Goal: Task Accomplishment & Management: Manage account settings

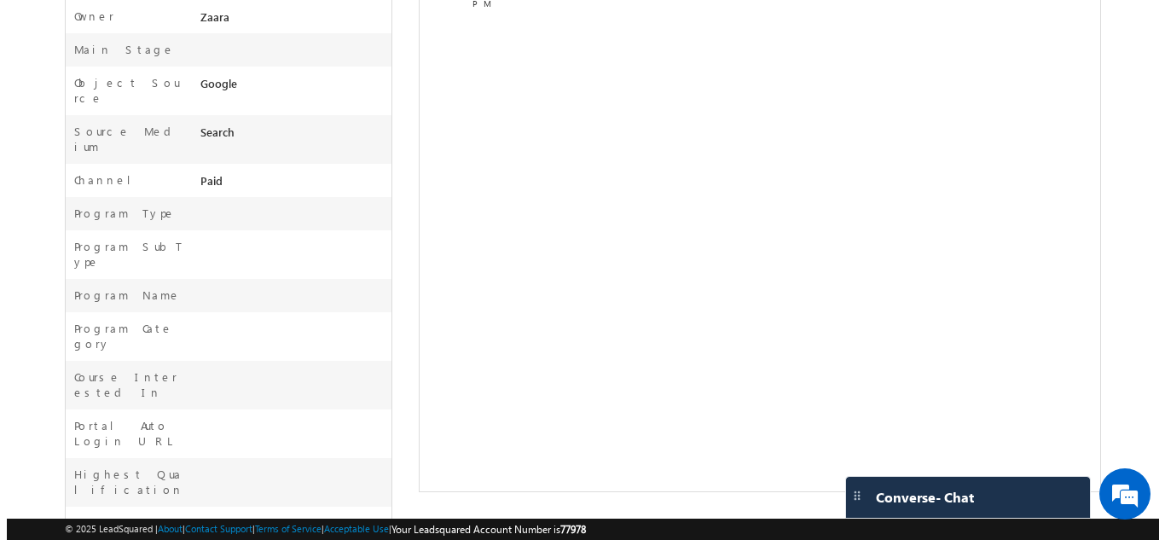
scroll to position [79, 0]
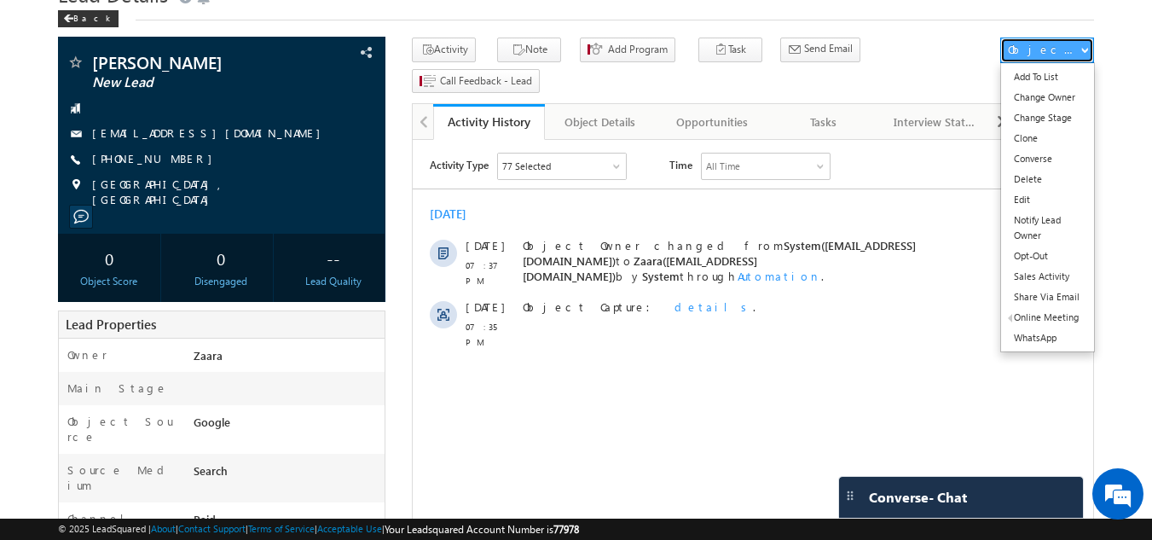
click at [1086, 54] on button "Object Actions" at bounding box center [1047, 51] width 94 height 26
click at [1073, 95] on link "Change Owner" at bounding box center [1047, 97] width 93 height 20
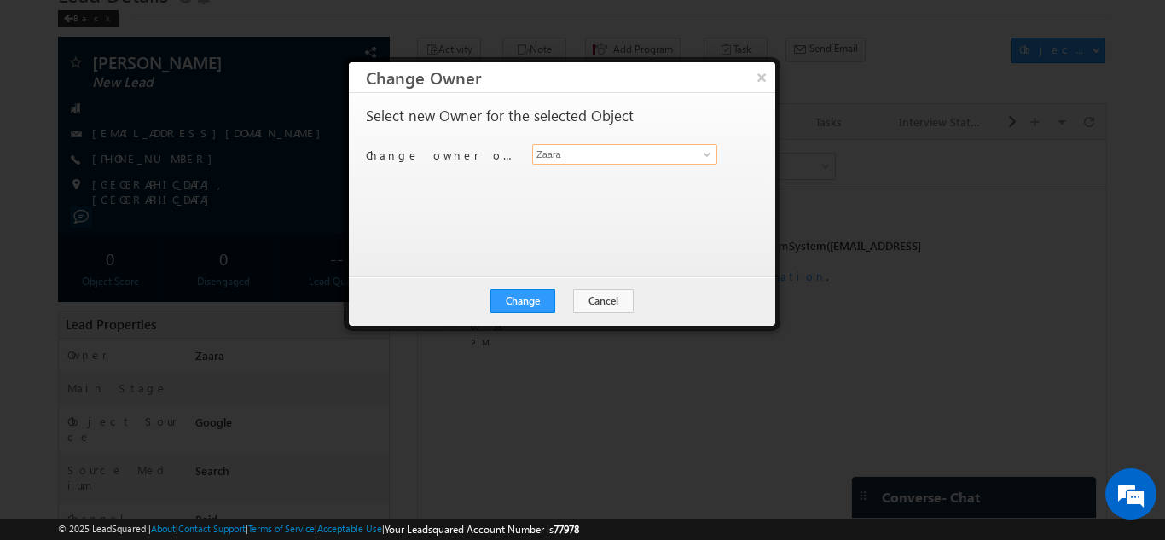
click at [574, 154] on input "Zaara" at bounding box center [624, 154] width 185 height 20
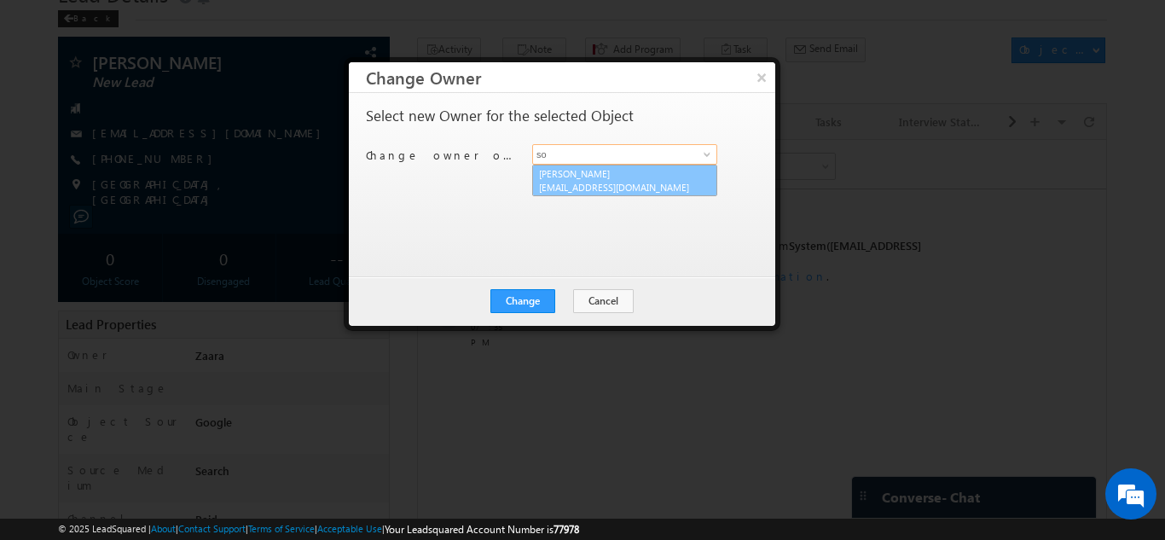
click at [571, 183] on span "[EMAIL_ADDRESS][DOMAIN_NAME]" at bounding box center [616, 187] width 154 height 13
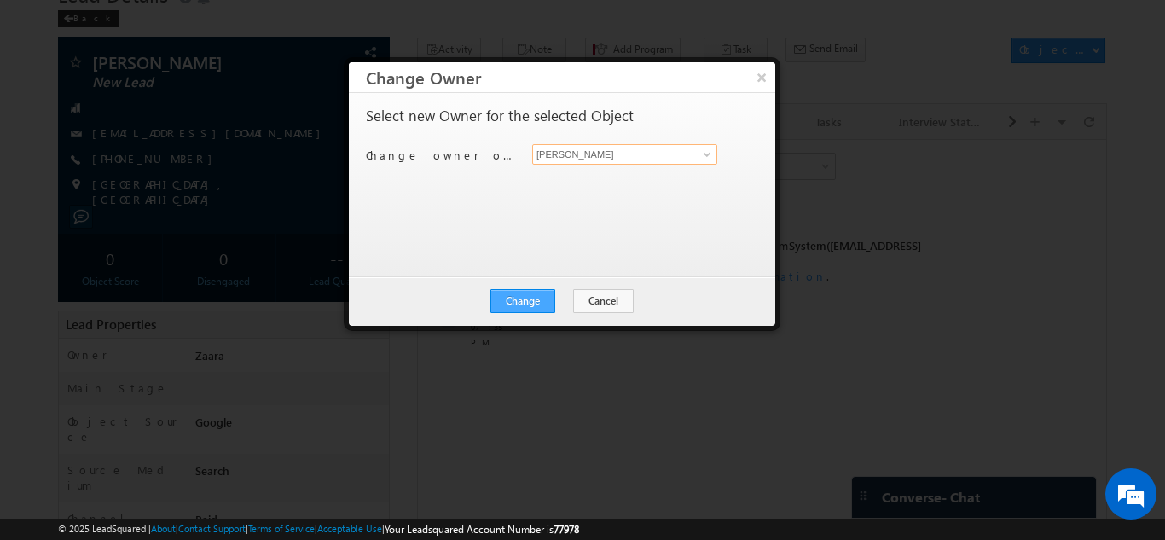
type input "[PERSON_NAME]"
click at [527, 302] on button "Change" at bounding box center [522, 301] width 65 height 24
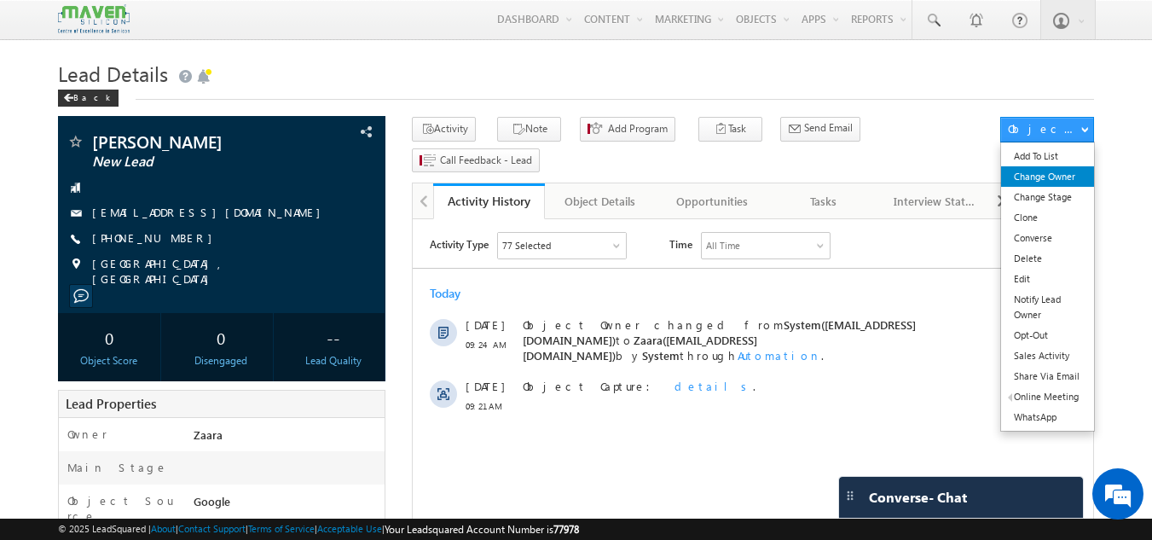
click at [1071, 173] on link "Change Owner" at bounding box center [1047, 176] width 93 height 20
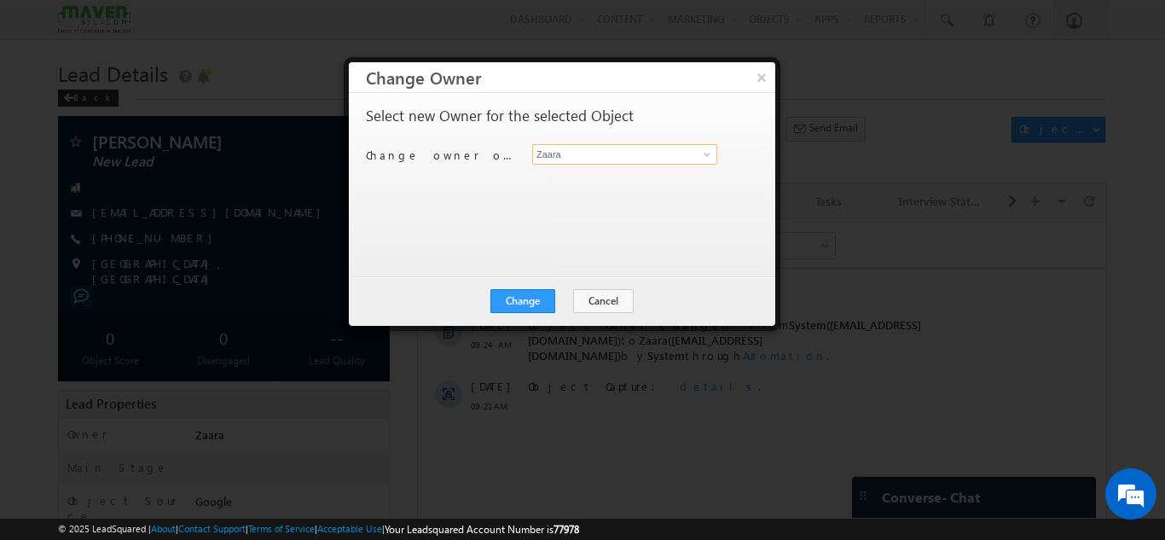
click at [600, 151] on input "Zaara" at bounding box center [624, 154] width 185 height 20
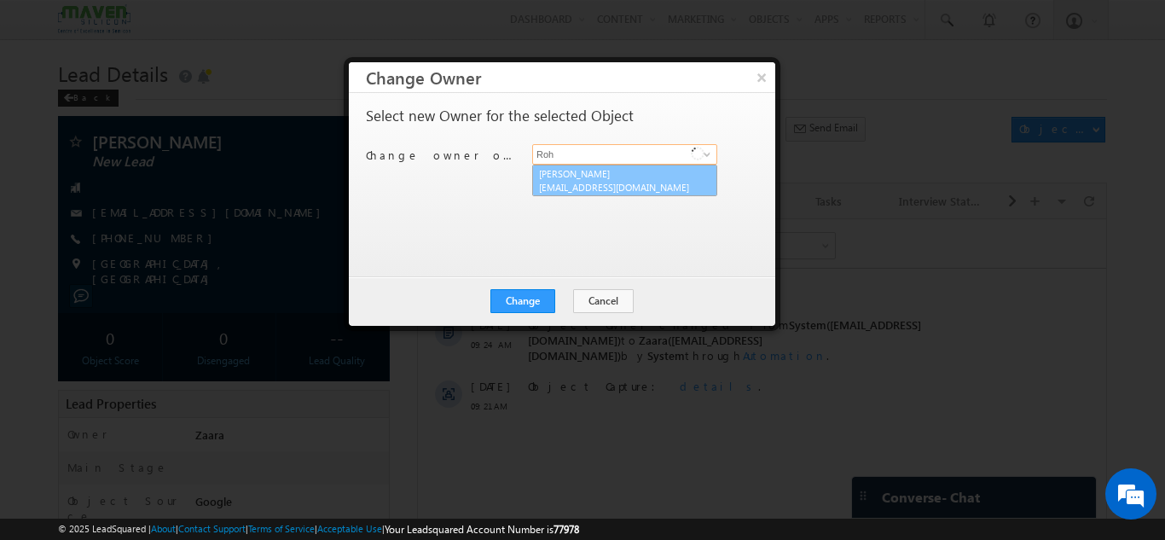
click at [567, 178] on link "Rohan [EMAIL_ADDRESS][DOMAIN_NAME]" at bounding box center [624, 181] width 185 height 32
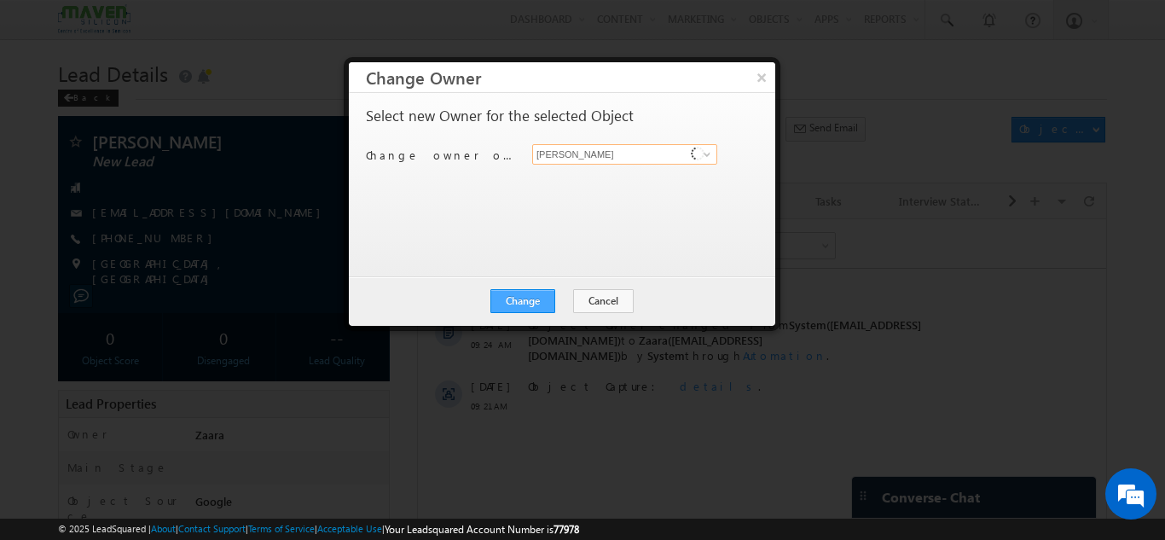
type input "[PERSON_NAME]"
click at [537, 307] on button "Change" at bounding box center [522, 301] width 65 height 24
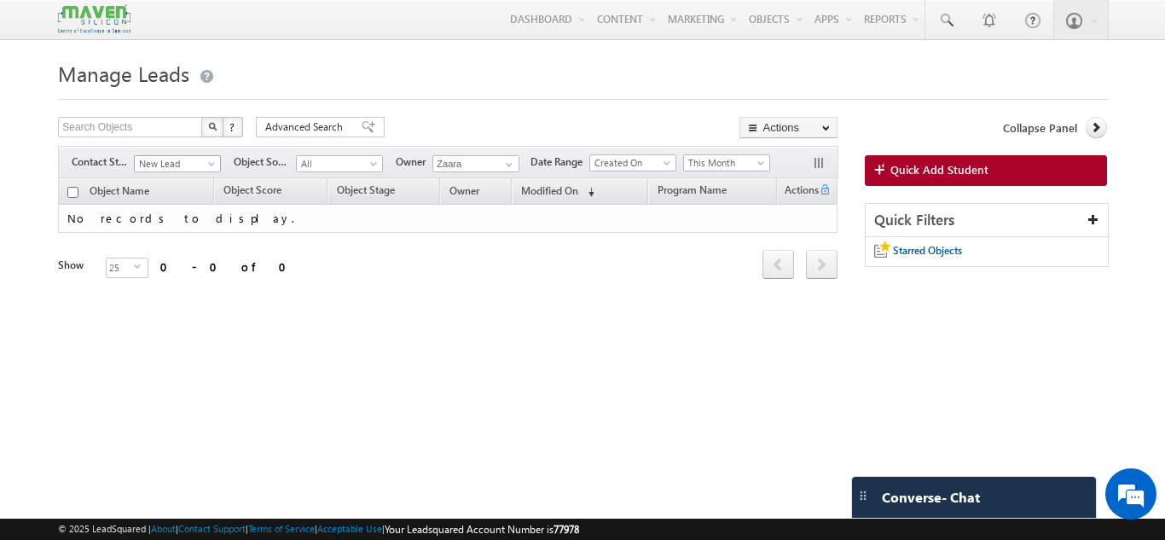
click at [191, 161] on span "New Lead" at bounding box center [175, 163] width 81 height 15
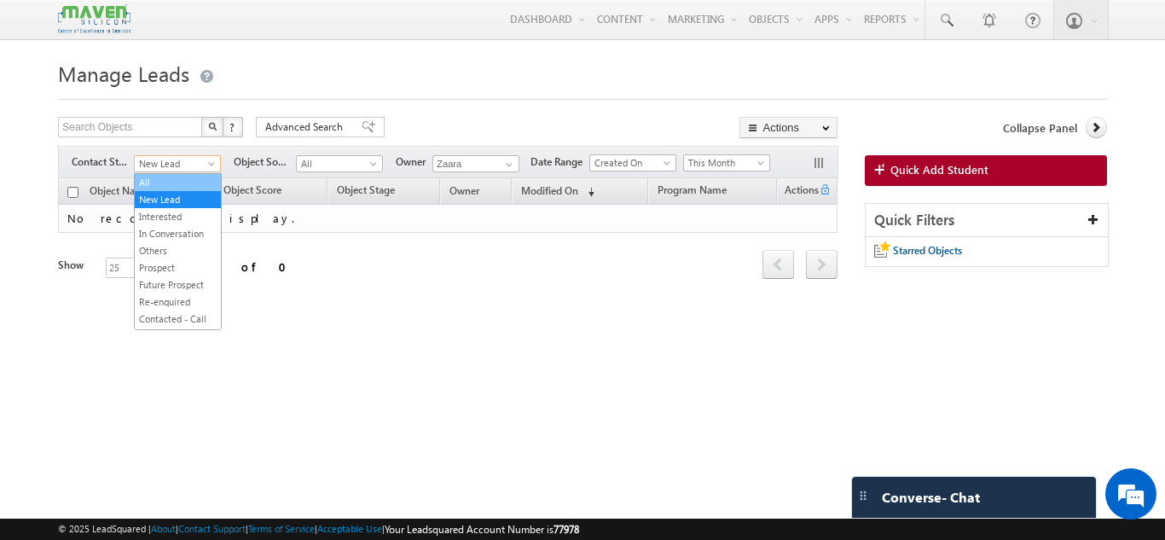
click at [183, 183] on link "All" at bounding box center [178, 182] width 86 height 15
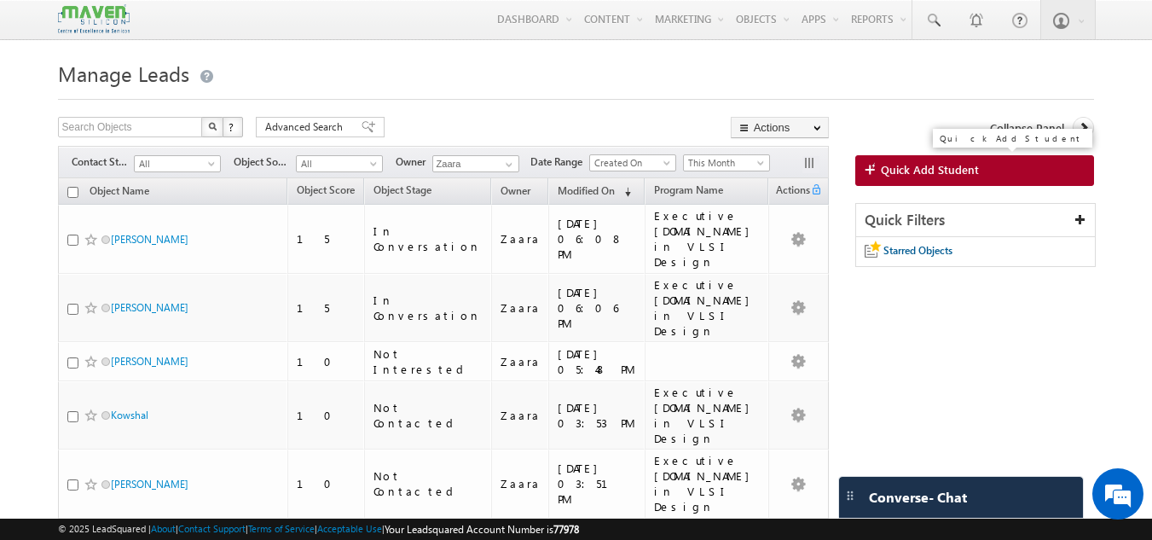
click at [904, 174] on span "Quick Add Student" at bounding box center [930, 169] width 98 height 15
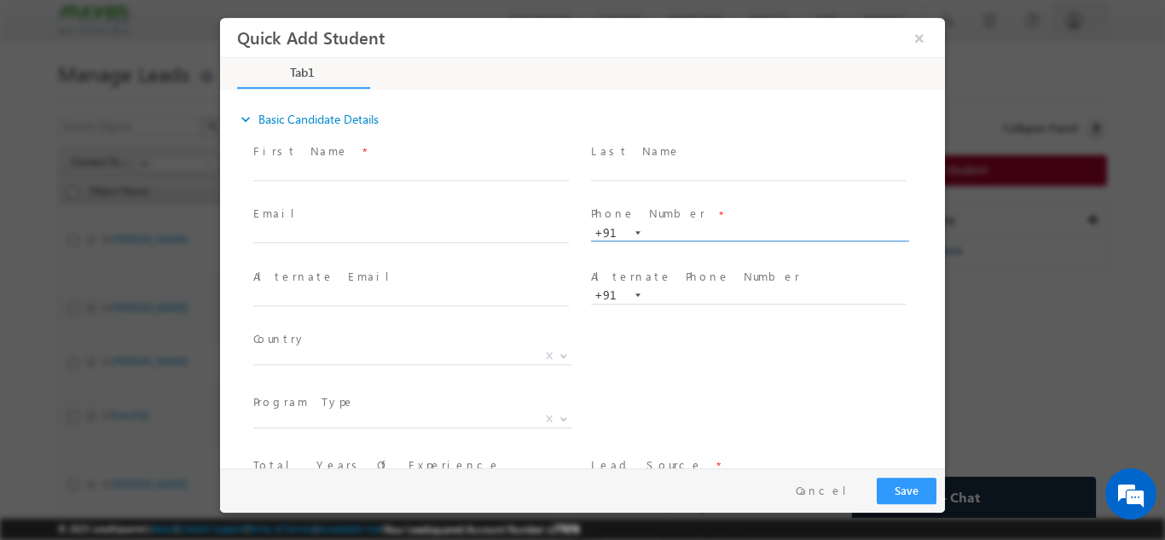
click at [672, 226] on input "text" at bounding box center [749, 232] width 316 height 17
type input "9963729134"
click at [708, 188] on span at bounding box center [748, 188] width 315 height 19
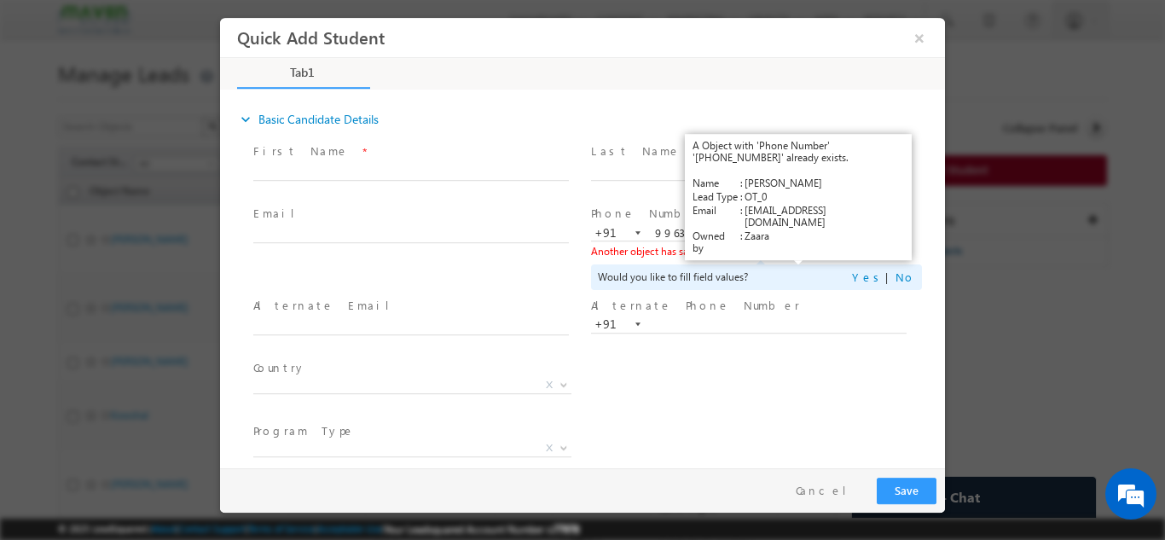
click at [794, 250] on link "View Details" at bounding box center [799, 250] width 53 height 11
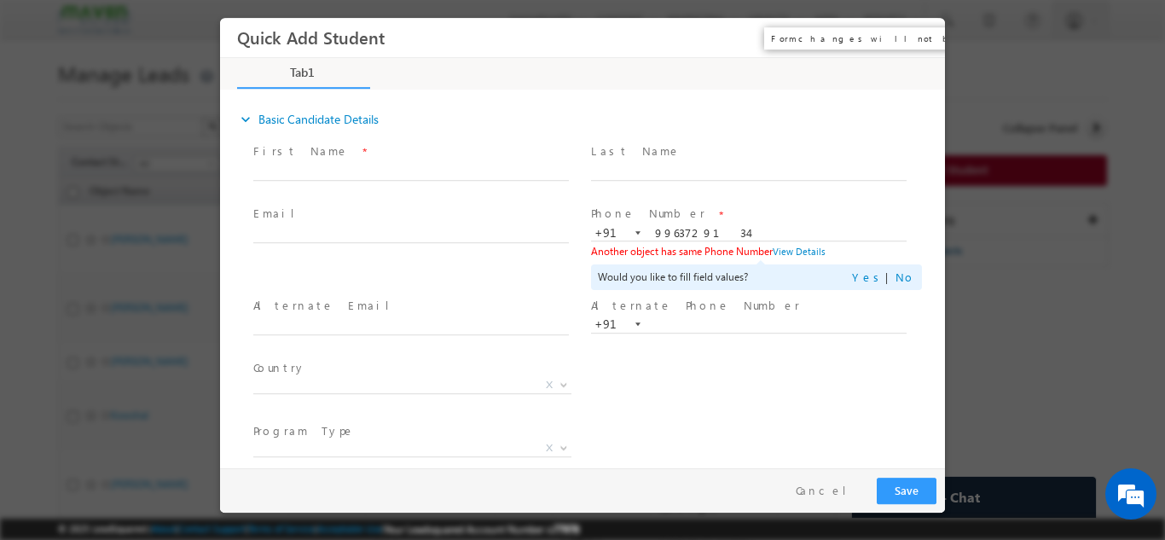
click at [927, 38] on button "×" at bounding box center [919, 37] width 29 height 32
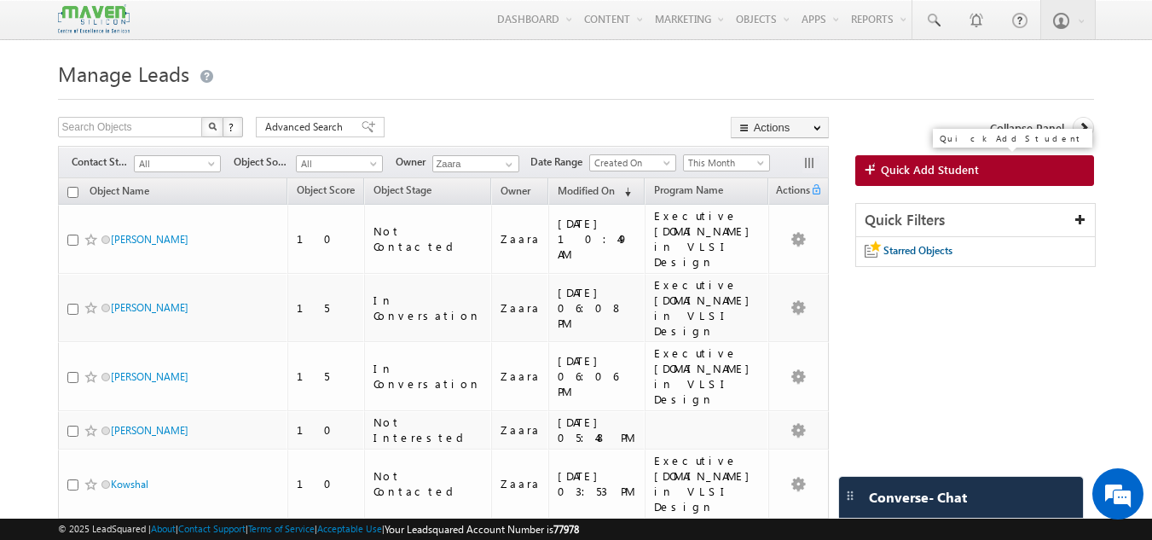
click at [901, 175] on span "Quick Add Student" at bounding box center [930, 169] width 98 height 15
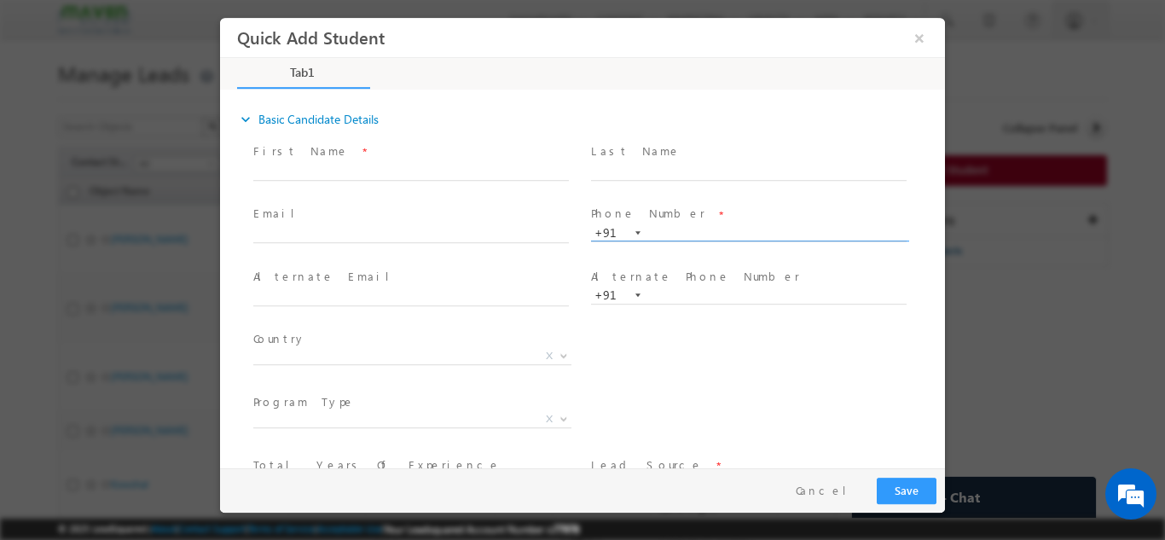
click at [755, 234] on input "text" at bounding box center [749, 232] width 316 height 17
paste input "8105272358"
click at [754, 203] on div "Phone Number * +91-8105272358 8105272358 +91" at bounding box center [757, 231] width 338 height 61
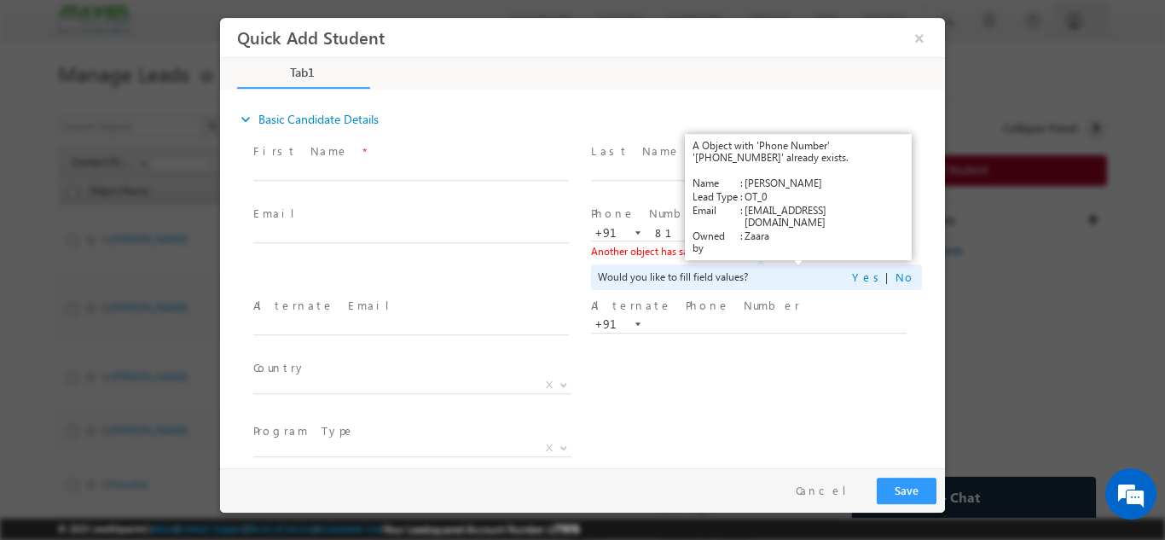
click at [783, 249] on link "View Details" at bounding box center [799, 250] width 53 height 11
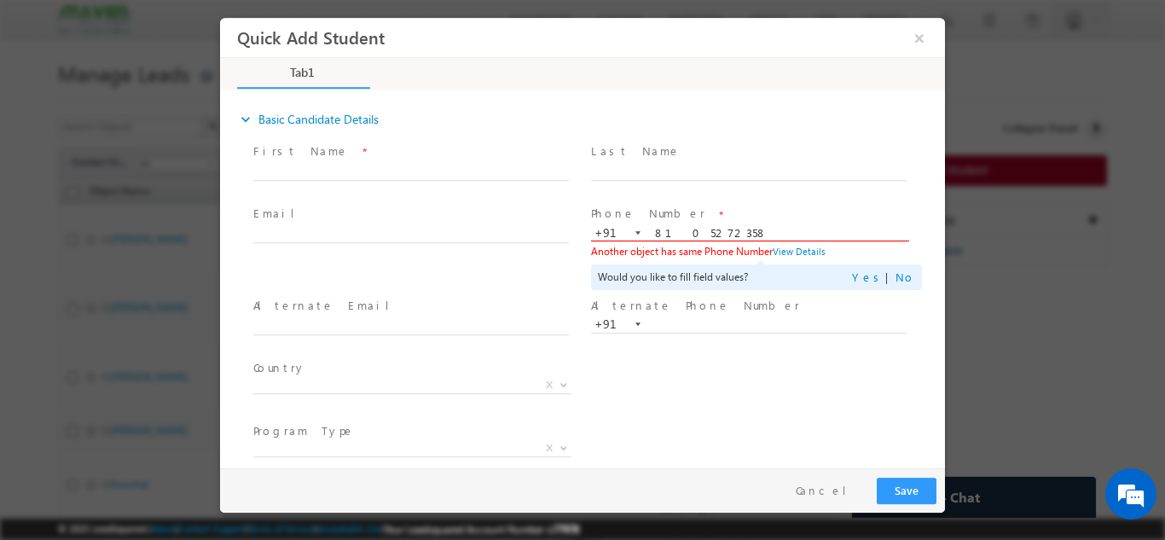
click at [665, 237] on input "8105272358" at bounding box center [749, 232] width 316 height 17
paste input "0881 54990"
type input "8088154990"
click at [727, 192] on span at bounding box center [748, 188] width 315 height 19
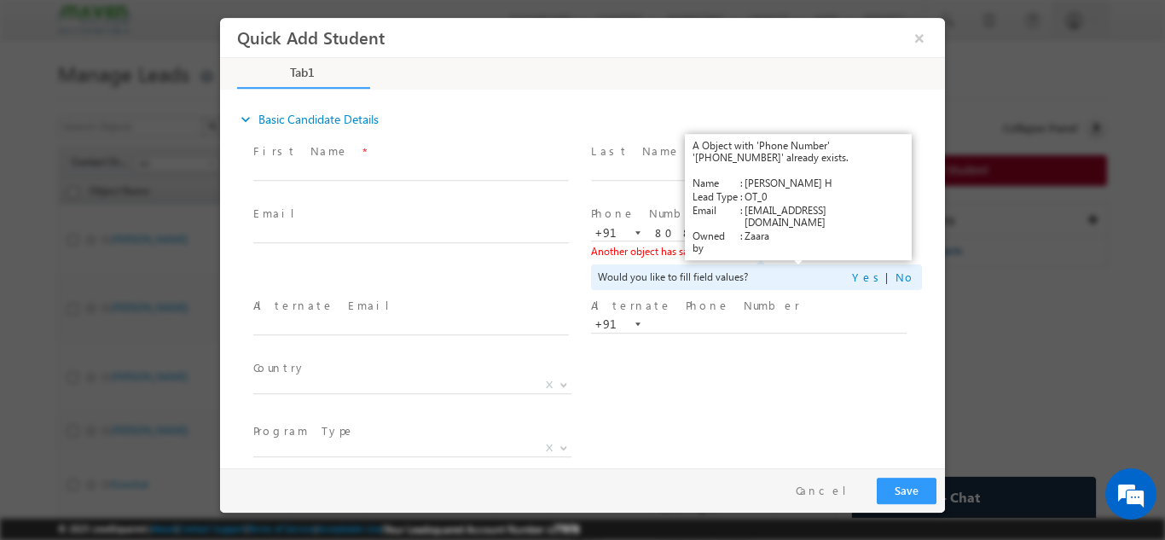
click at [803, 247] on link "View Details" at bounding box center [799, 250] width 53 height 11
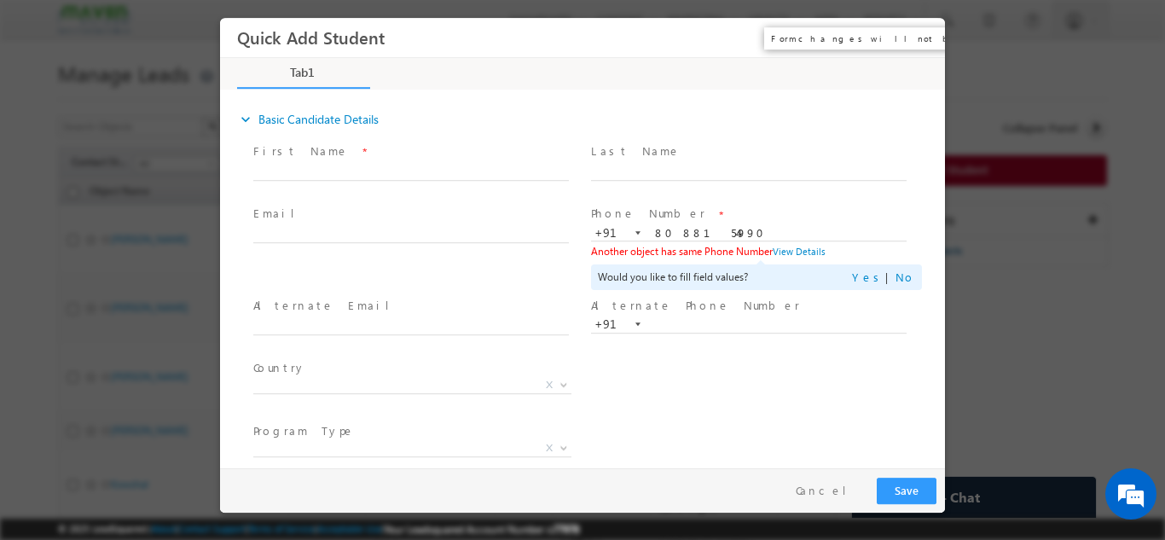
click at [918, 38] on button "×" at bounding box center [919, 37] width 29 height 32
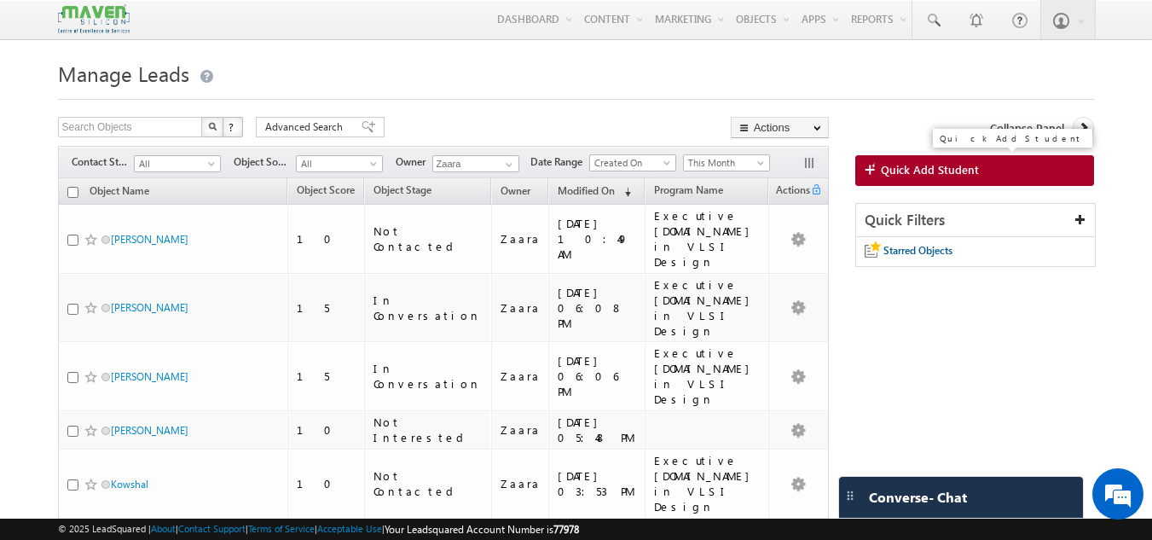
click at [907, 171] on span "Quick Add Student" at bounding box center [930, 169] width 98 height 15
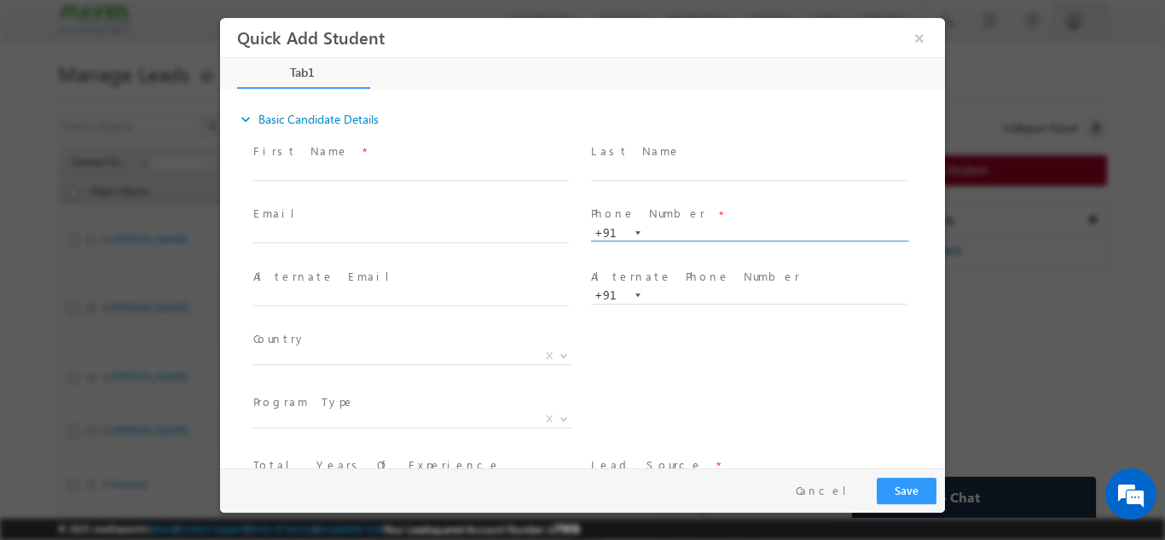
click at [674, 235] on input "text" at bounding box center [749, 232] width 316 height 17
paste input "nayanahanakunti1@gmail.com"
type input "1"
click at [262, 235] on input "text" at bounding box center [411, 234] width 316 height 17
type input "+91na"
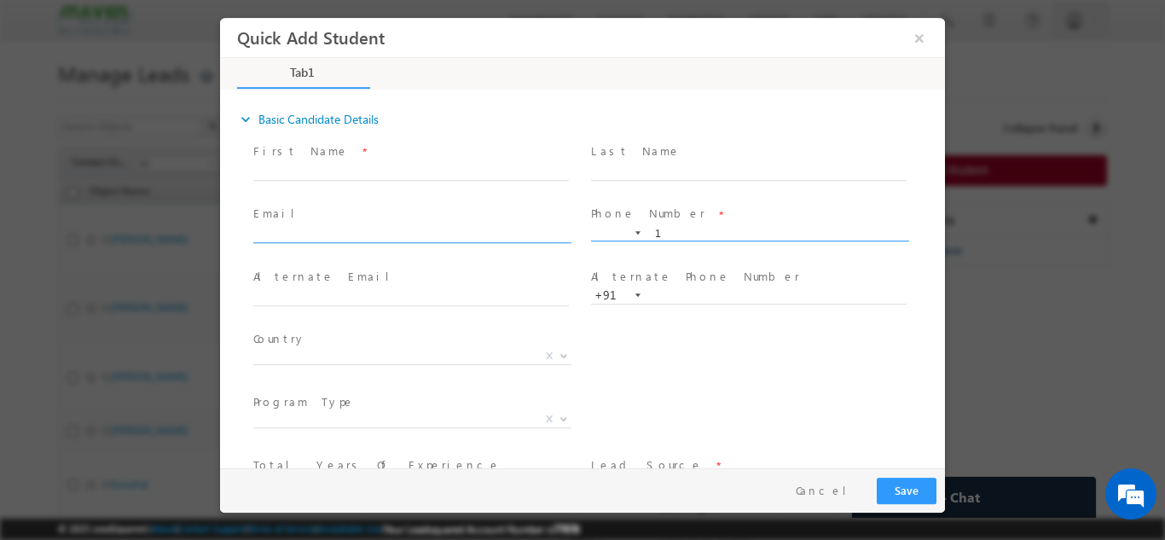
click at [367, 235] on input "text" at bounding box center [411, 234] width 316 height 17
paste input "nayanahanakunti1@gmail.com"
type input "nayanahanakunti1@gmail.com"
click at [376, 195] on span at bounding box center [410, 188] width 315 height 19
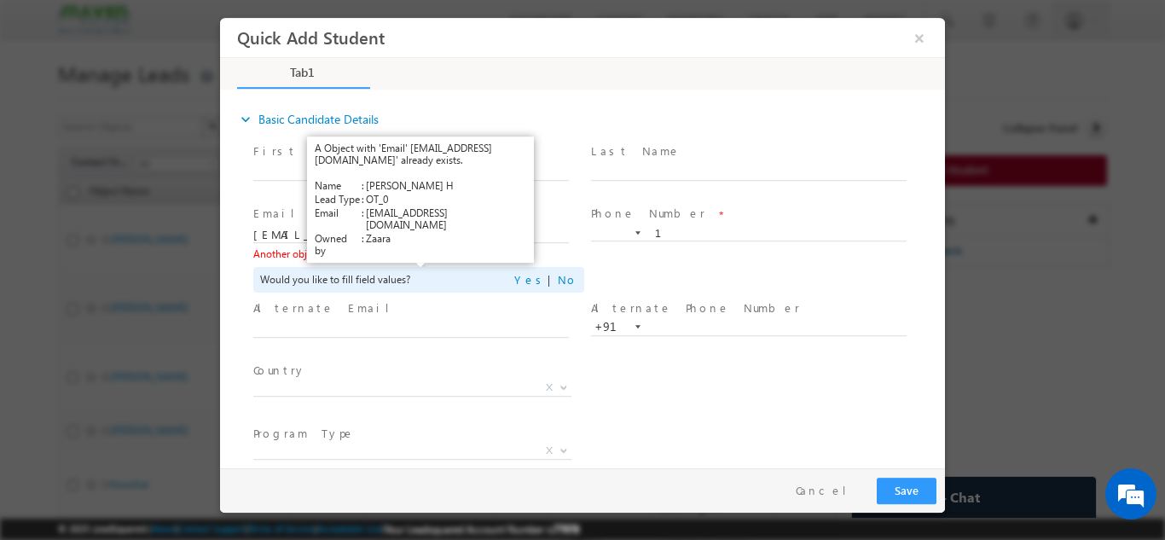
click at [426, 254] on link "View Details" at bounding box center [417, 252] width 53 height 11
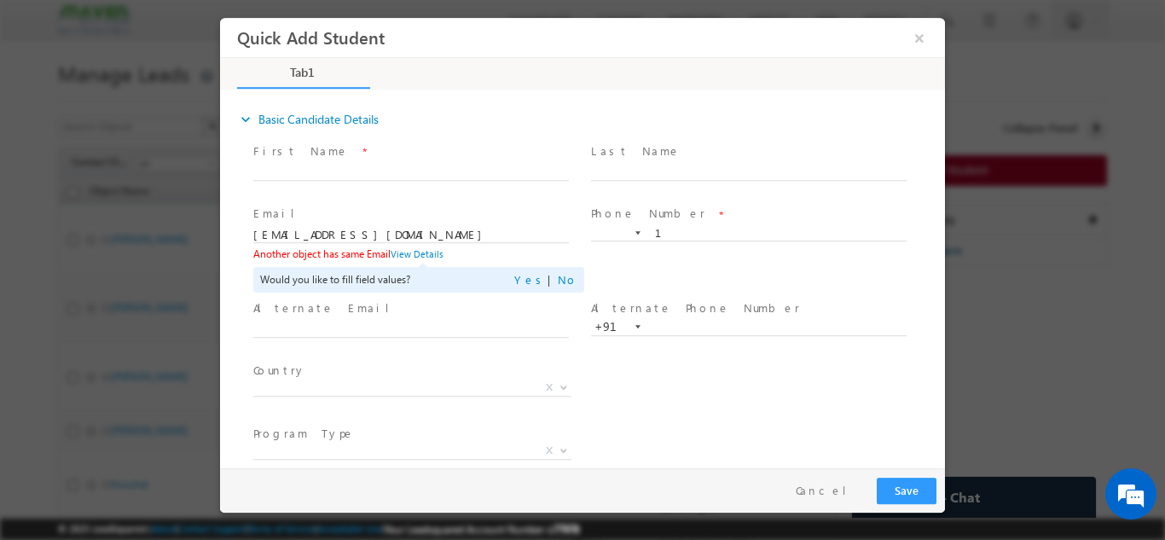
click at [687, 234] on input "1" at bounding box center [749, 232] width 316 height 17
click at [669, 232] on input "1" at bounding box center [749, 232] width 316 height 17
click at [669, 196] on span at bounding box center [748, 188] width 315 height 19
click at [656, 124] on div "expand_more Basic Candidate Details" at bounding box center [591, 118] width 708 height 31
click at [750, 174] on input "text" at bounding box center [749, 171] width 316 height 17
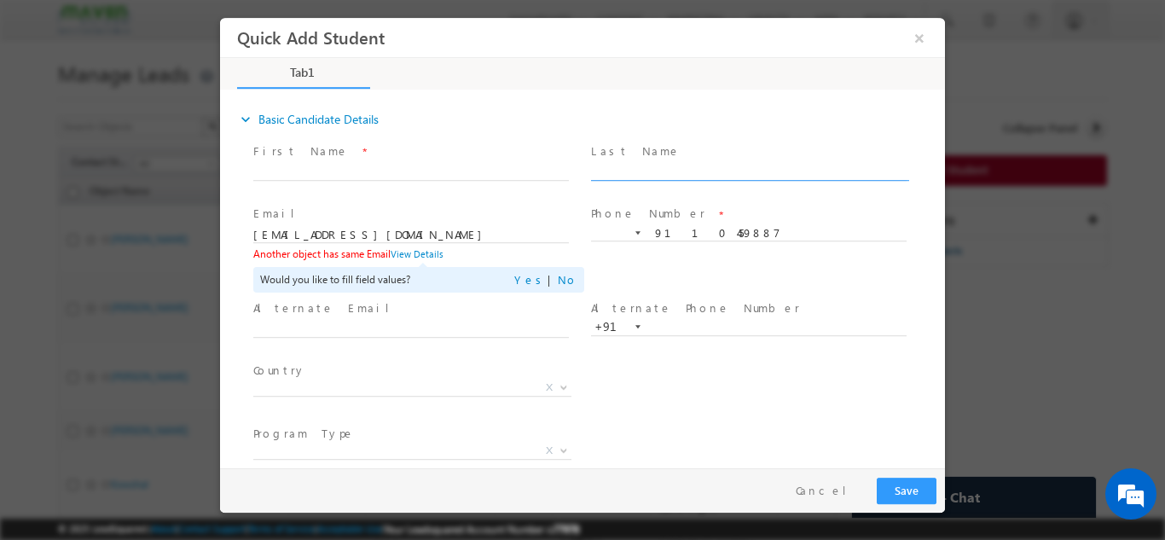
click at [541, 202] on div "Email * nayanahanakunti1@gmail.com Another object has same Email View Details W…" at bounding box center [419, 248] width 338 height 95
click at [663, 230] on input "9110459887" at bounding box center [749, 232] width 316 height 17
type input "9"
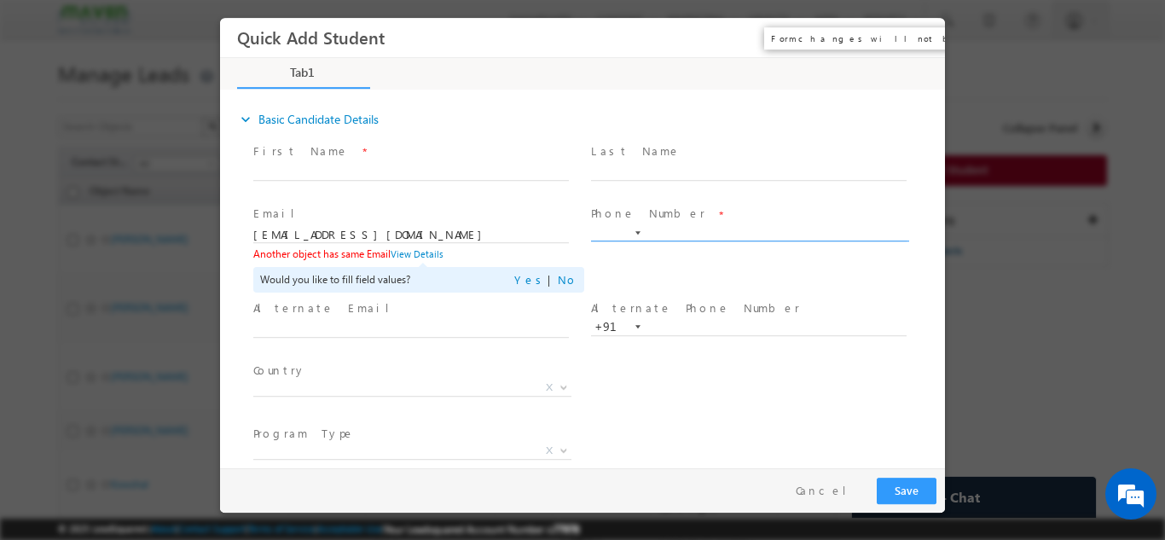
click at [914, 42] on button "×" at bounding box center [919, 37] width 29 height 32
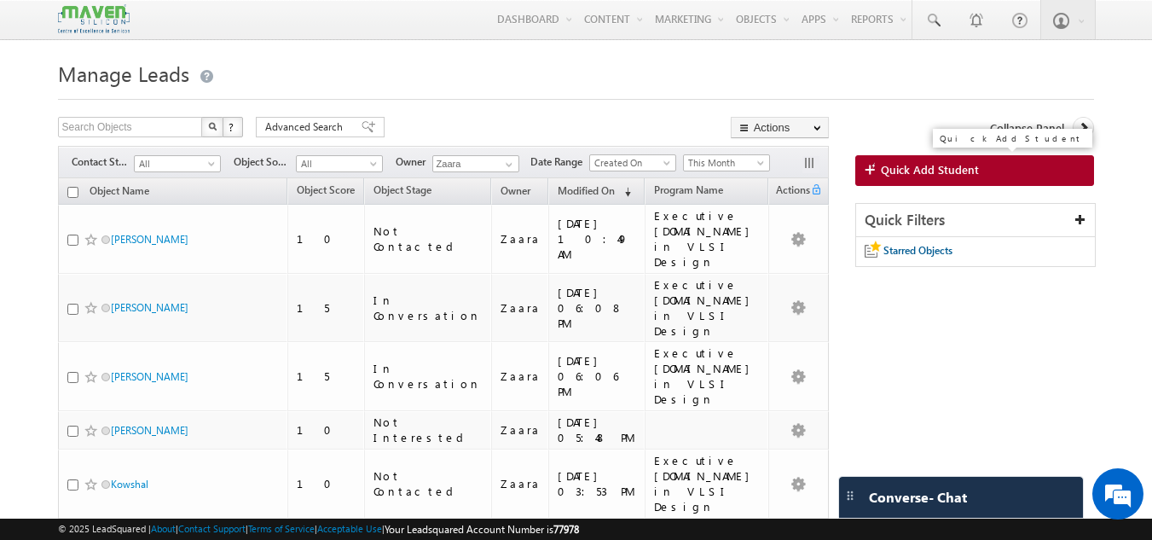
click at [947, 177] on span "Quick Add Student" at bounding box center [930, 169] width 98 height 15
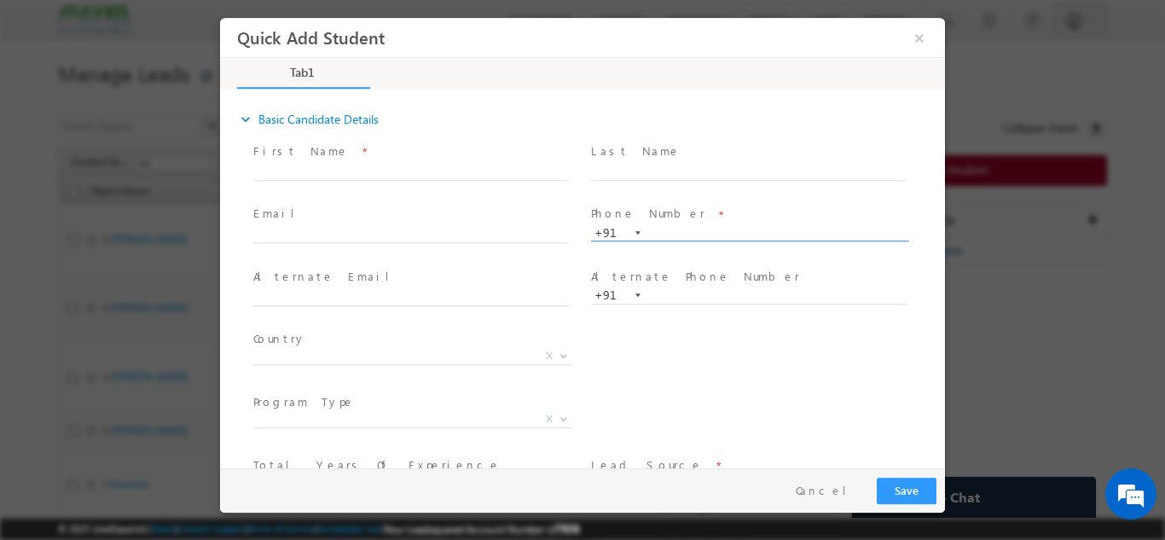
click at [760, 225] on input "text" at bounding box center [749, 232] width 316 height 17
type input "9110459887"
click at [692, 144] on span "Last Name *" at bounding box center [748, 151] width 315 height 19
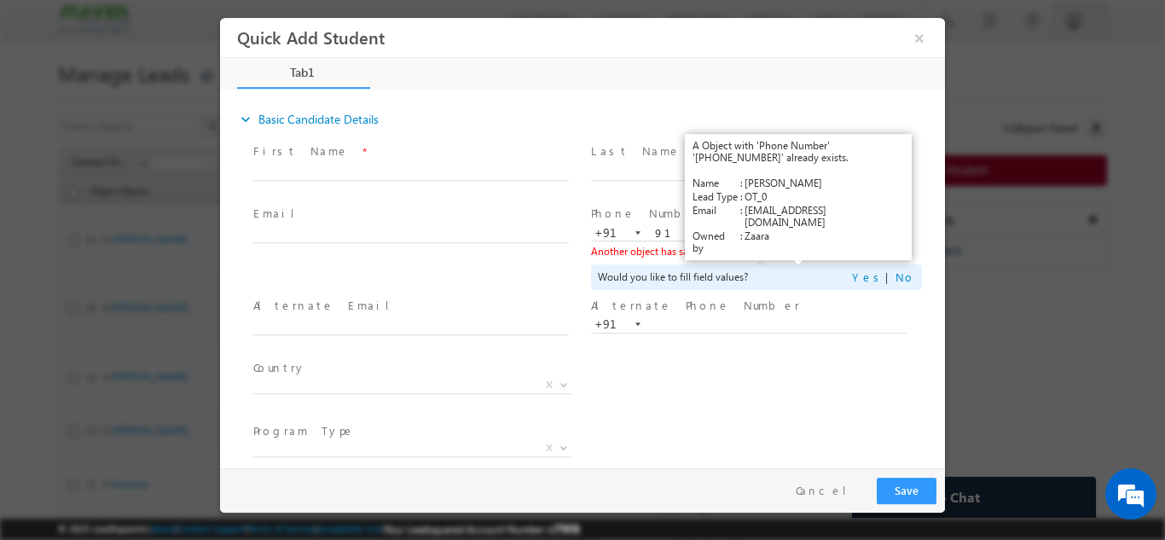
click at [812, 248] on link "View Details" at bounding box center [799, 250] width 53 height 11
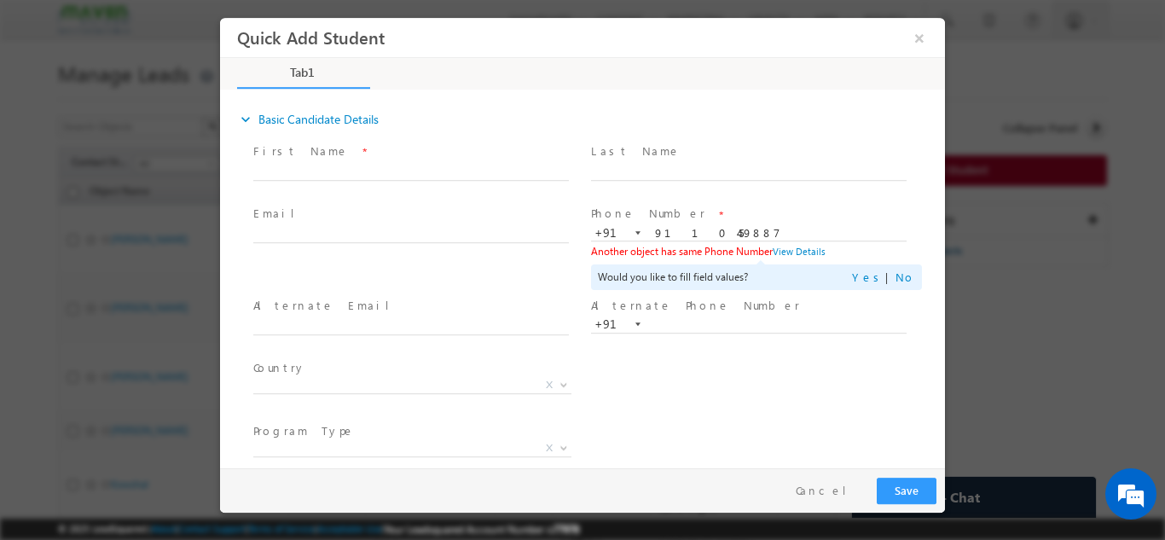
click at [681, 223] on div "+91-9110459887 9110459887 +91" at bounding box center [756, 231] width 331 height 17
click at [680, 233] on input "9110459887" at bounding box center [749, 232] width 316 height 17
type input "7975191812"
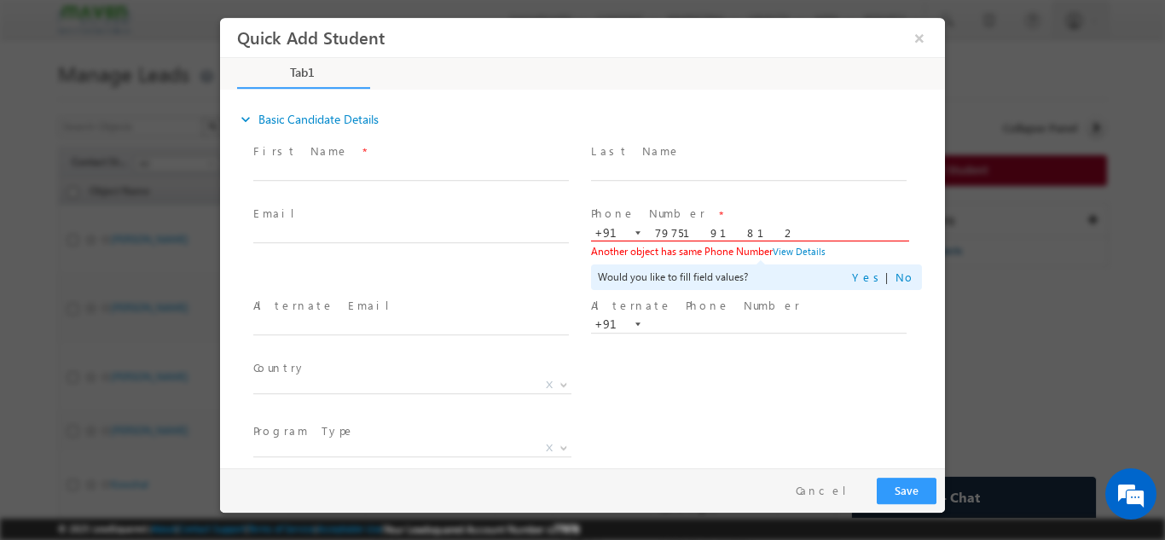
click at [675, 203] on div "Phone Number * +91-7975191812 7975191812 +91 Another object has same Phone Numb…" at bounding box center [757, 247] width 338 height 92
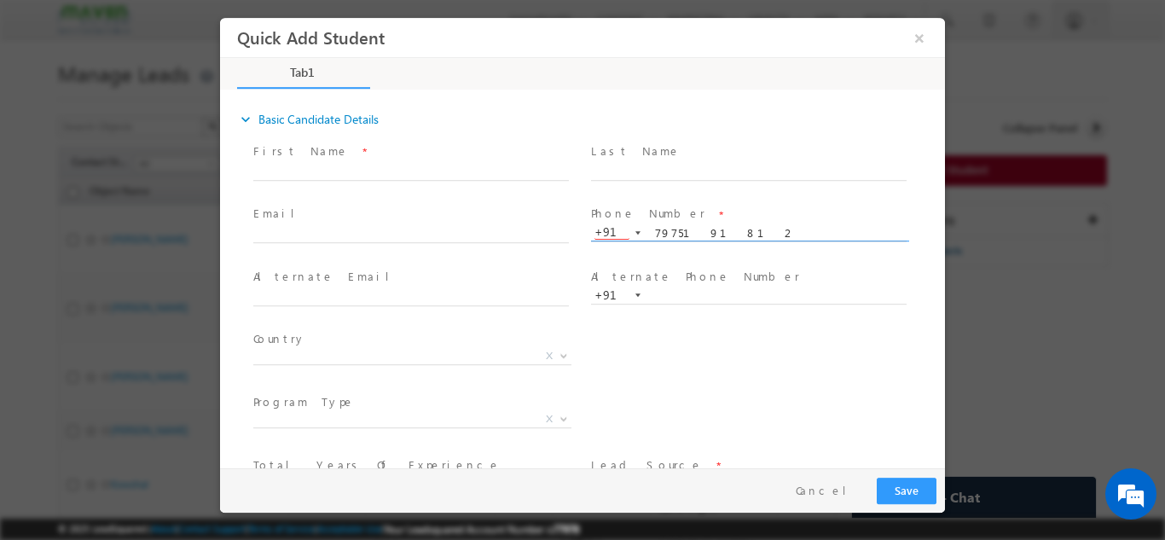
click at [677, 231] on input "7975191812" at bounding box center [749, 232] width 316 height 17
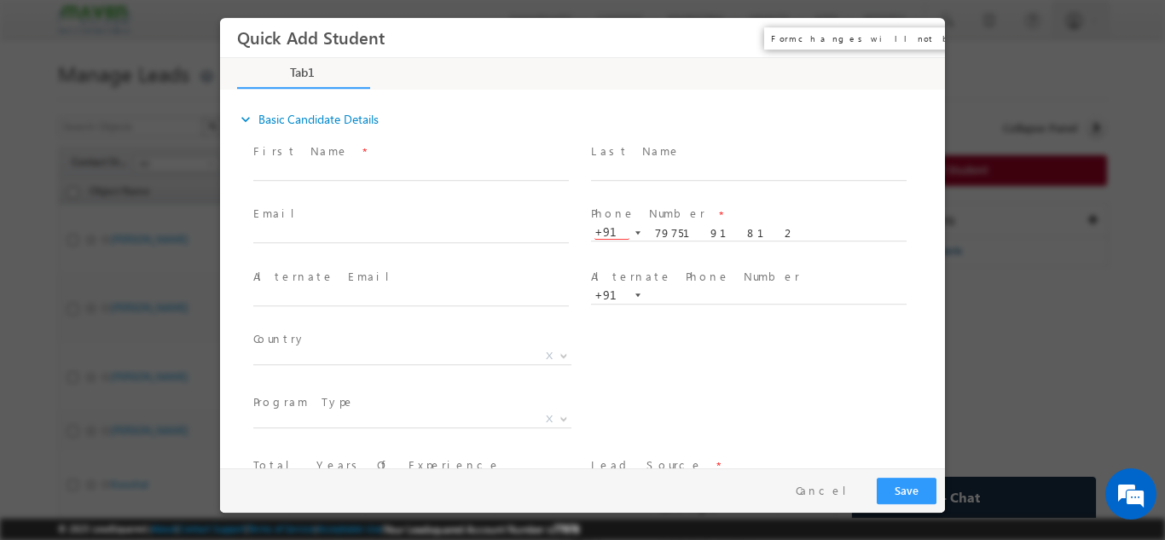
click at [913, 26] on button "×" at bounding box center [919, 37] width 29 height 32
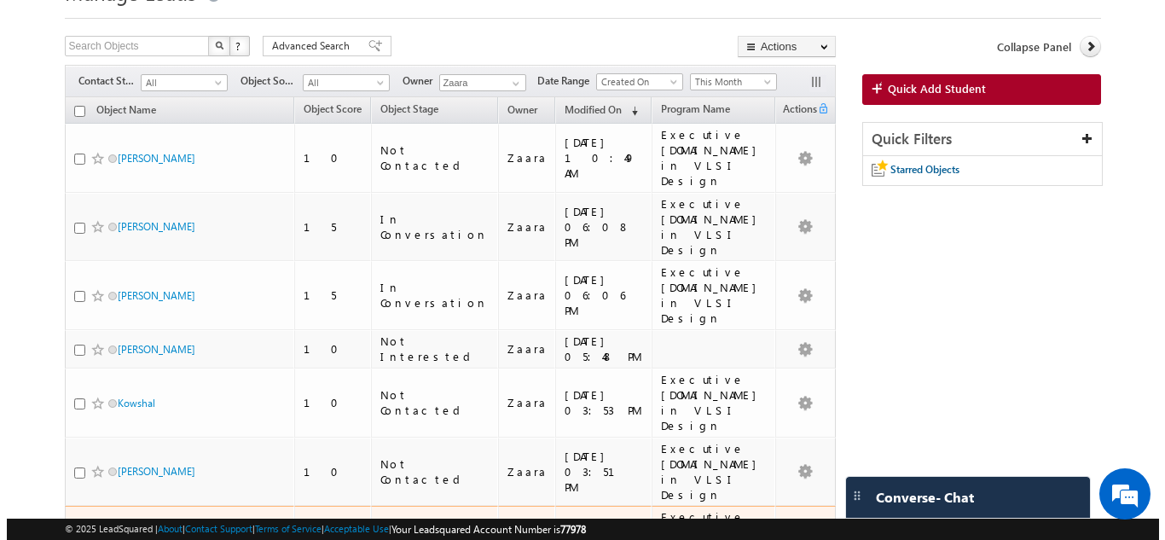
scroll to position [85, 0]
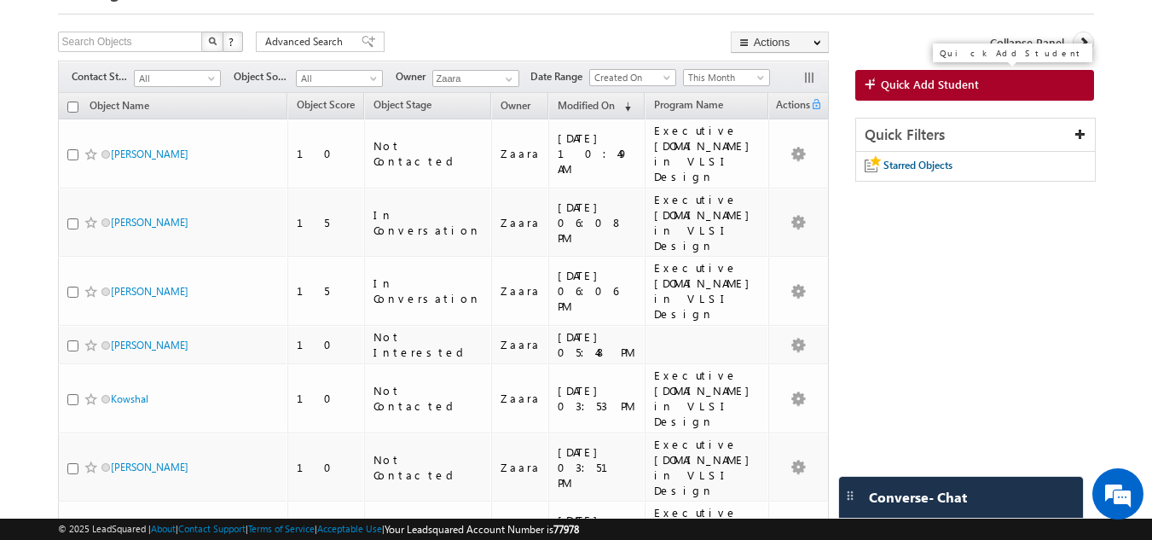
click at [970, 86] on span "Quick Add Student" at bounding box center [930, 84] width 98 height 15
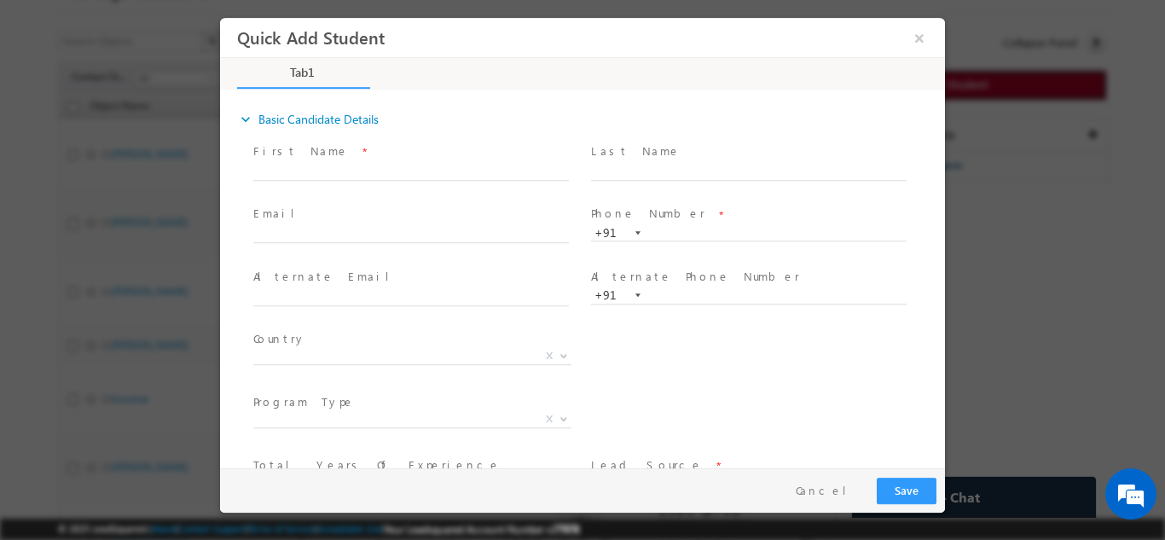
scroll to position [0, 0]
click at [699, 229] on input "text" at bounding box center [749, 232] width 316 height 17
click at [721, 188] on span at bounding box center [748, 188] width 315 height 19
click at [682, 236] on input "93222225374" at bounding box center [749, 232] width 316 height 17
click at [689, 235] on input "93222225374" at bounding box center [749, 232] width 316 height 17
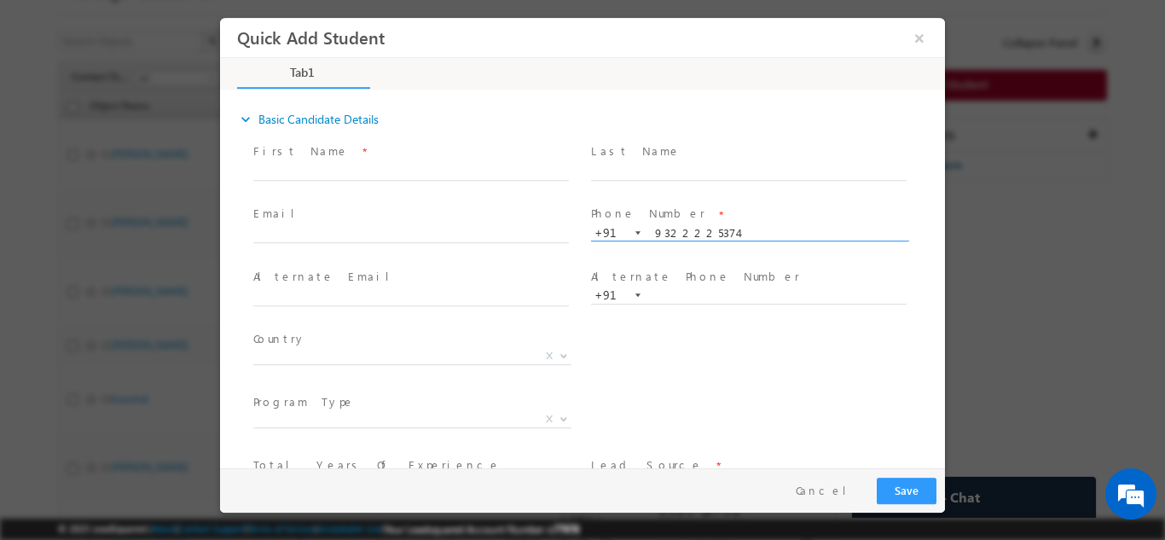
click at [689, 206] on span "Phone Number *" at bounding box center [748, 214] width 315 height 19
click at [726, 211] on span "Phone Number *" at bounding box center [748, 214] width 315 height 19
click at [695, 220] on span "Phone Number *" at bounding box center [748, 214] width 315 height 19
click at [681, 236] on input "9322225374" at bounding box center [749, 232] width 316 height 17
drag, startPoint x: 681, startPoint y: 236, endPoint x: 930, endPoint y: 30, distance: 322.8
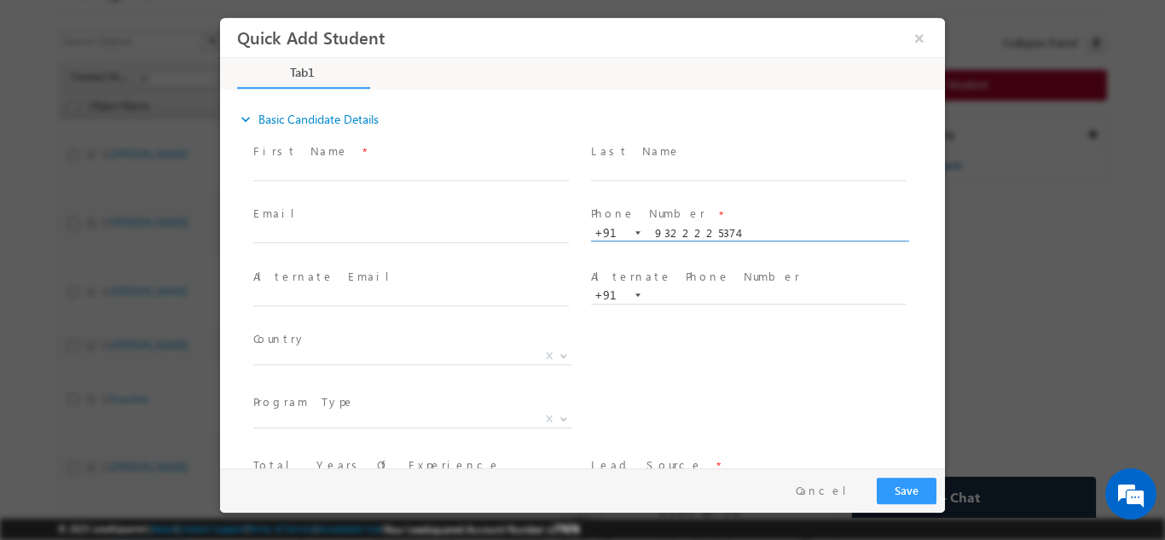
click at [681, 236] on input "9322225374" at bounding box center [749, 232] width 316 height 17
paste input "5391 41469"
type input "9539141469"
click at [704, 194] on span at bounding box center [748, 188] width 315 height 19
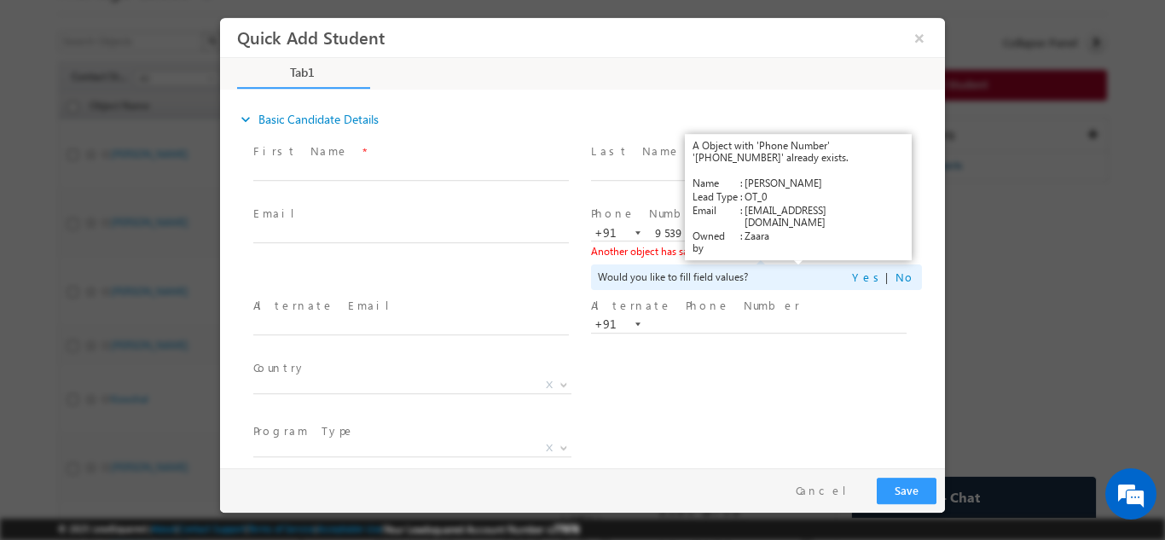
click at [808, 250] on link "View Details" at bounding box center [799, 250] width 53 height 11
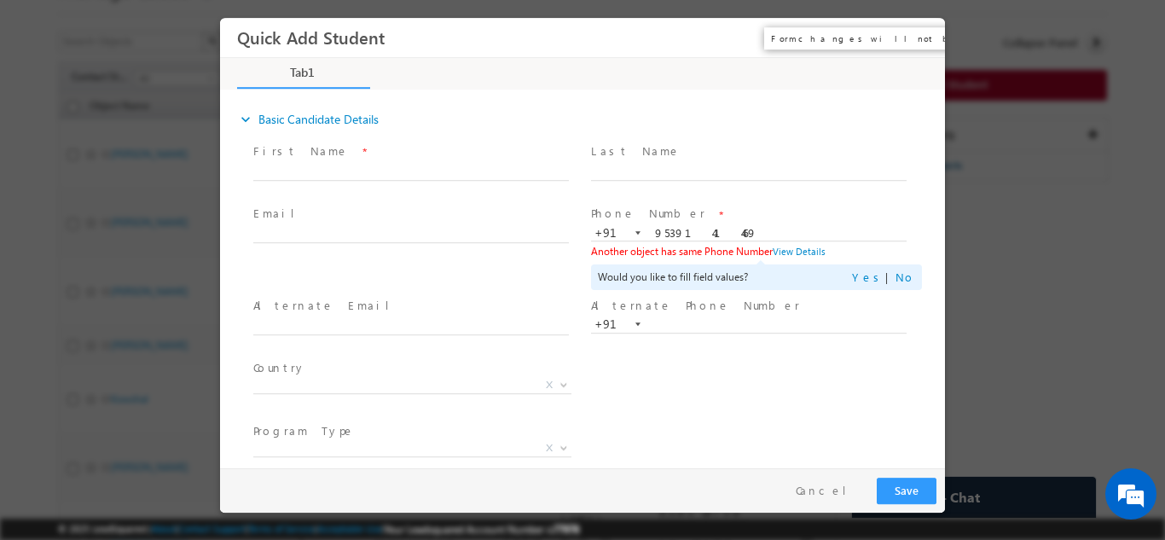
click at [923, 31] on button "×" at bounding box center [919, 37] width 29 height 32
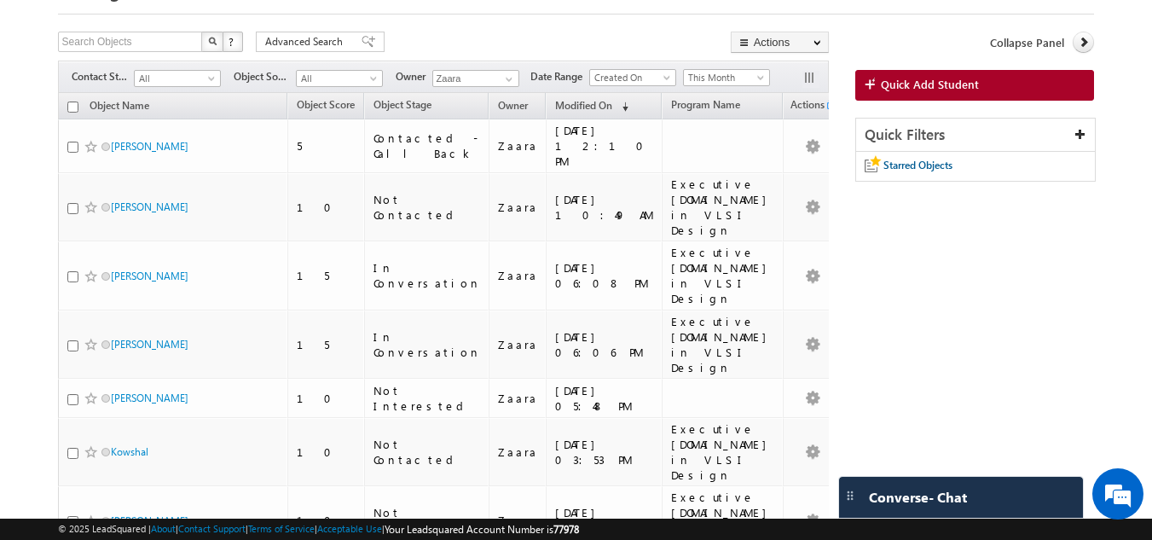
click at [998, 90] on link "Quick Add Student" at bounding box center [975, 85] width 240 height 31
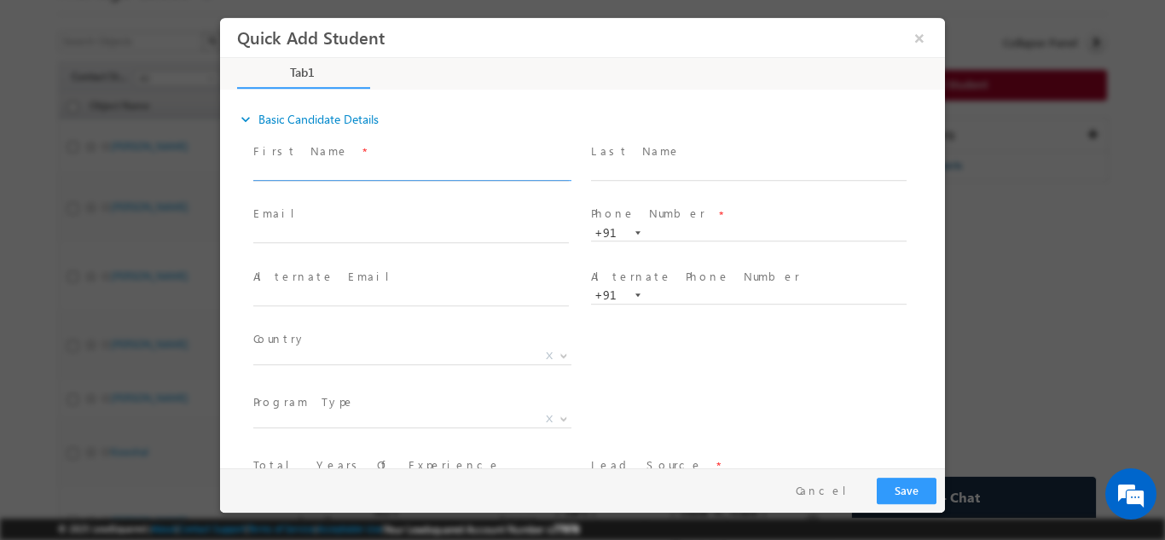
click at [341, 173] on input "text" at bounding box center [411, 171] width 316 height 17
drag, startPoint x: 360, startPoint y: 173, endPoint x: 466, endPoint y: 177, distance: 106.7
click at [466, 177] on input "Ananth Padmanabh padhu.an@gmail.com 9738100313" at bounding box center [411, 171] width 316 height 17
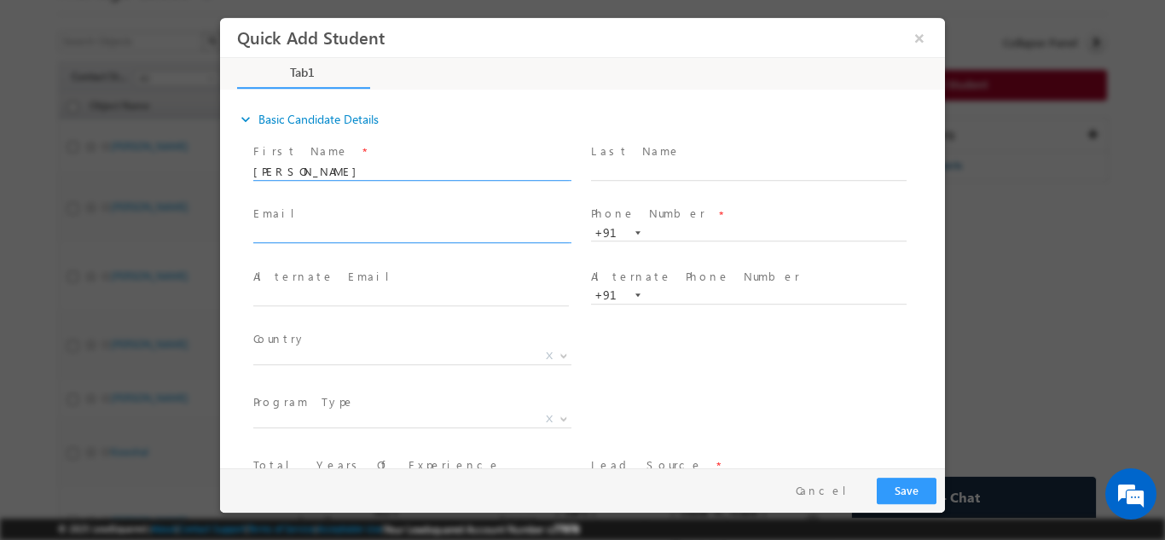
type input "Ananth Padmanabh 9738100313"
click at [343, 233] on input "text" at bounding box center [411, 234] width 316 height 17
paste input "padhu.an@gmail.com"
type input "padhu.an@gmail.com"
click at [407, 171] on input "Ananth Padmanabh 9738100313" at bounding box center [411, 171] width 316 height 17
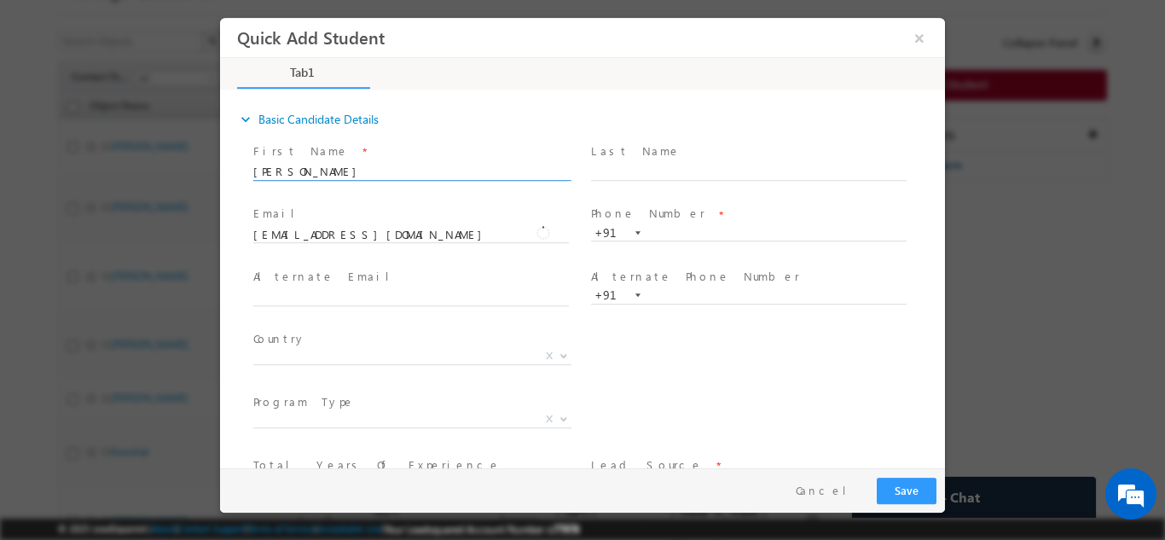
click at [407, 171] on input "Ananth Padmanabh 9738100313" at bounding box center [411, 171] width 316 height 17
type input "Ananth Padmanabh"
click at [686, 239] on span "+91" at bounding box center [756, 232] width 331 height 18
click at [685, 236] on input "text" at bounding box center [749, 232] width 316 height 17
paste input "9738100313"
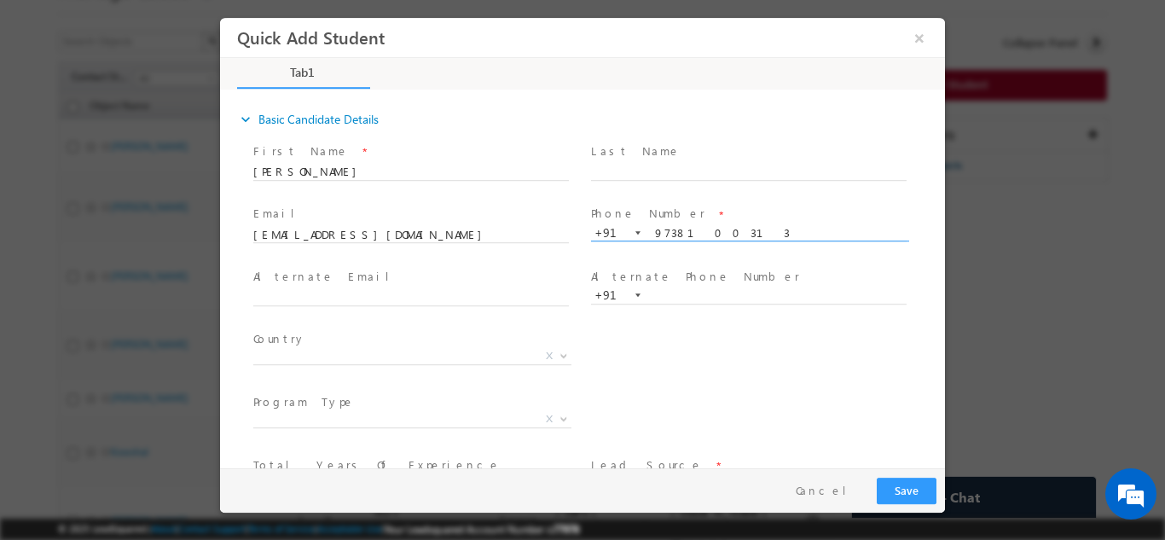
type input "9738100313"
click at [675, 190] on span at bounding box center [748, 188] width 315 height 19
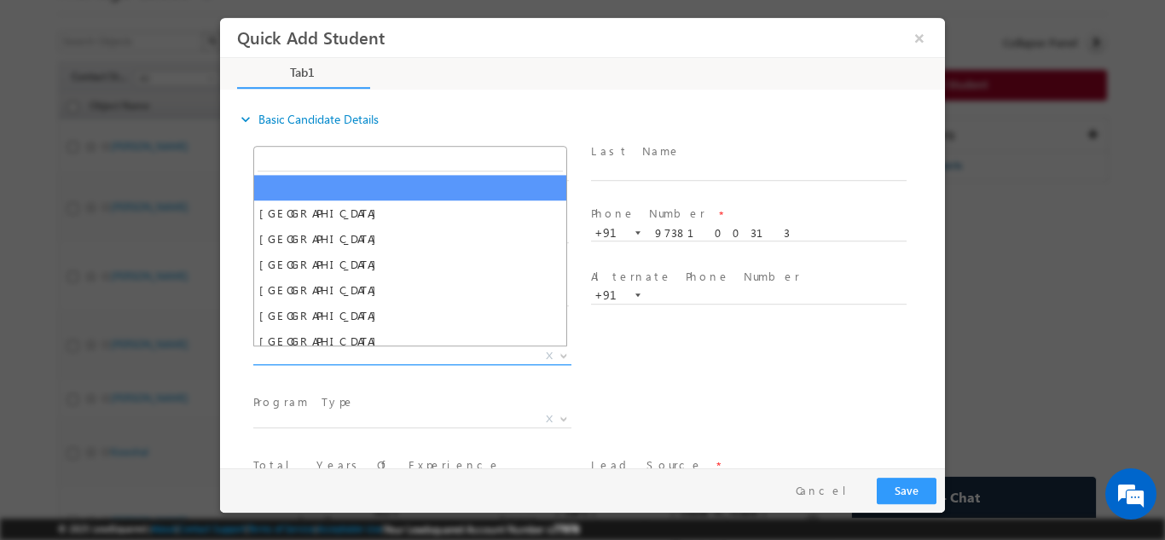
click at [358, 362] on span "X" at bounding box center [412, 355] width 318 height 17
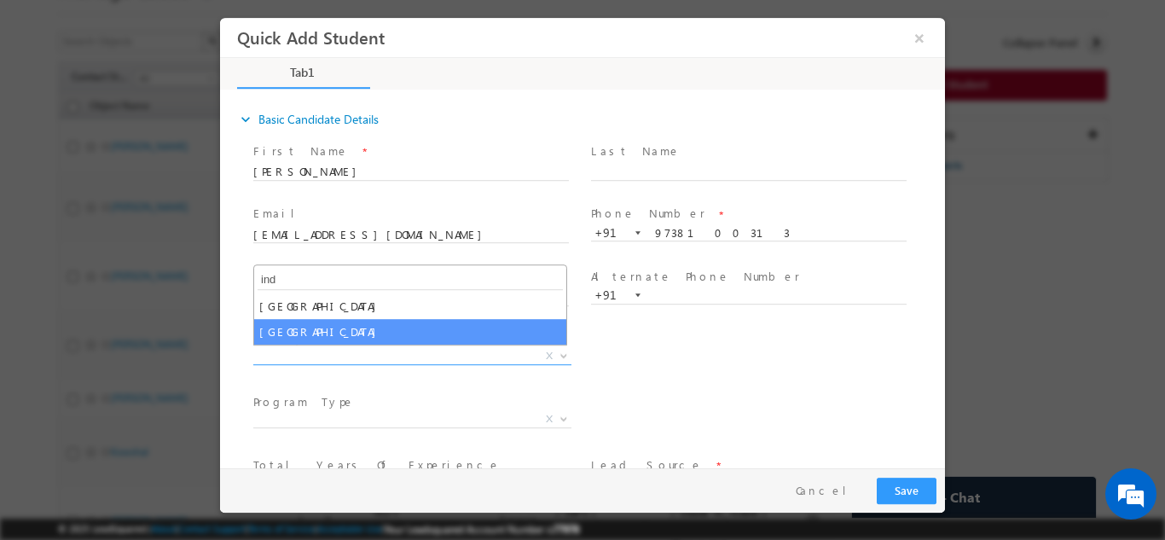
type input "ind"
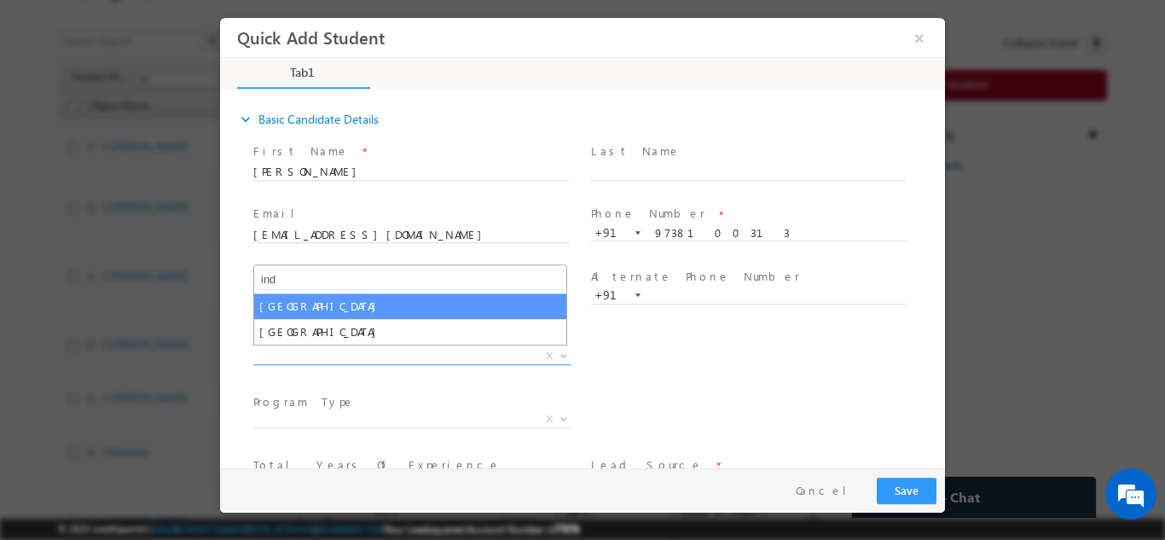
select select "India"
select select
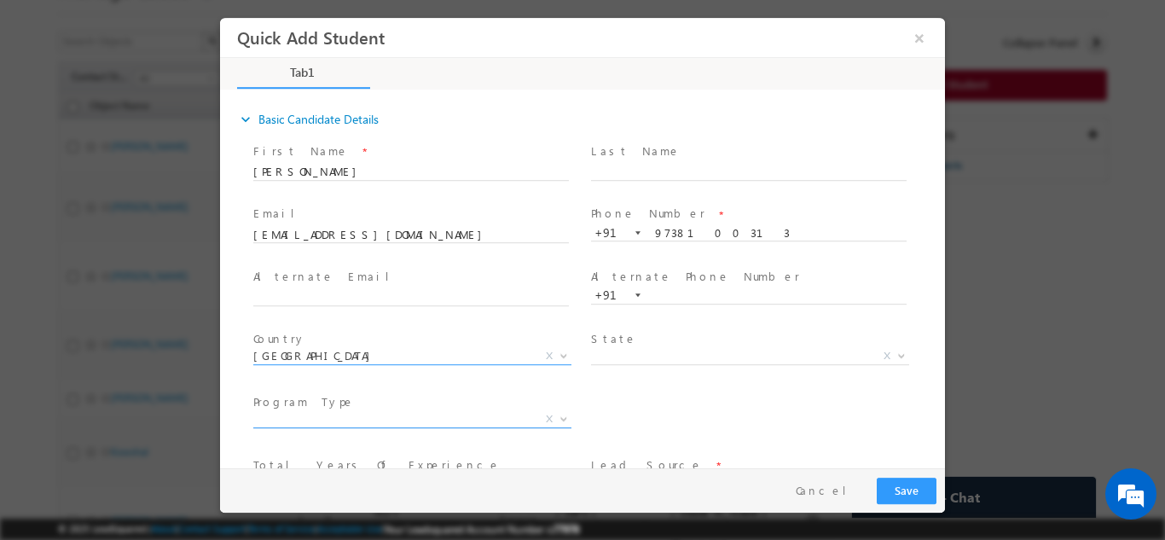
scroll to position [85, 0]
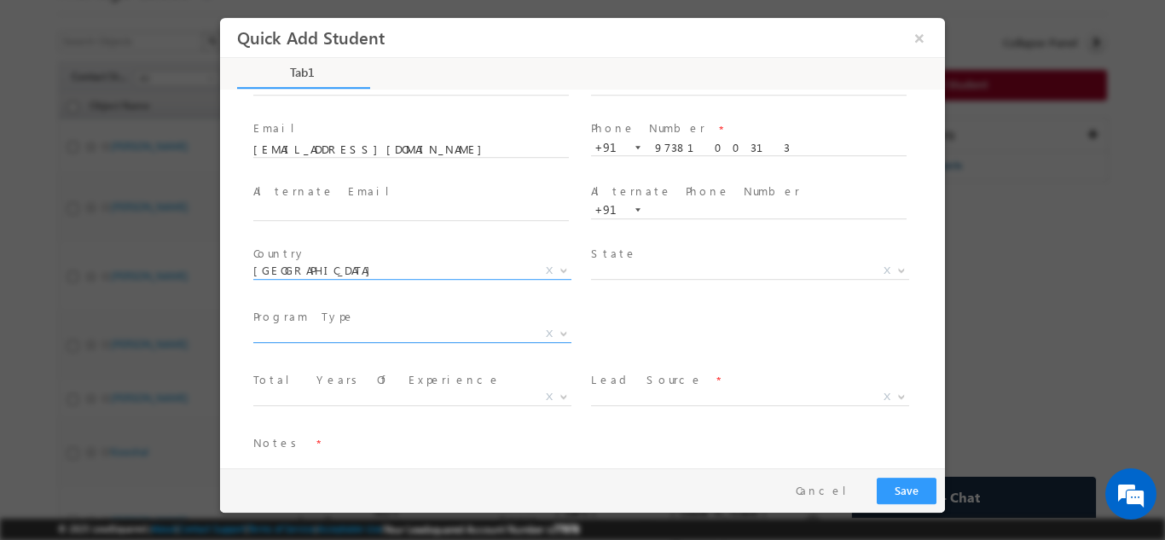
click at [385, 321] on span "Program Type *" at bounding box center [410, 316] width 315 height 19
click at [378, 334] on span "X" at bounding box center [412, 333] width 318 height 17
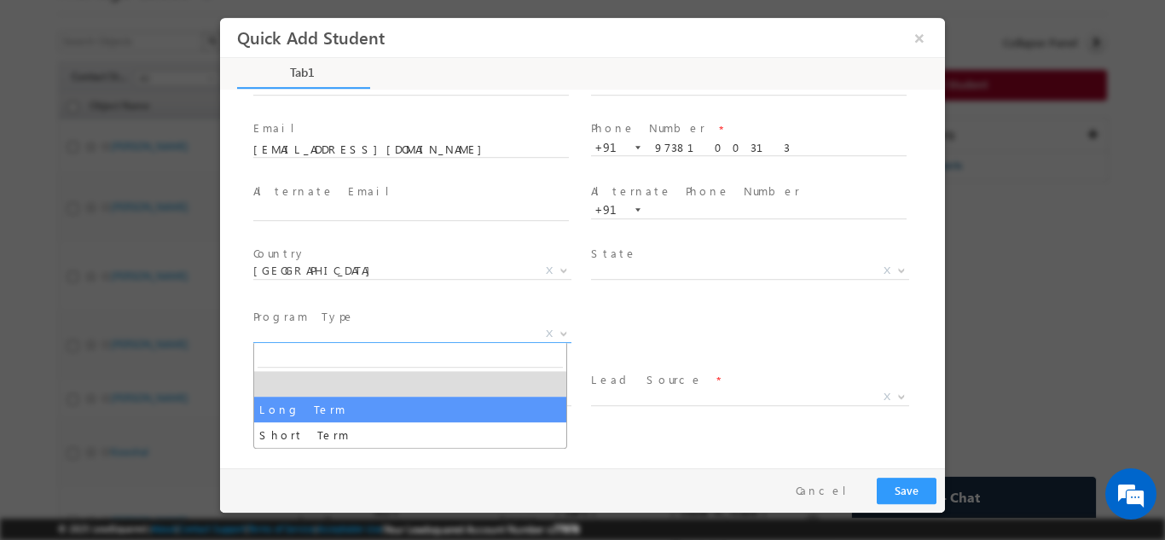
select select "Long Term"
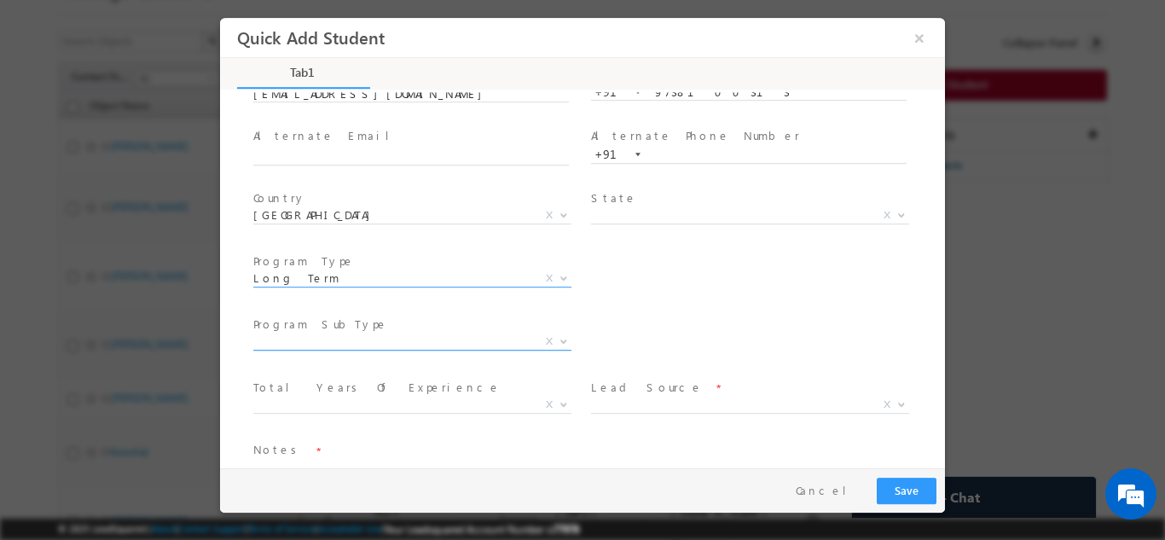
scroll to position [171, 0]
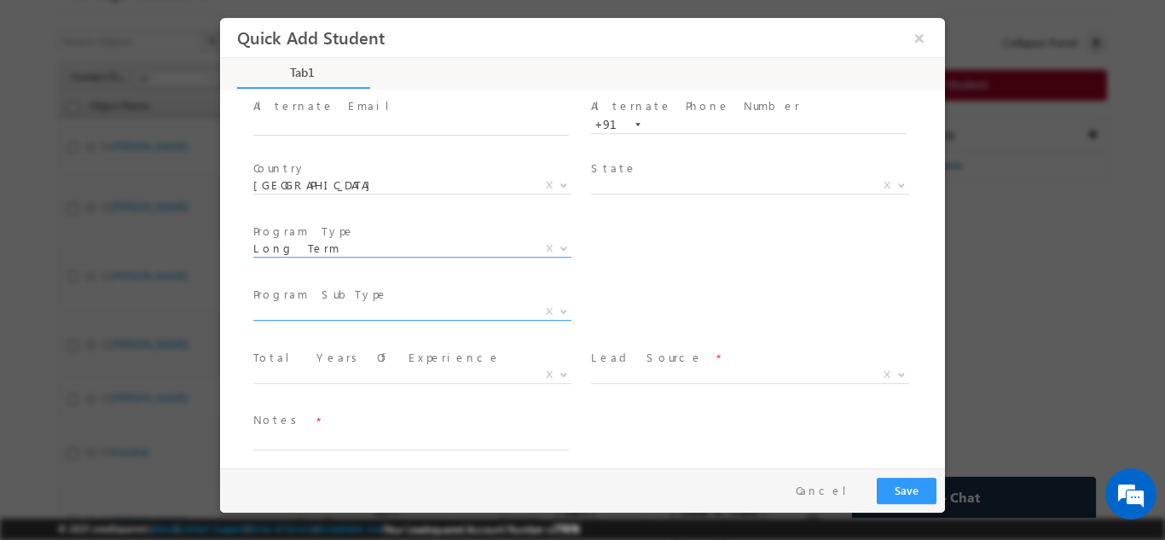
click at [304, 309] on span "X" at bounding box center [412, 311] width 318 height 17
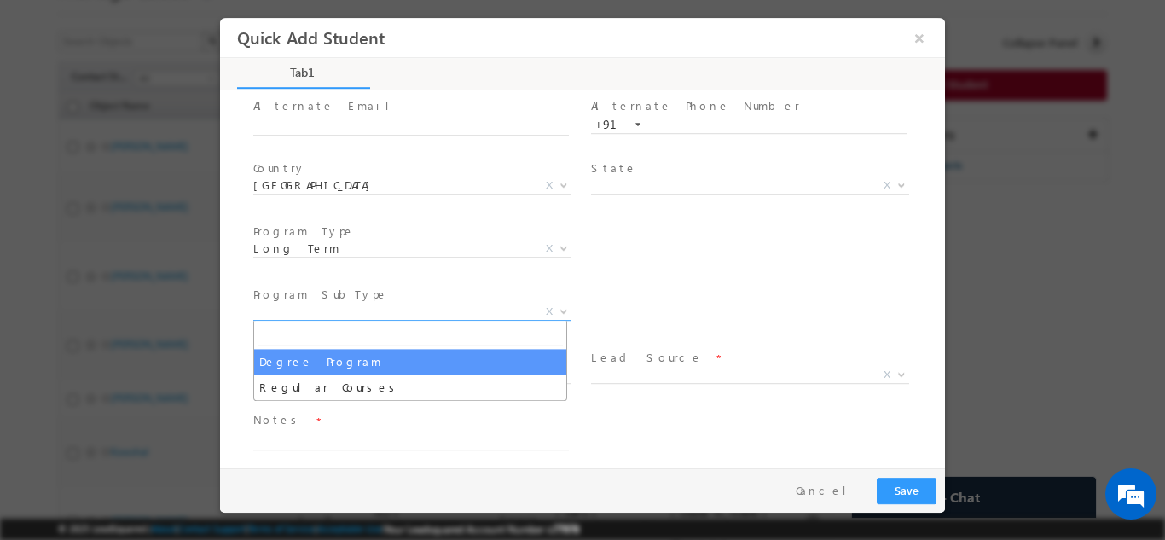
select select "Degree Program"
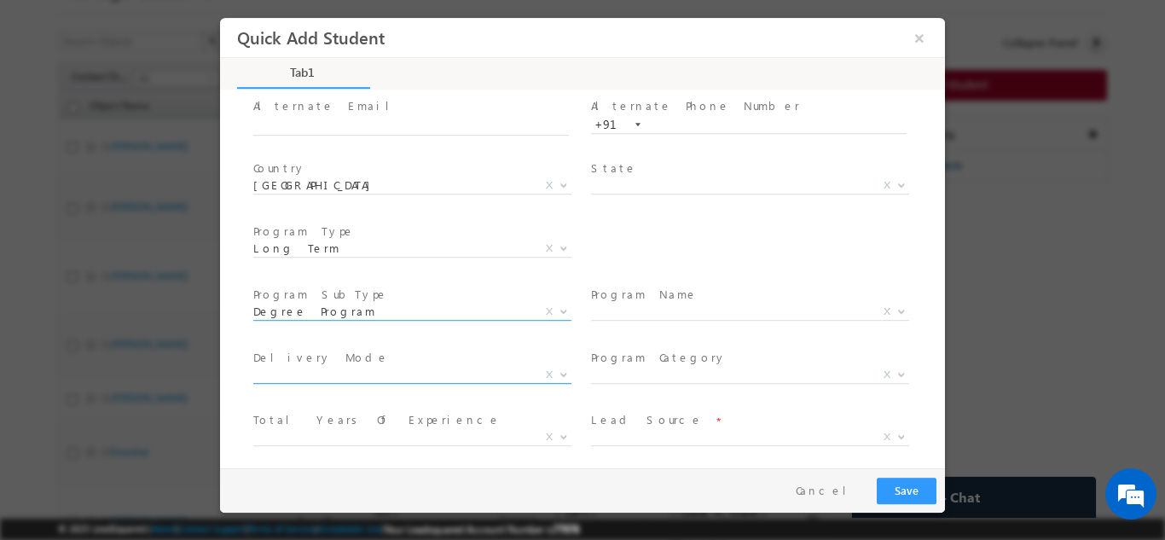
scroll to position [242, 0]
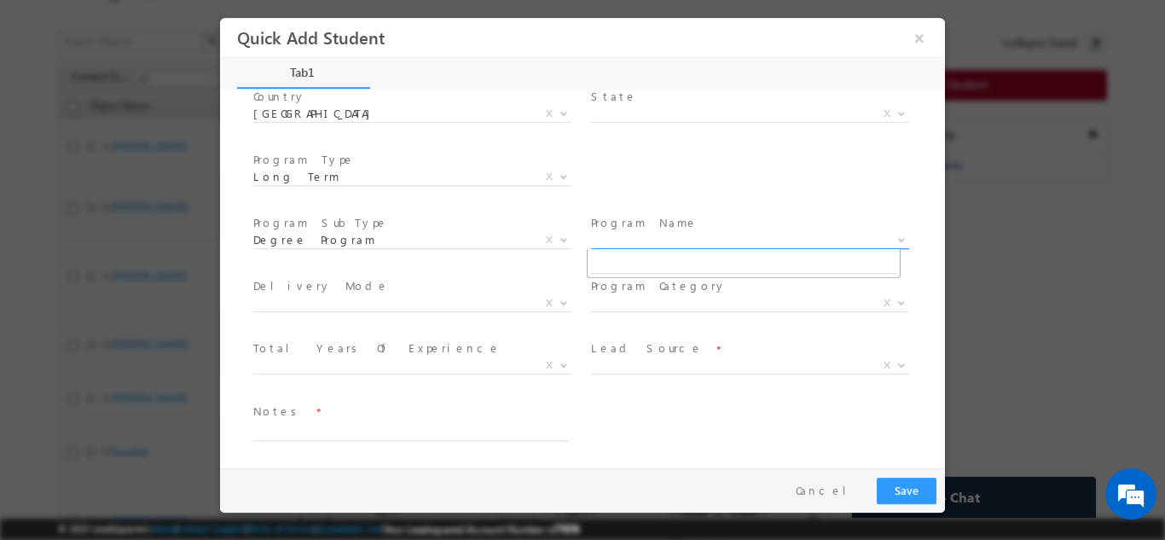
click at [644, 243] on span "X" at bounding box center [750, 239] width 318 height 17
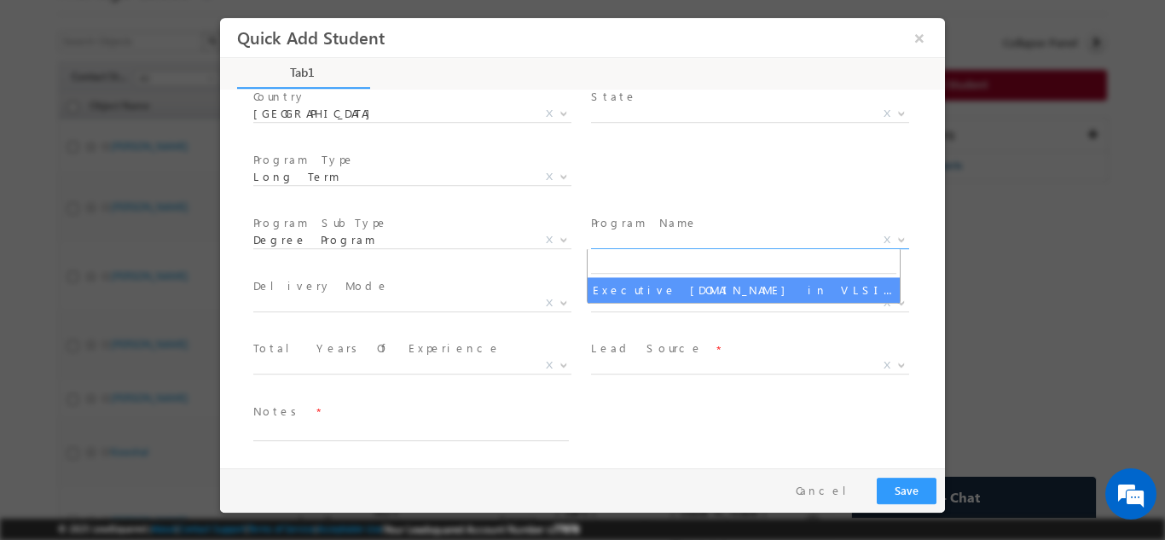
select select "Executive M.Tech in VLSI Design"
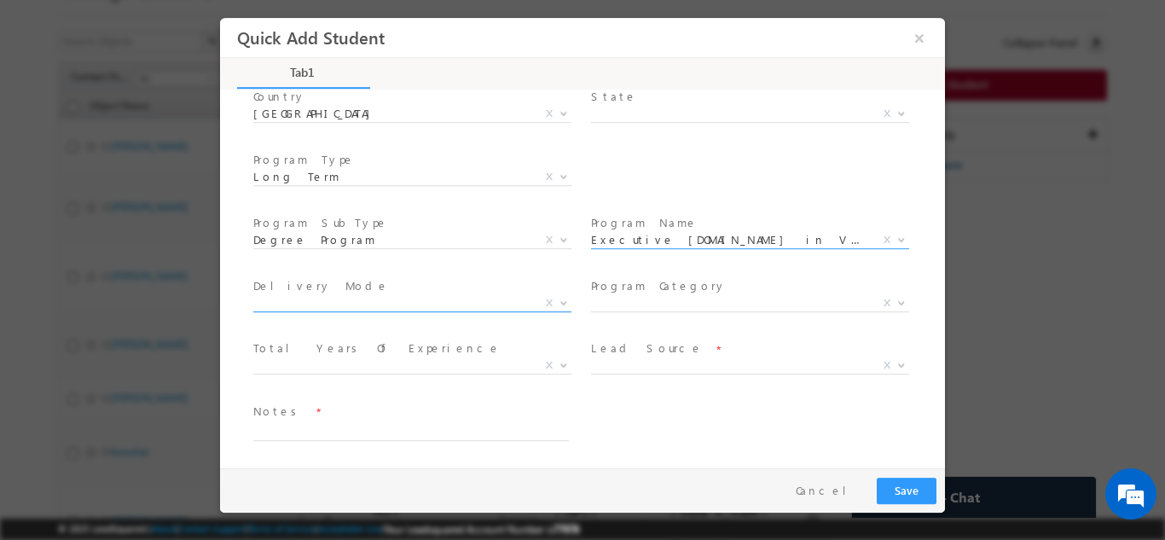
click at [401, 309] on span "X" at bounding box center [412, 302] width 318 height 17
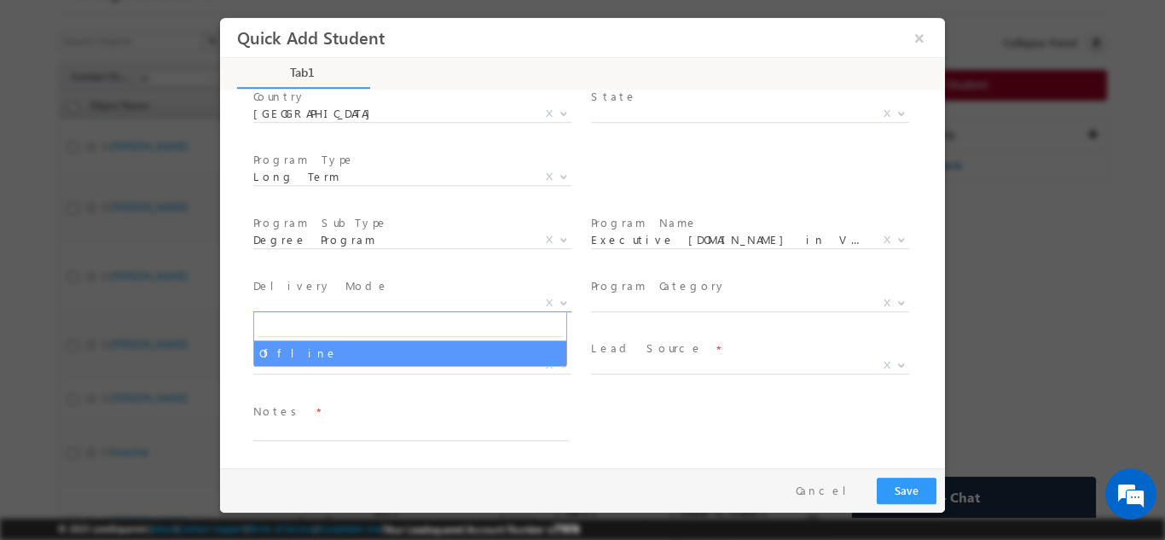
click at [727, 390] on span at bounding box center [748, 385] width 315 height 19
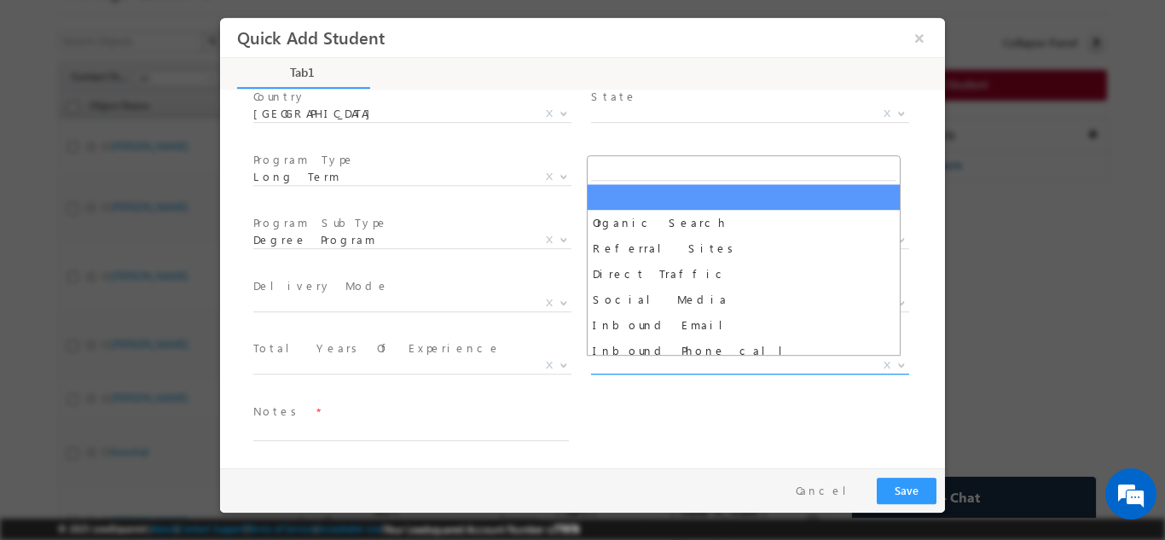
click at [611, 362] on span "X" at bounding box center [750, 364] width 318 height 17
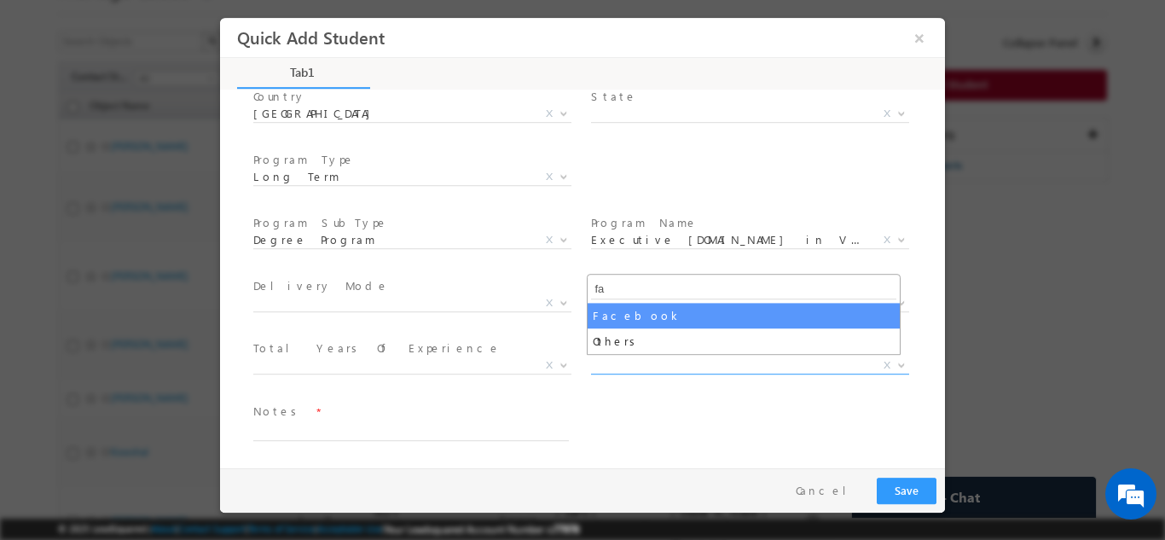
type input "fa"
select select "Facebook"
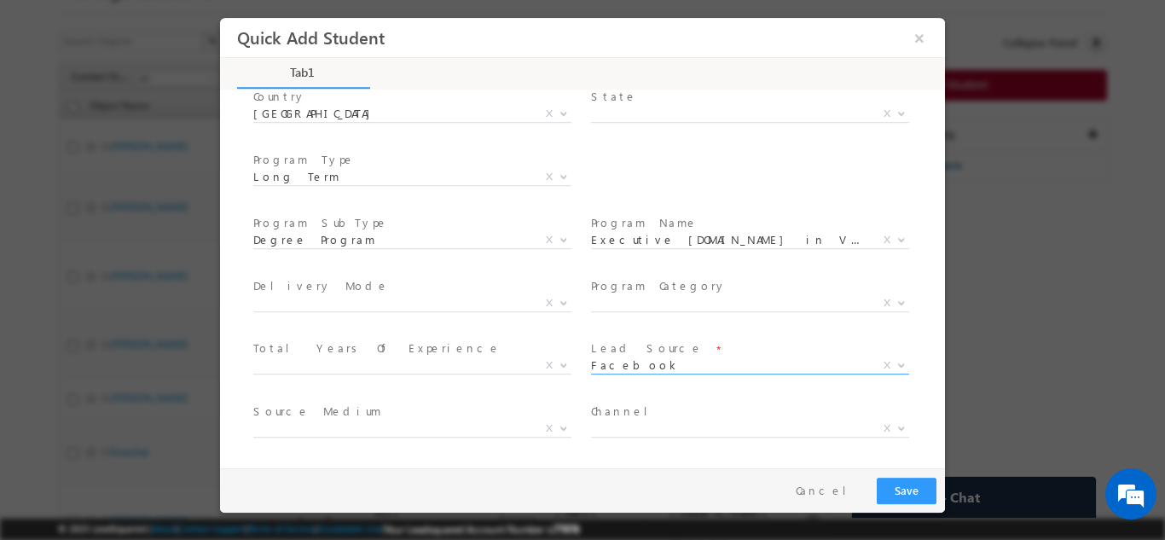
scroll to position [305, 0]
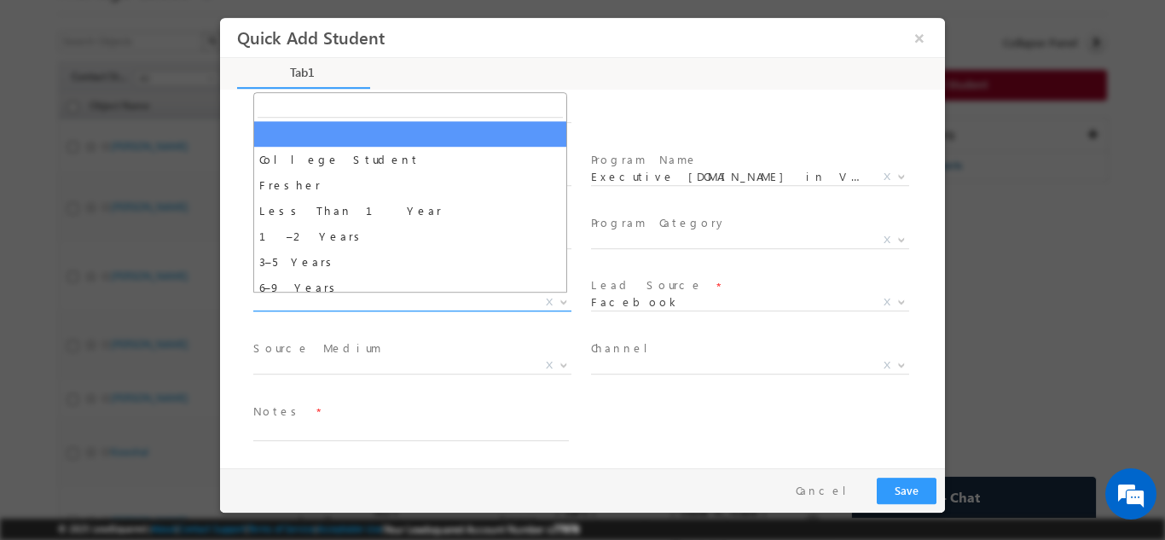
click at [296, 299] on span "X" at bounding box center [412, 301] width 318 height 17
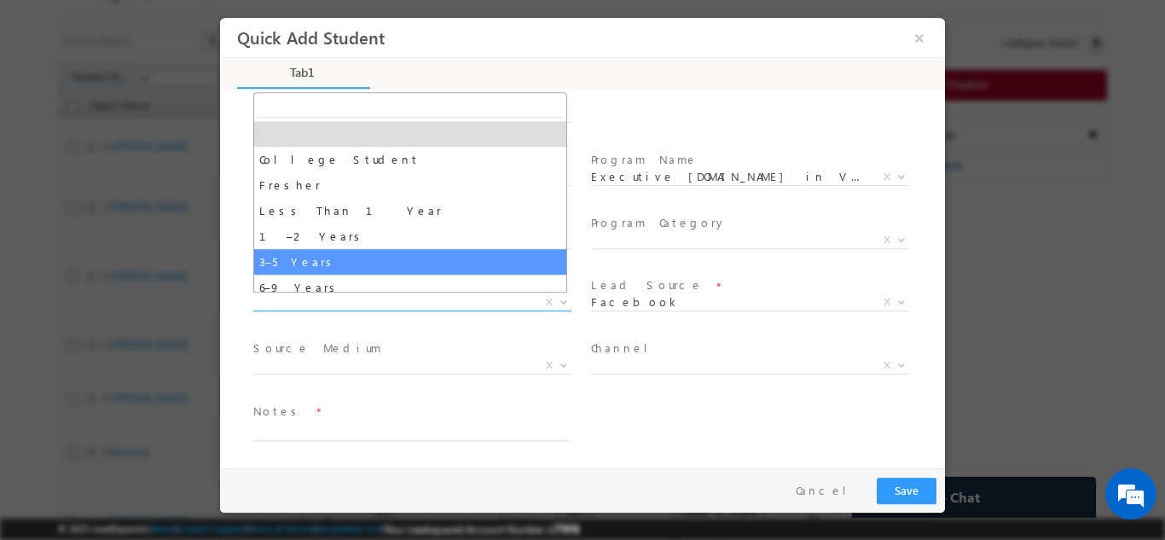
select select "3–5 Years"
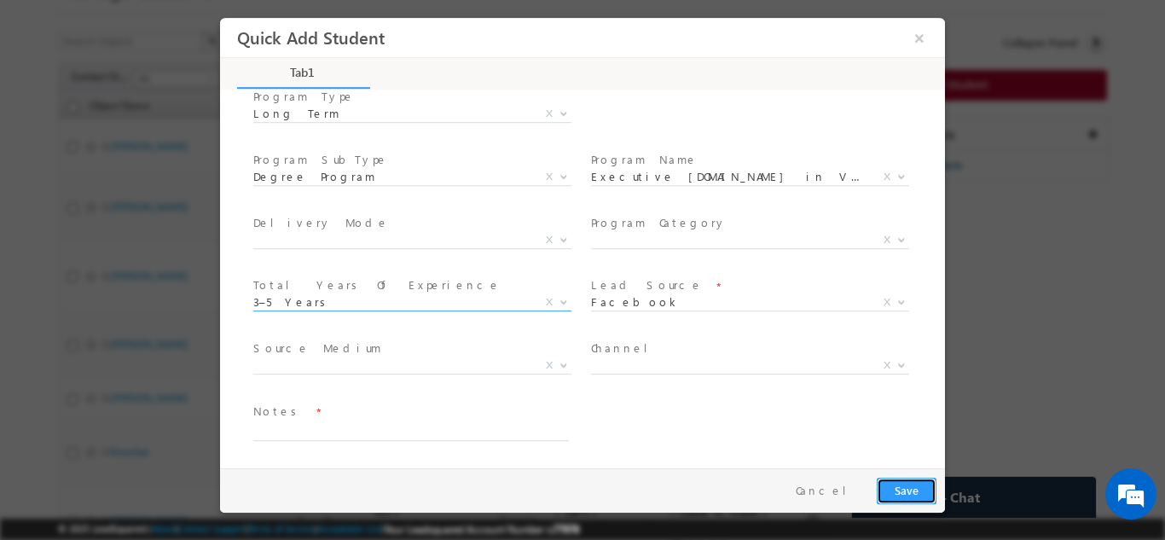
click at [895, 482] on button "Save" at bounding box center [907, 490] width 60 height 26
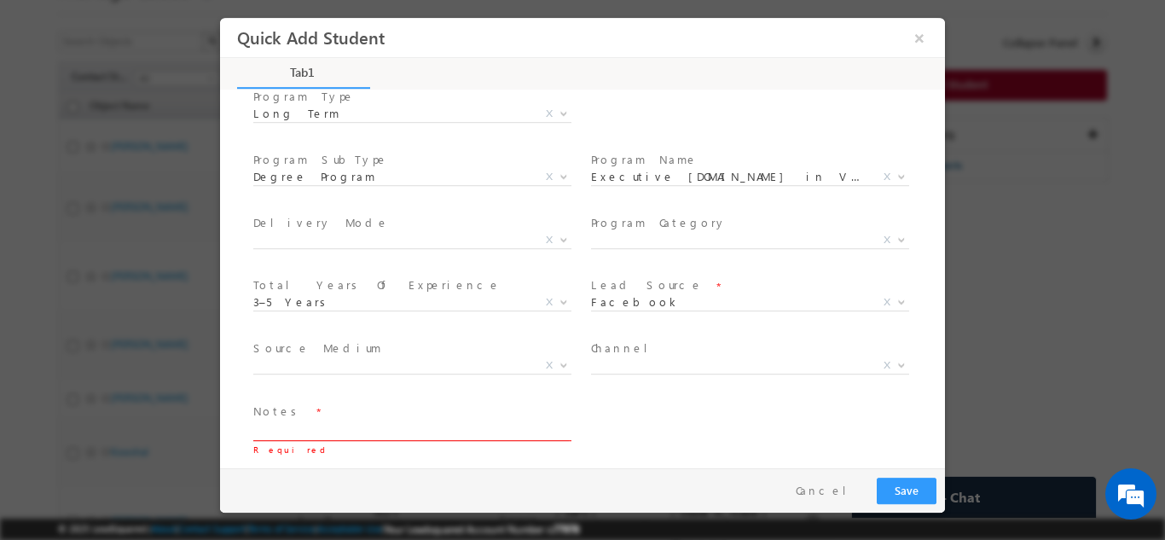
scroll to position [301, 0]
click at [497, 441] on textarea at bounding box center [411, 435] width 316 height 20
type textarea "Lead added from sheet"
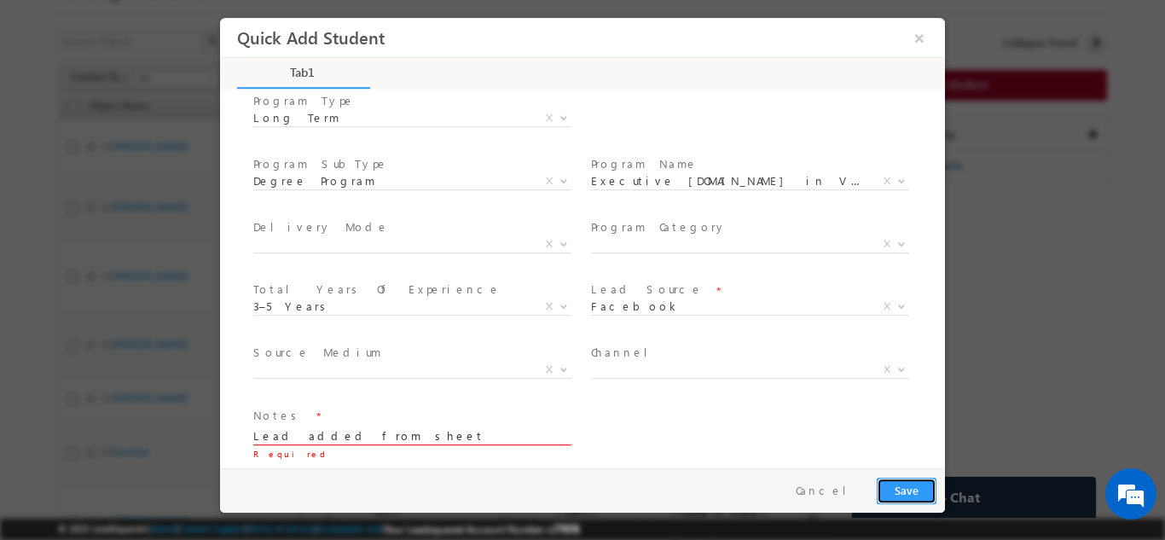
click at [907, 495] on button "Save" at bounding box center [907, 490] width 60 height 26
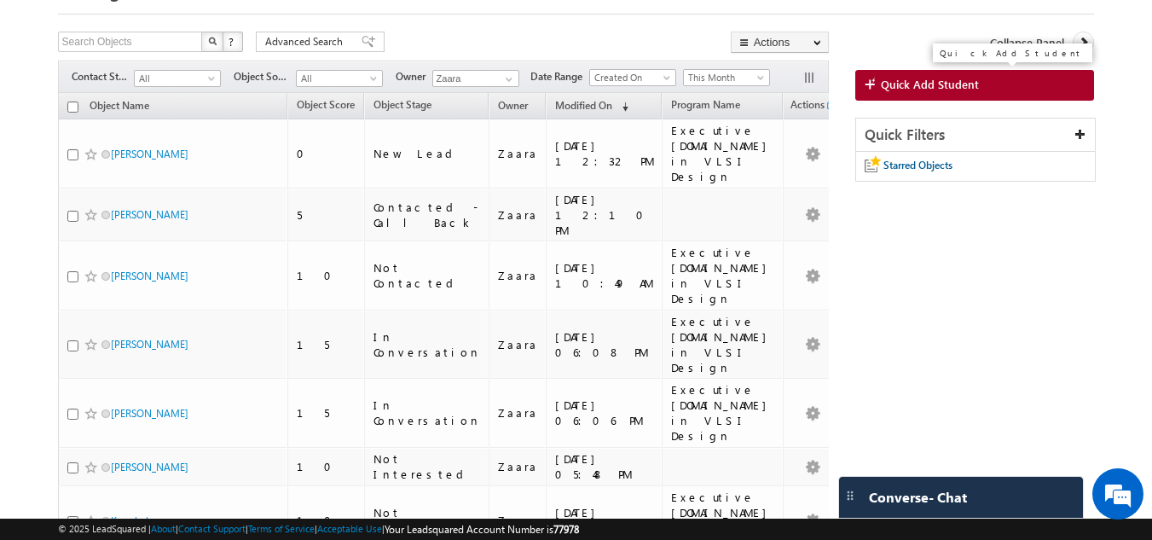
click at [965, 92] on span "Quick Add Student" at bounding box center [930, 84] width 98 height 15
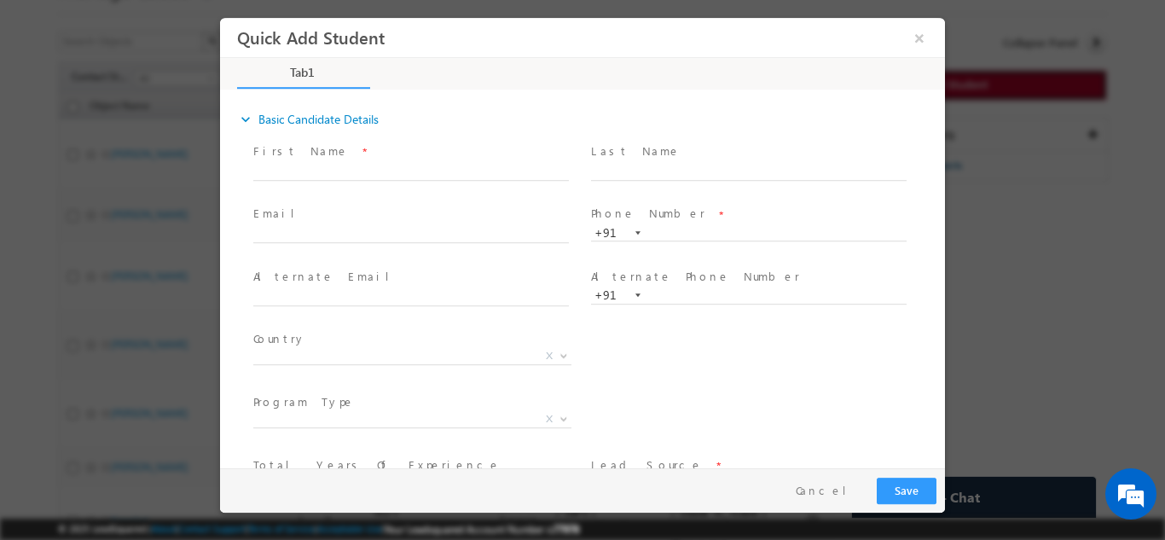
scroll to position [0, 0]
click at [688, 221] on span "Phone Number *" at bounding box center [748, 214] width 315 height 19
click at [690, 238] on input "text" at bounding box center [749, 232] width 316 height 17
paste input "9738100313"
type input "9738100313"
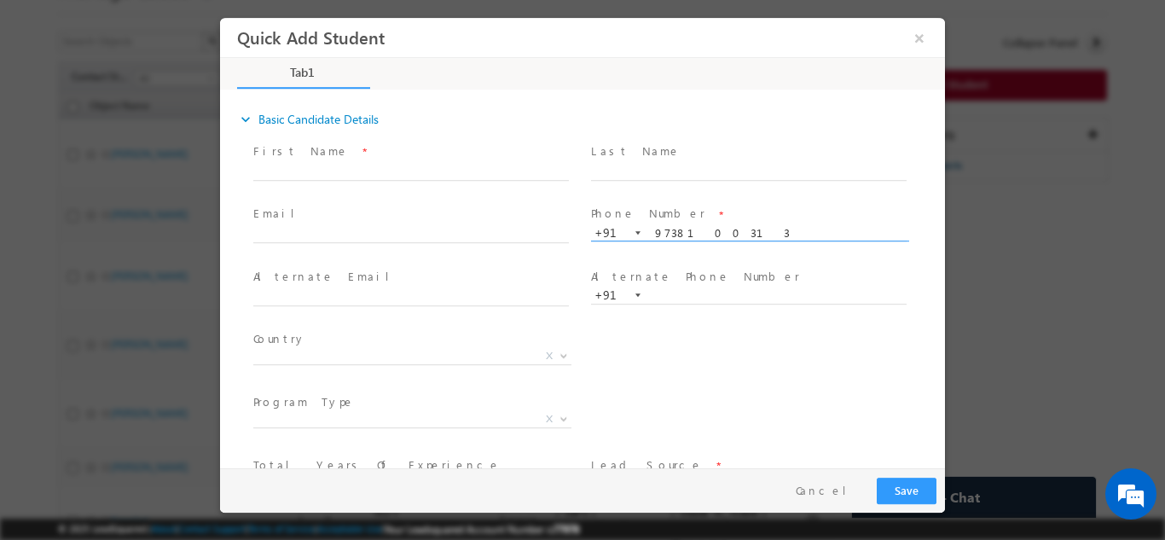
click at [705, 200] on div "Last Name *" at bounding box center [757, 169] width 338 height 63
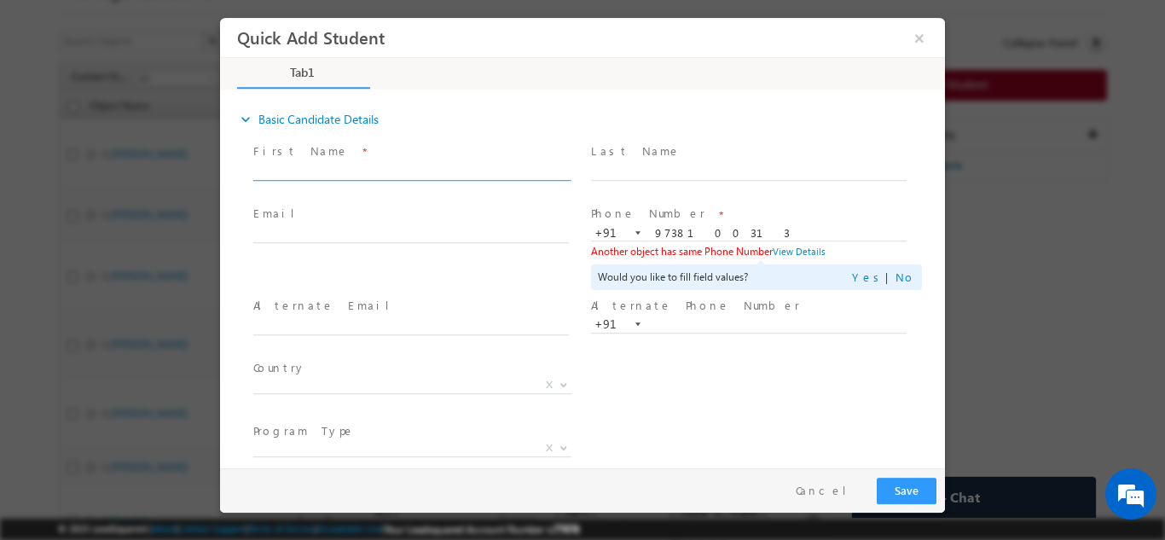
drag, startPoint x: 286, startPoint y: 163, endPoint x: 320, endPoint y: 210, distance: 58.0
click at [286, 163] on input "text" at bounding box center [411, 171] width 316 height 17
paste input "Manu Mayur K manukrishna010596@gmail.com 9036663461"
drag, startPoint x: 313, startPoint y: 174, endPoint x: 478, endPoint y: 164, distance: 164.9
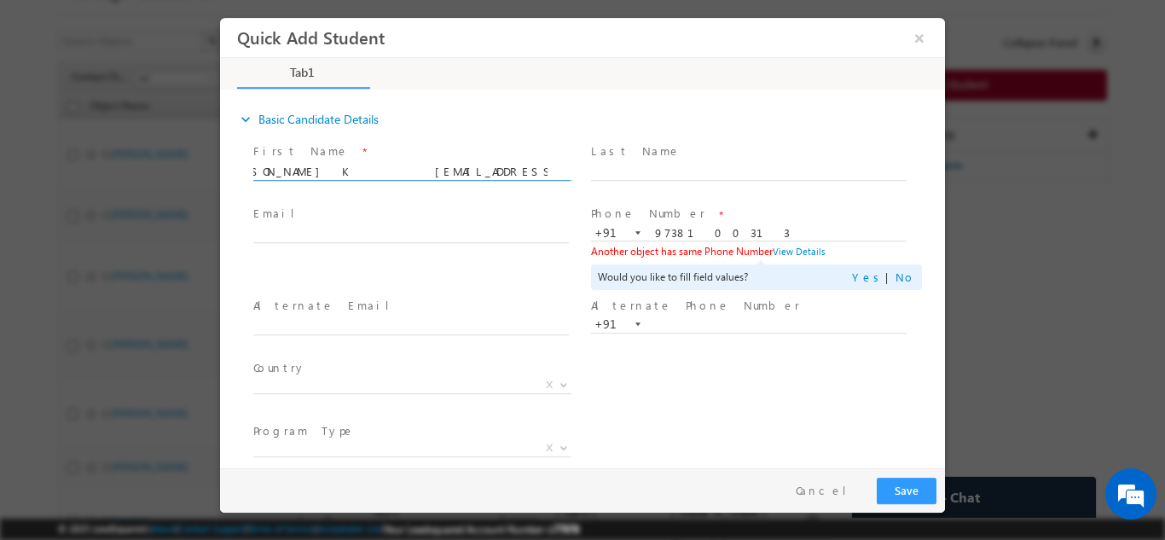
click at [478, 164] on input "Manu Mayur K manukrishna010596@gmail.com 9036663461" at bounding box center [411, 171] width 316 height 17
type input "Manu Mayur K 9036663461"
click at [354, 238] on input "text" at bounding box center [411, 234] width 316 height 17
paste input "manukrishna010596@gmail.com"
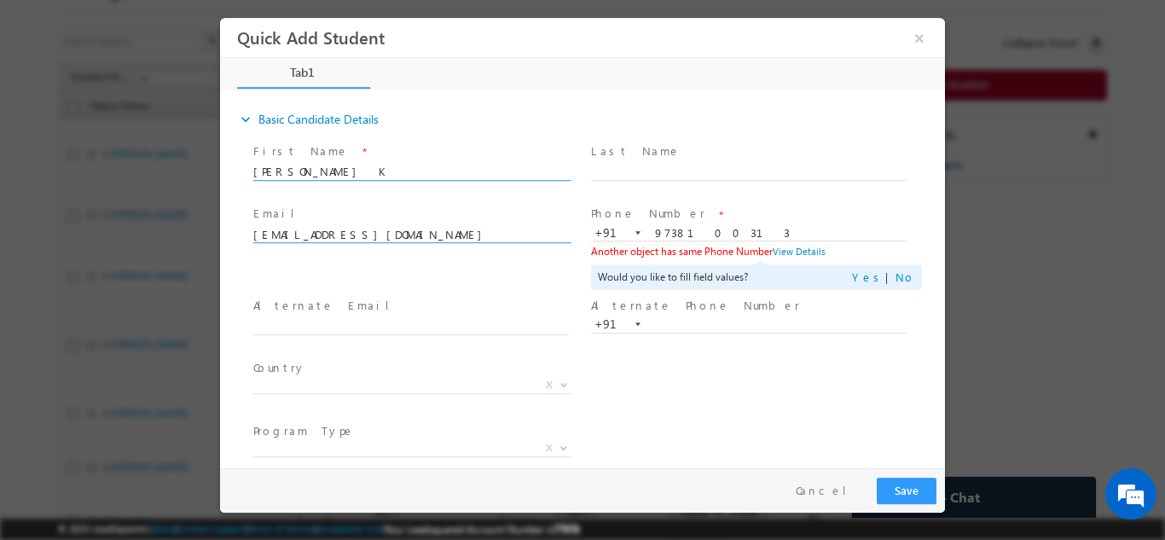
type input "manukrishna010596@gmail.com"
click at [405, 163] on input "Manu Mayur K 9036663461" at bounding box center [411, 171] width 316 height 17
type input "Manu Mayur K"
click at [676, 229] on input "9738100313" at bounding box center [749, 232] width 316 height 17
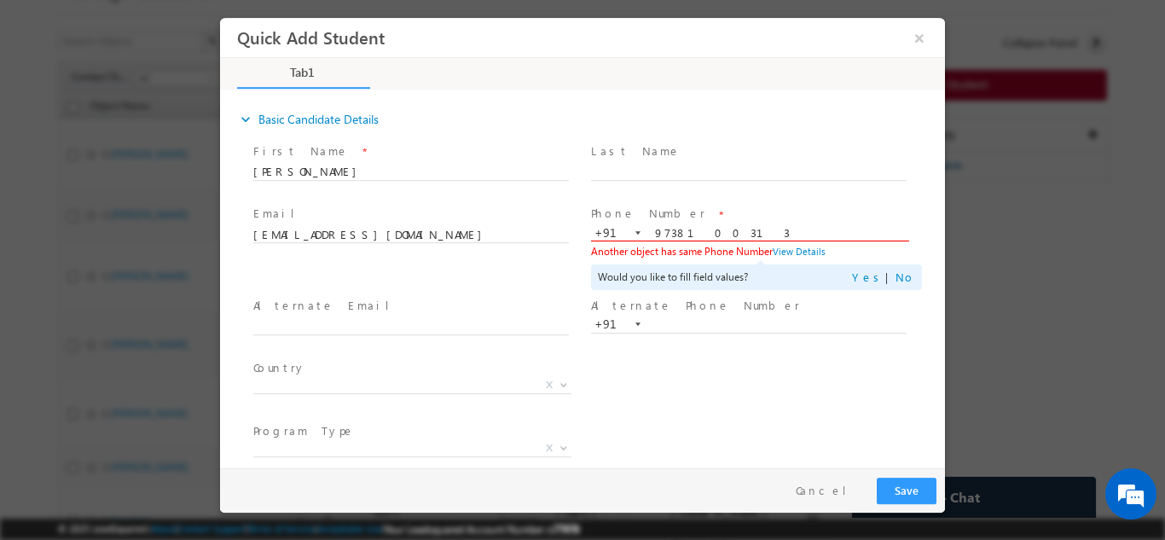
click at [676, 229] on input "9738100313" at bounding box center [749, 232] width 316 height 17
paste input "036663461"
type input "9036663461"
click at [689, 175] on input "text" at bounding box center [749, 171] width 316 height 17
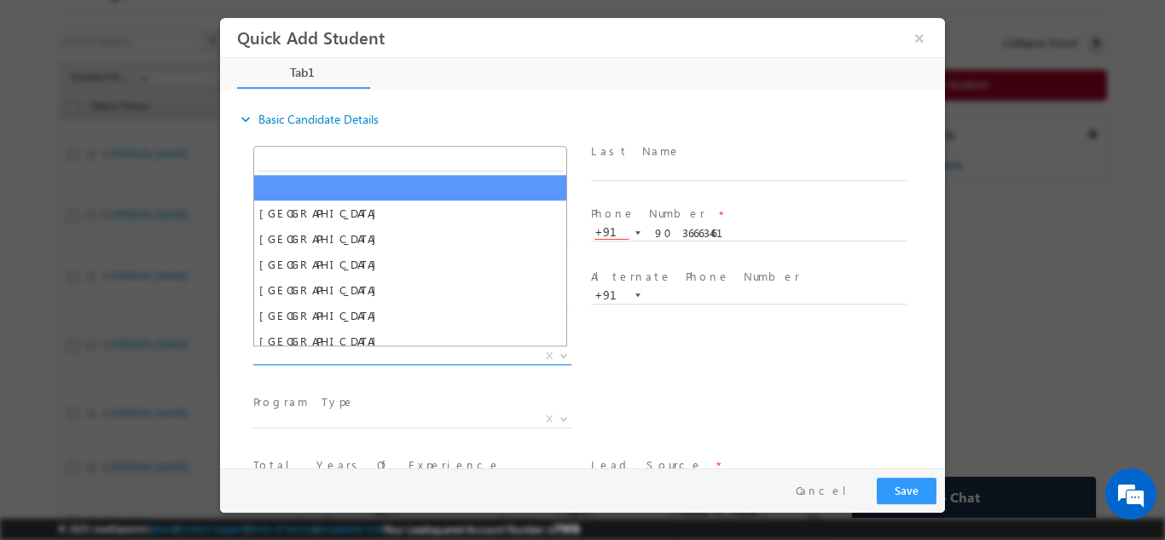
click at [338, 350] on span "X" at bounding box center [412, 355] width 318 height 17
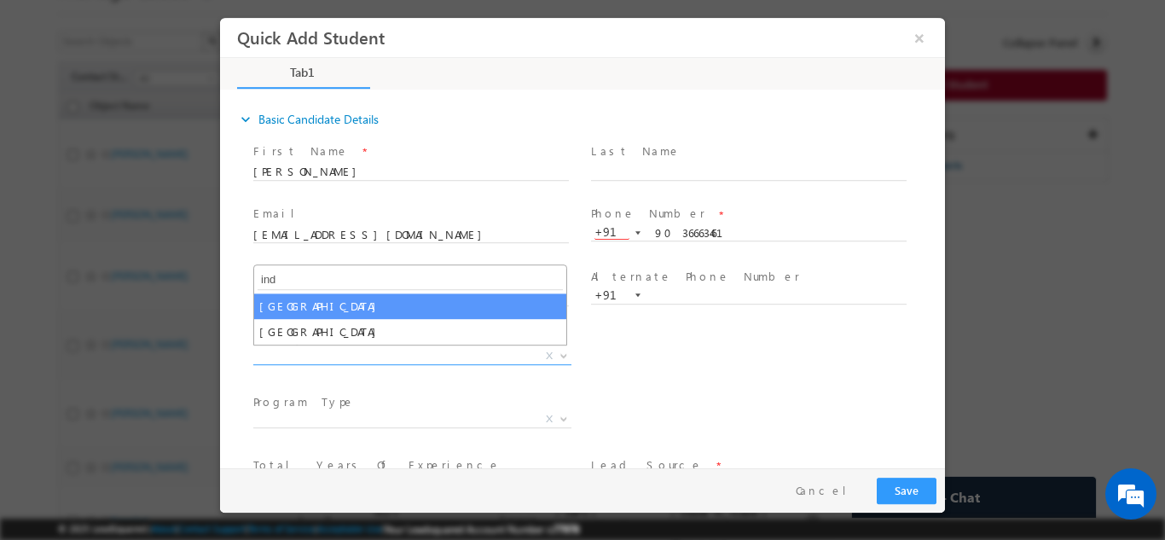
type input "ind"
select select "India"
select select
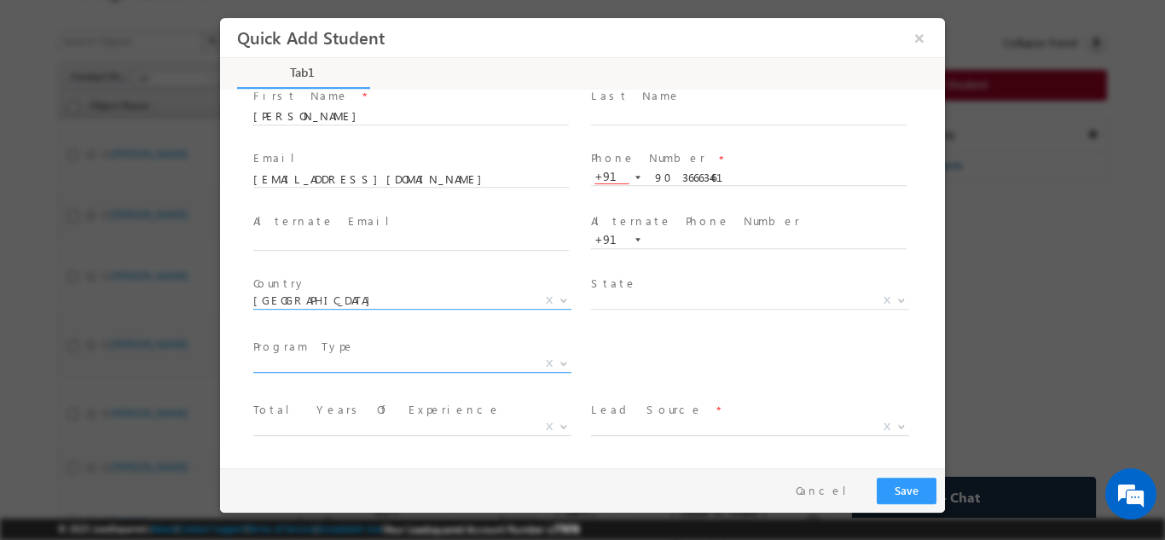
scroll to position [117, 0]
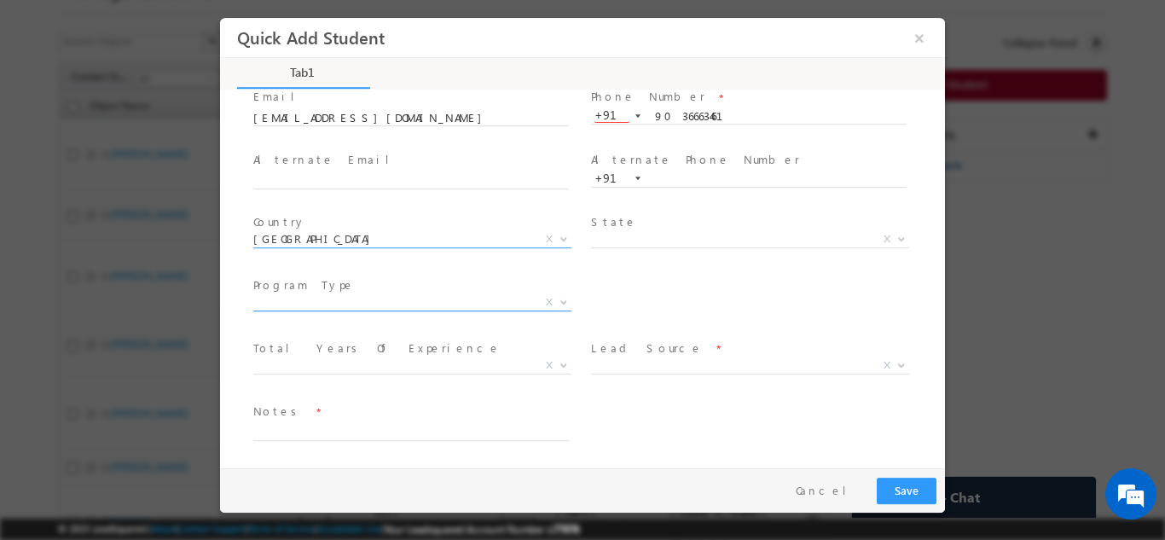
click at [488, 297] on span "X" at bounding box center [412, 301] width 318 height 17
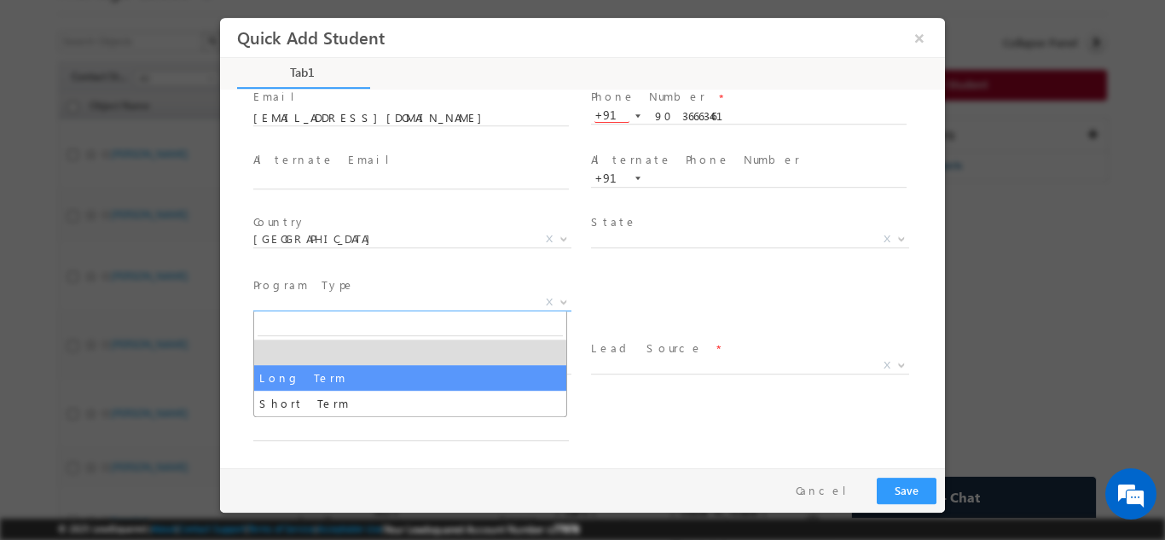
select select "Long Term"
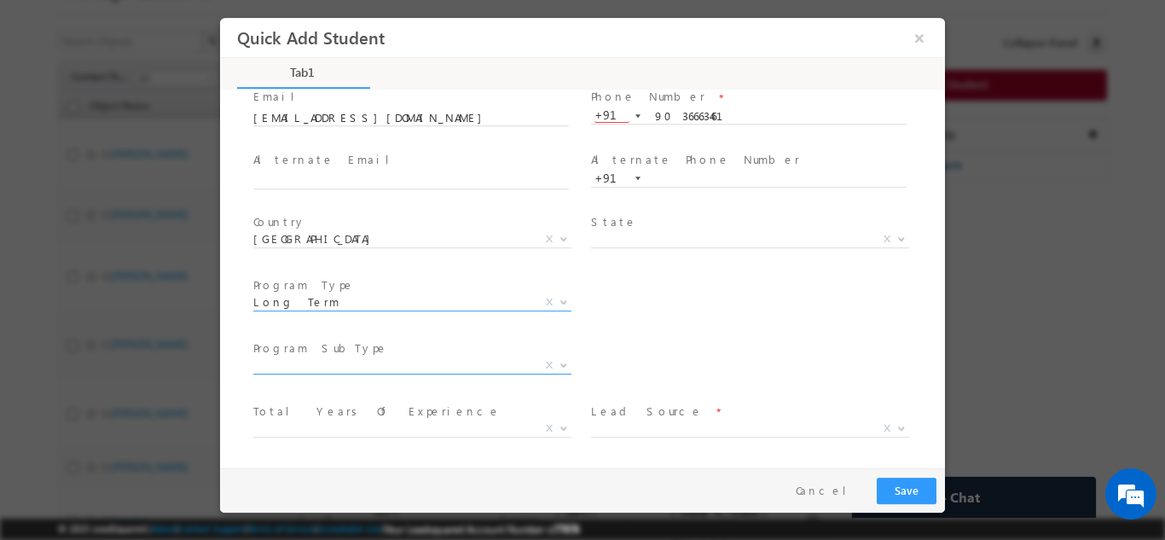
click at [364, 363] on span "X" at bounding box center [412, 364] width 318 height 17
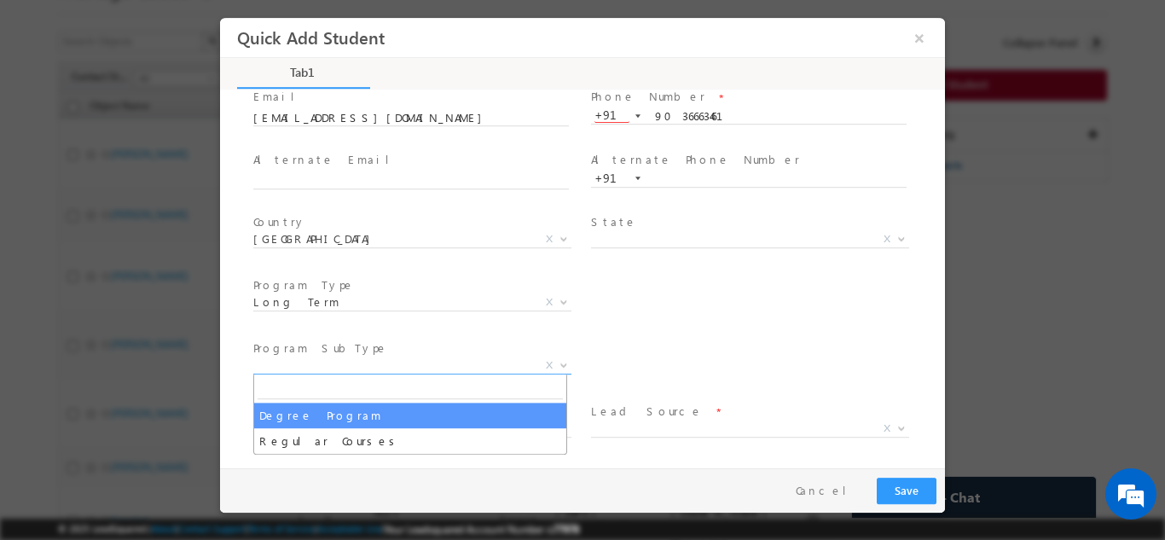
select select "Degree Program"
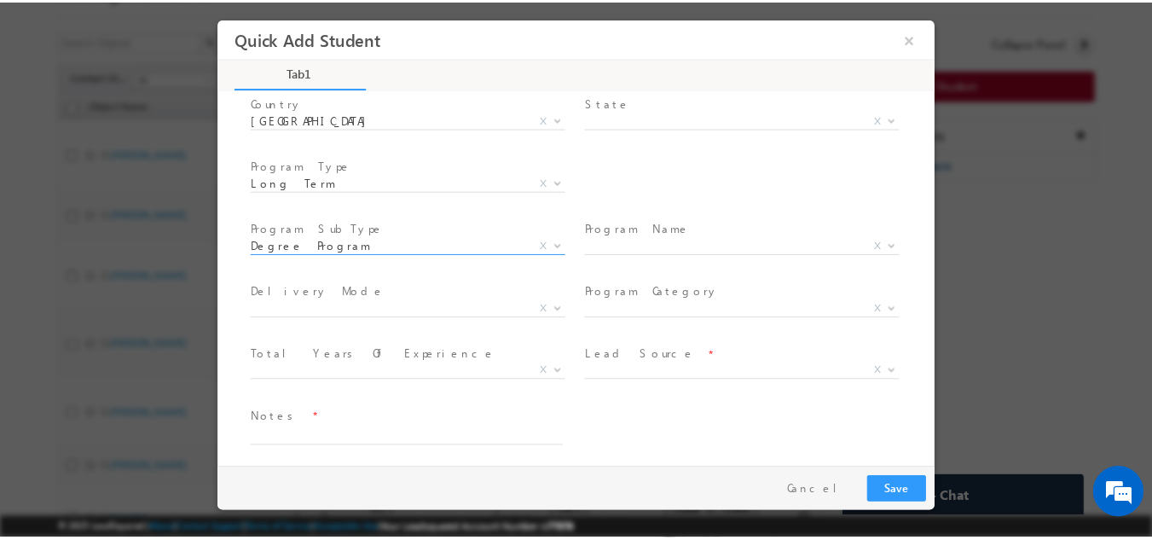
scroll to position [242, 0]
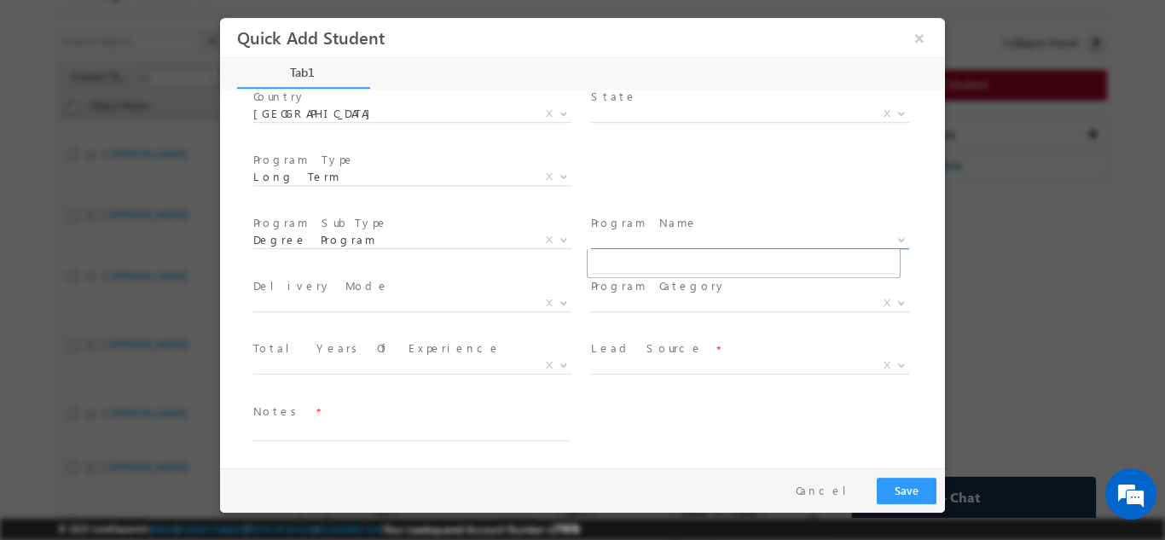
click at [666, 235] on span "X" at bounding box center [750, 239] width 318 height 17
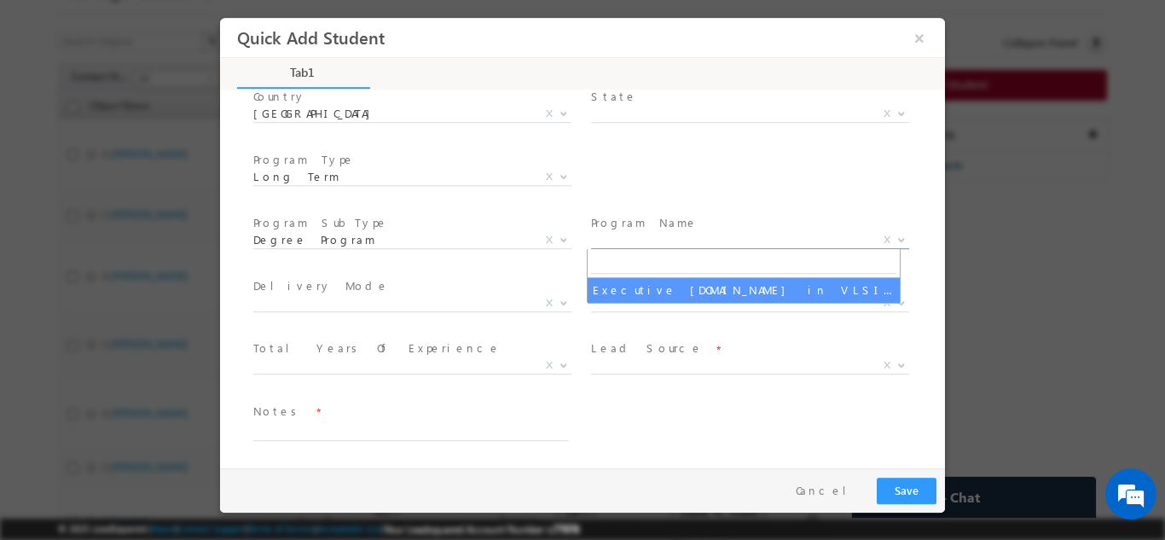
select select "Executive M.Tech in VLSI Design"
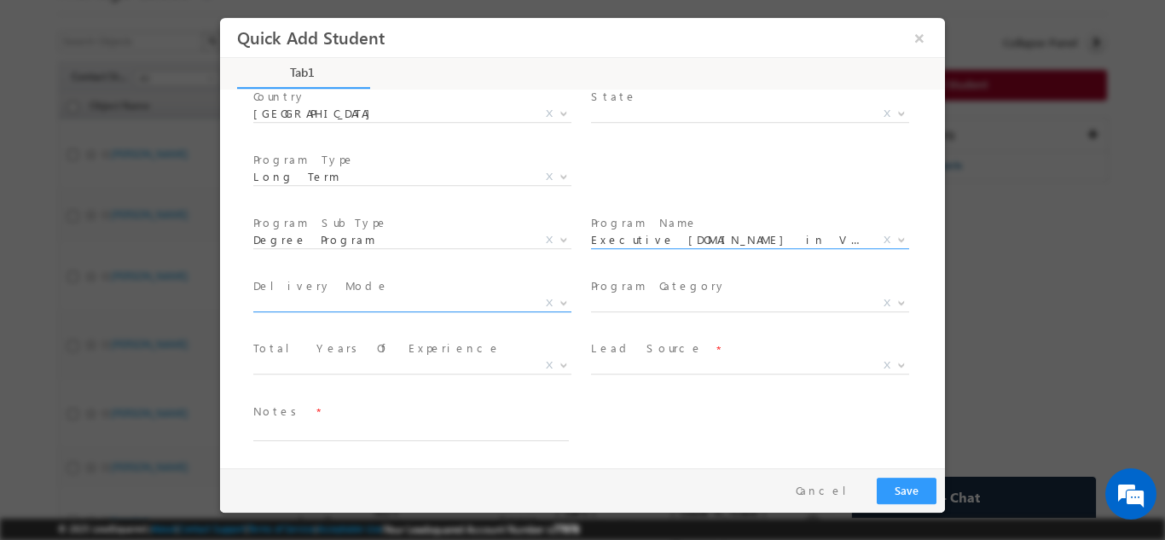
click at [287, 295] on span "X" at bounding box center [412, 302] width 318 height 17
click at [342, 424] on textarea at bounding box center [411, 430] width 316 height 20
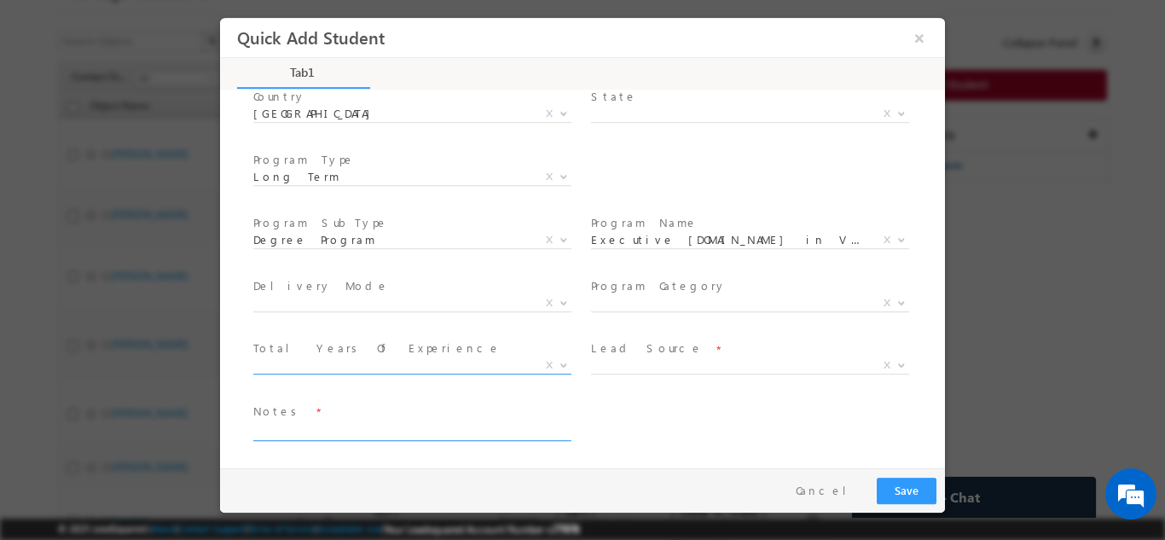
click at [340, 375] on span "X" at bounding box center [412, 368] width 318 height 17
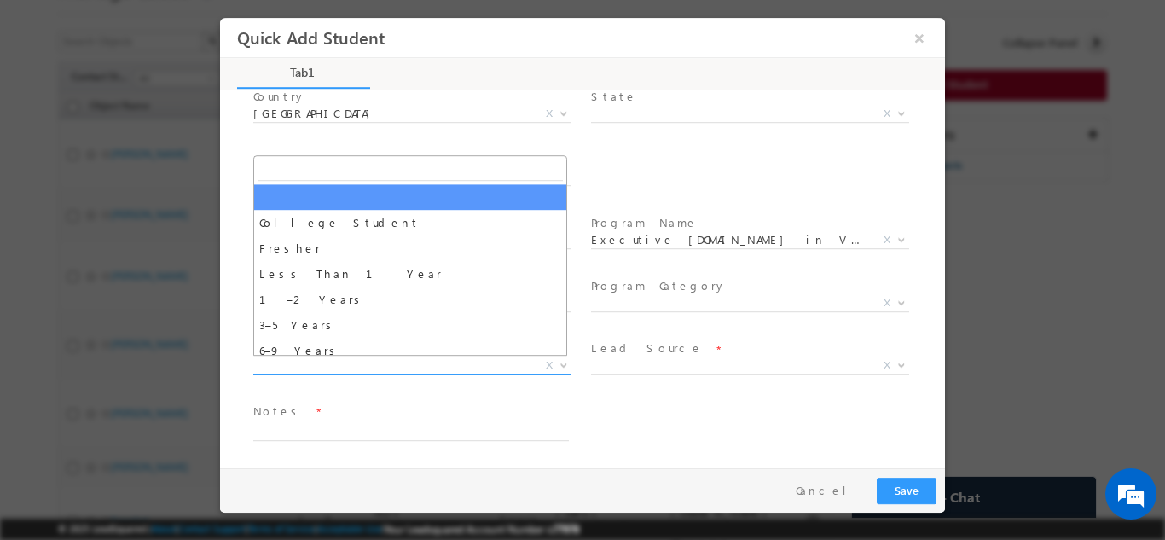
click at [341, 369] on span "X" at bounding box center [412, 364] width 318 height 17
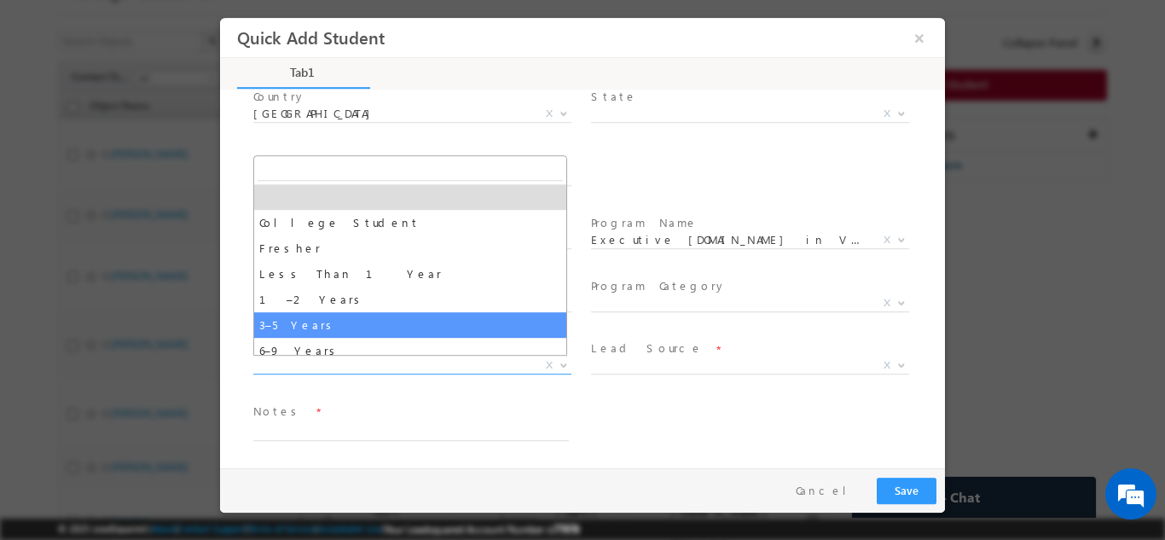
select select "3–5 Years"
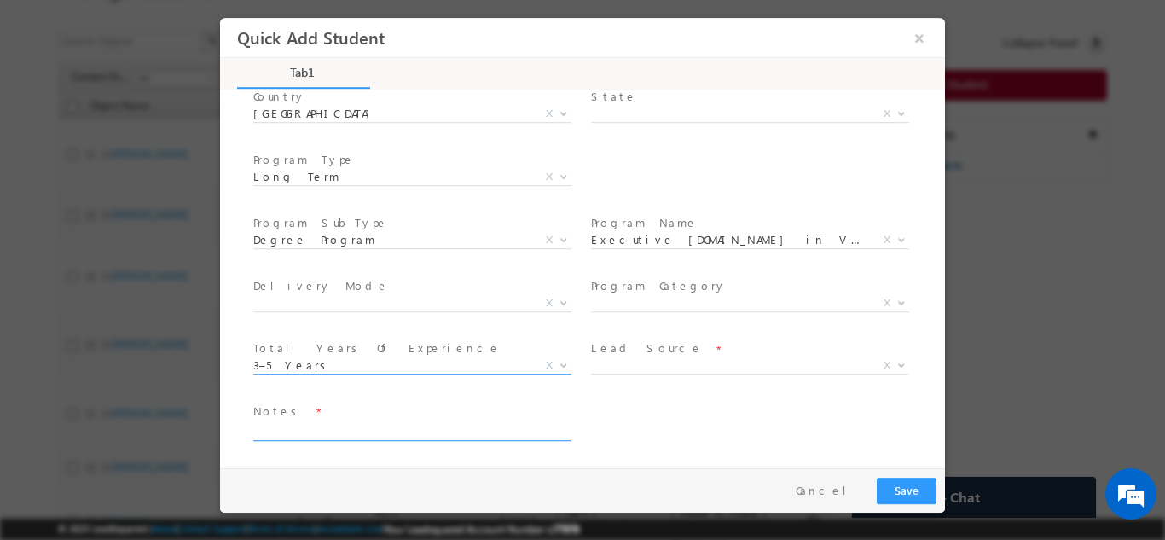
click at [351, 432] on textarea at bounding box center [411, 430] width 316 height 20
type textarea "<"
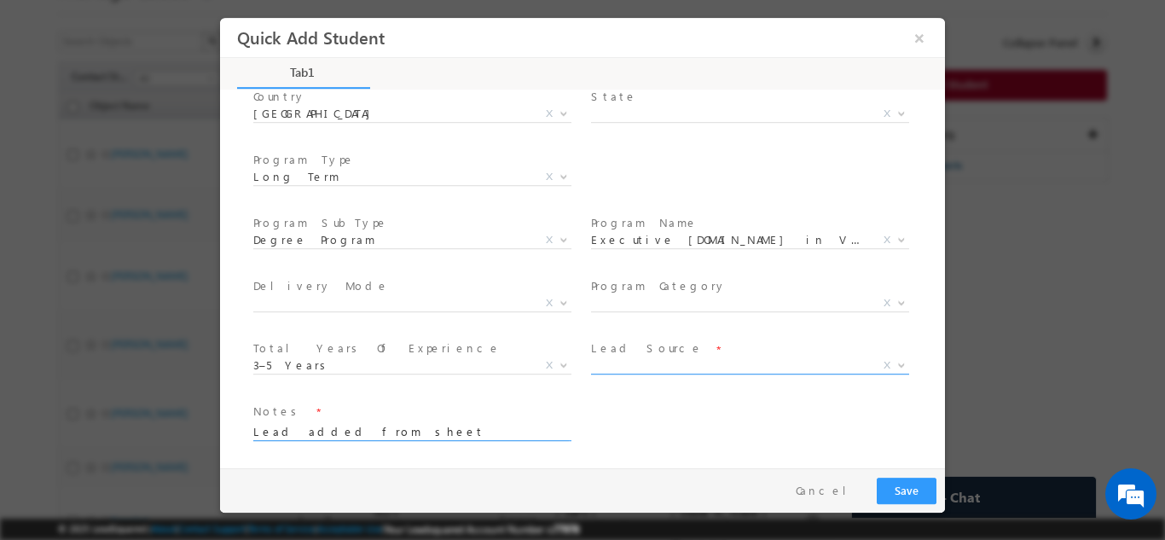
type textarea "Lead added from sheet"
click at [638, 368] on span "X" at bounding box center [750, 364] width 318 height 17
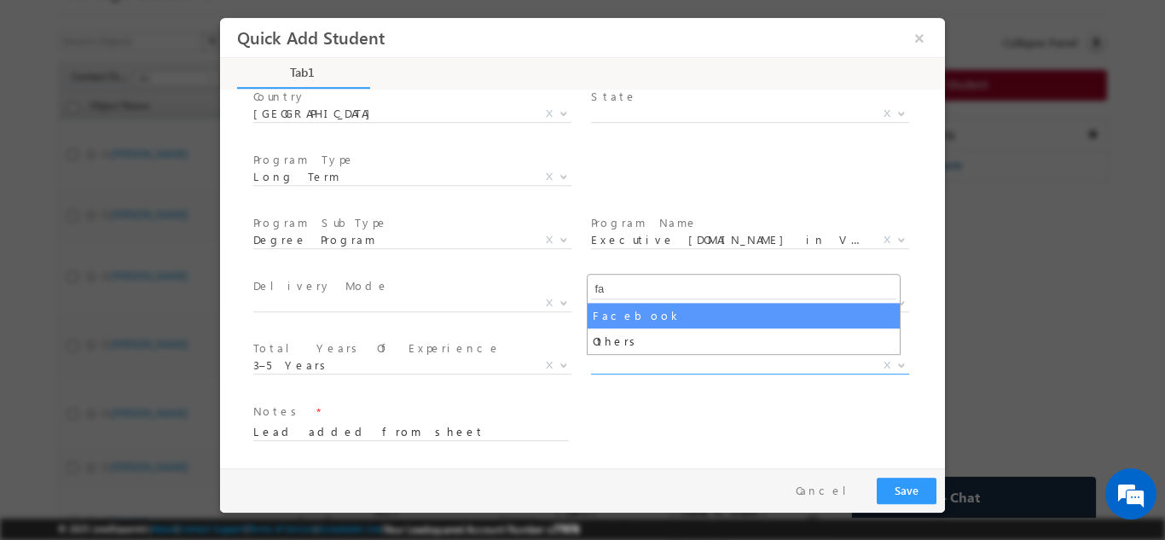
type input "fa"
select select "Facebook"
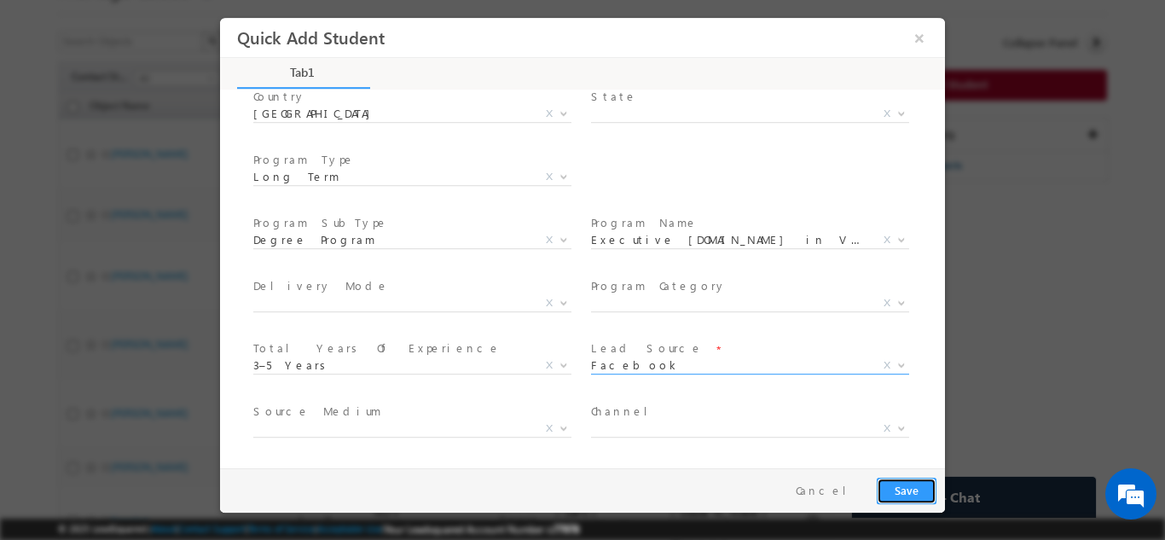
click at [912, 488] on button "Save" at bounding box center [907, 490] width 60 height 26
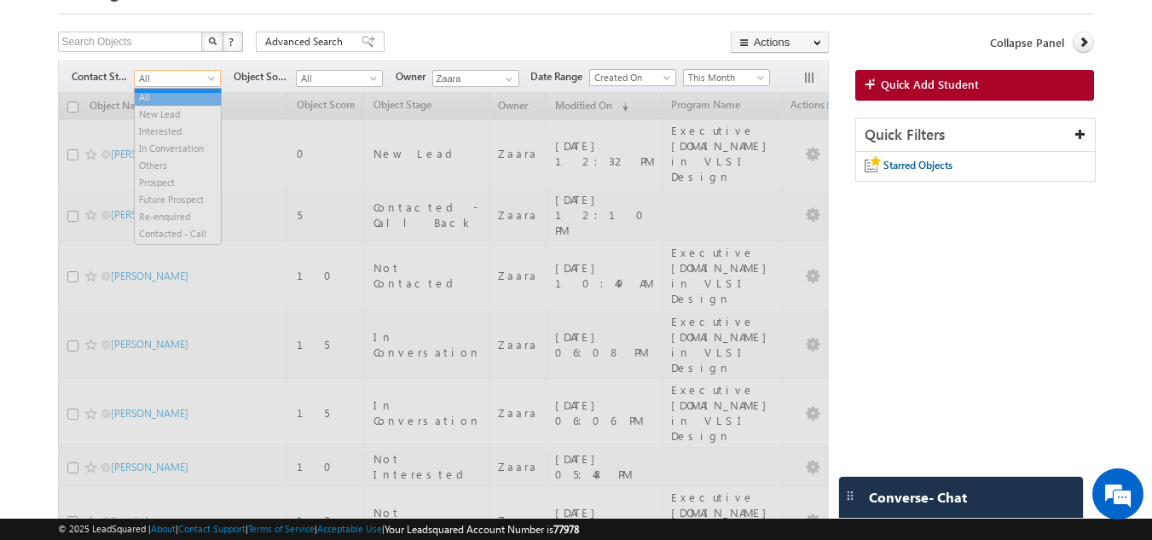
click at [147, 78] on span "All" at bounding box center [175, 78] width 81 height 15
click at [154, 84] on span "All" at bounding box center [175, 78] width 81 height 15
click at [403, 34] on div "Search Objects X ? 564 results found Advanced Search Advanced Search Advanced s…" at bounding box center [443, 44] width 771 height 25
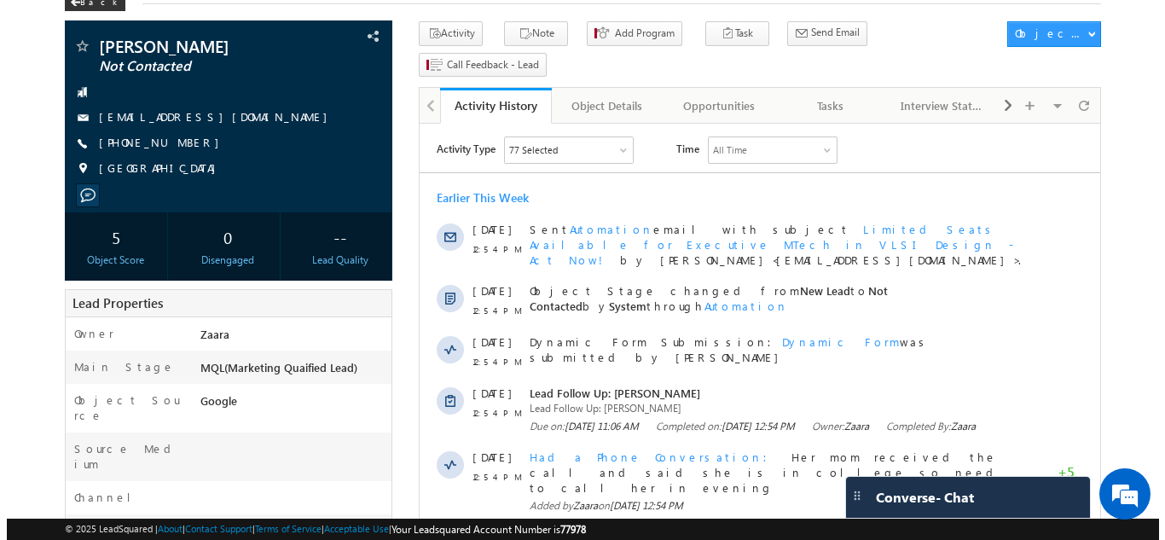
scroll to position [85, 0]
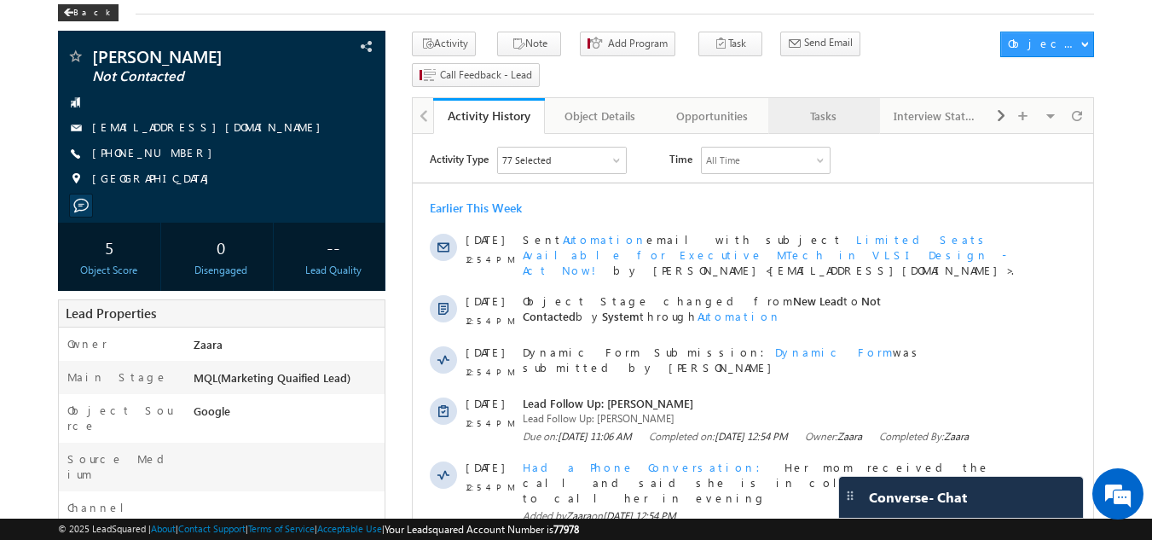
click at [824, 106] on div "Tasks" at bounding box center [823, 116] width 83 height 20
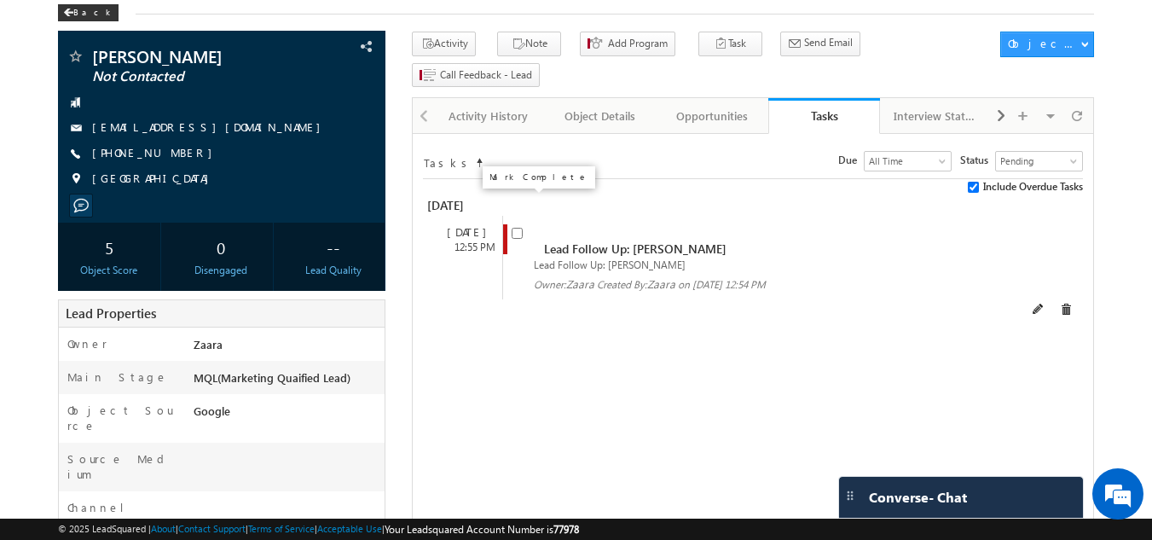
click at [519, 228] on input "checkbox" at bounding box center [517, 233] width 11 height 11
checkbox input "false"
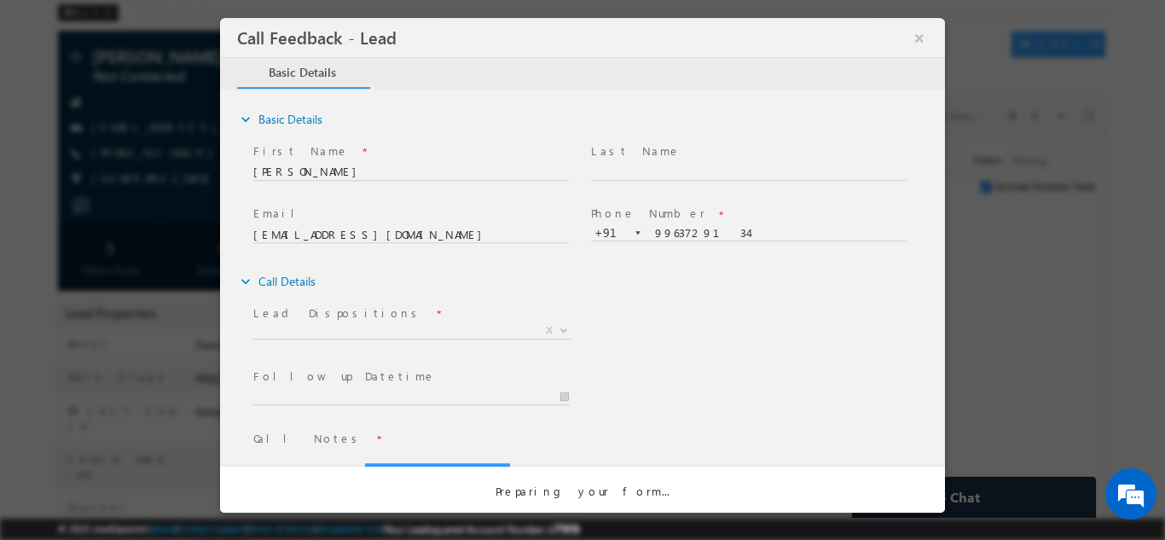
scroll to position [0, 0]
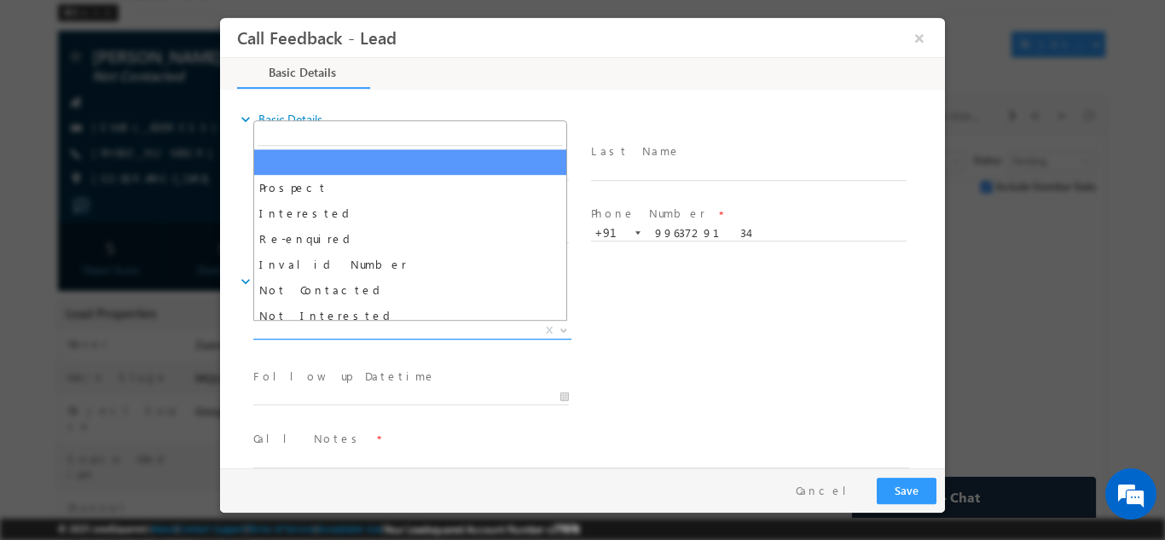
click at [351, 333] on span "X" at bounding box center [412, 330] width 318 height 17
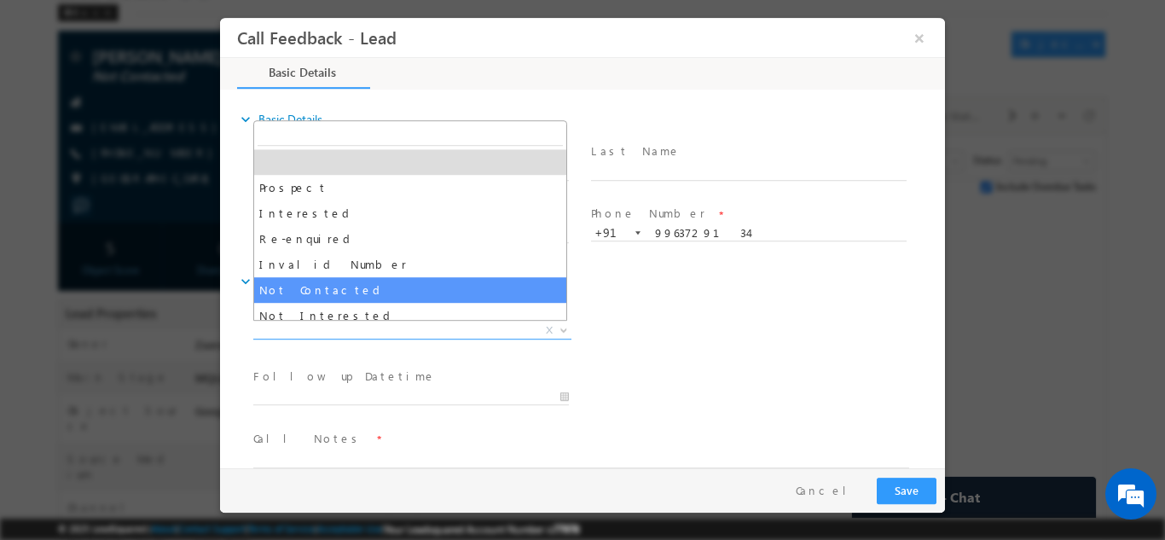
select select "Not Contacted"
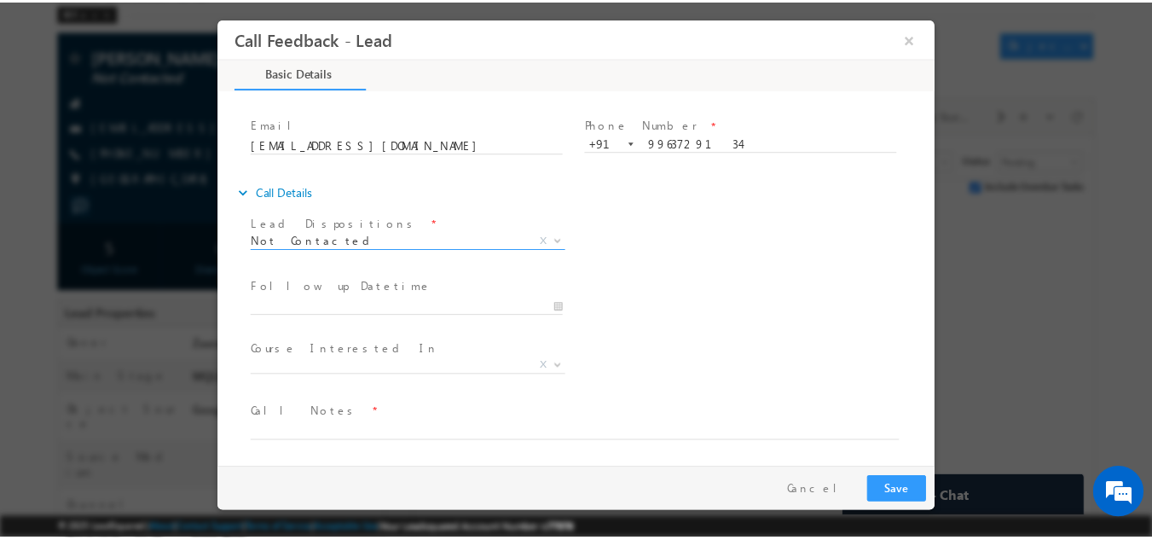
scroll to position [90, 0]
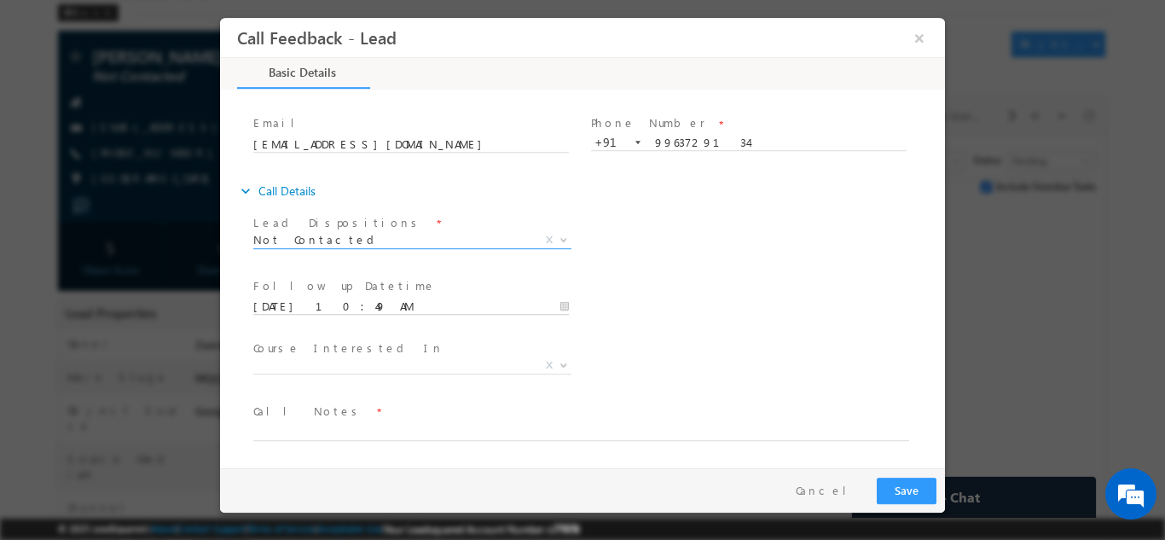
click at [317, 299] on input "24/09/2025 10:49 AM" at bounding box center [411, 306] width 316 height 17
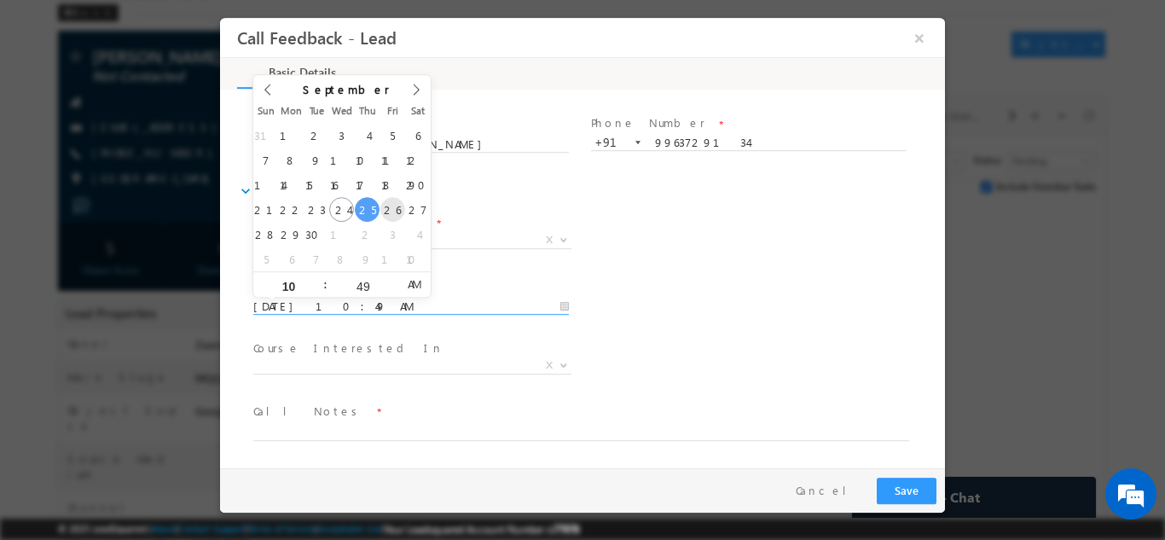
type input "26/09/2025 10:49 AM"
click at [675, 349] on div "Course Interested In * Executive M.Tech in VLSI Design Advanced VLSI Design & V…" at bounding box center [597, 366] width 695 height 63
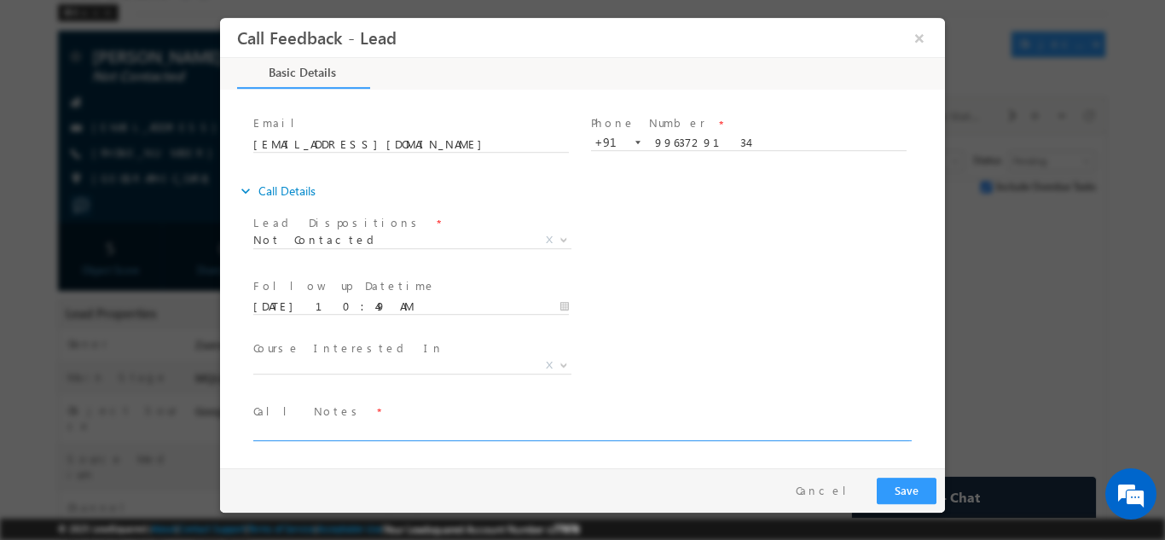
click at [281, 435] on textarea at bounding box center [581, 430] width 656 height 20
type textarea "NPU"
click at [912, 495] on button "Save" at bounding box center [907, 490] width 60 height 26
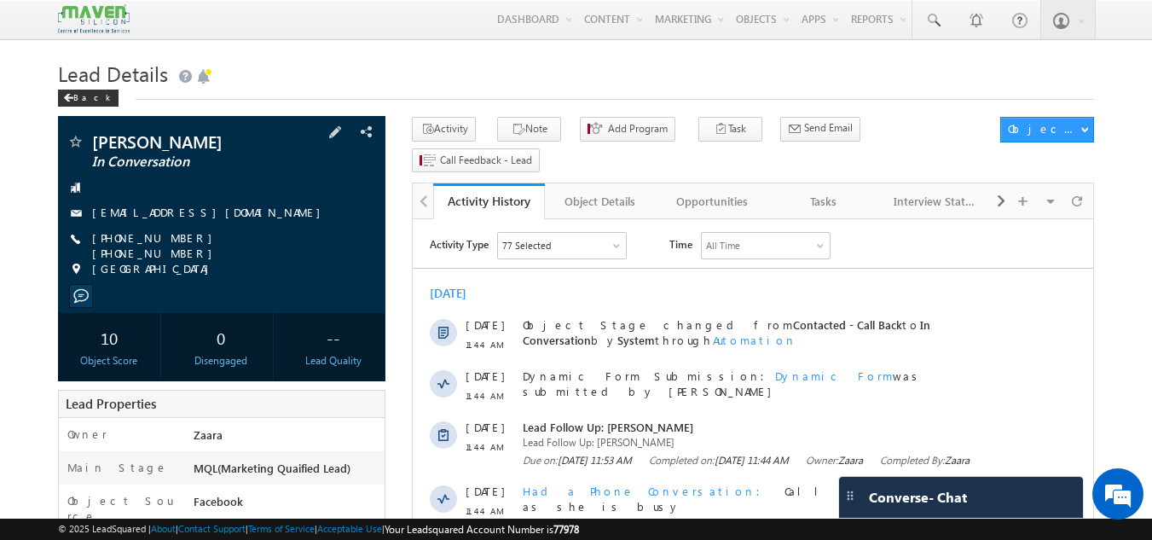
drag, startPoint x: 263, startPoint y: 240, endPoint x: 274, endPoint y: 236, distance: 11.6
click at [274, 236] on div "[PHONE_NUMBER] [PHONE_NUMBER]" at bounding box center [222, 238] width 311 height 17
click at [274, 236] on div "+91-8105272358 +91-8295495021" at bounding box center [222, 238] width 311 height 17
drag, startPoint x: 262, startPoint y: 241, endPoint x: 204, endPoint y: 241, distance: 58.0
click at [204, 241] on span "+91-8105272358 +91-8295495021" at bounding box center [224, 245] width 264 height 31
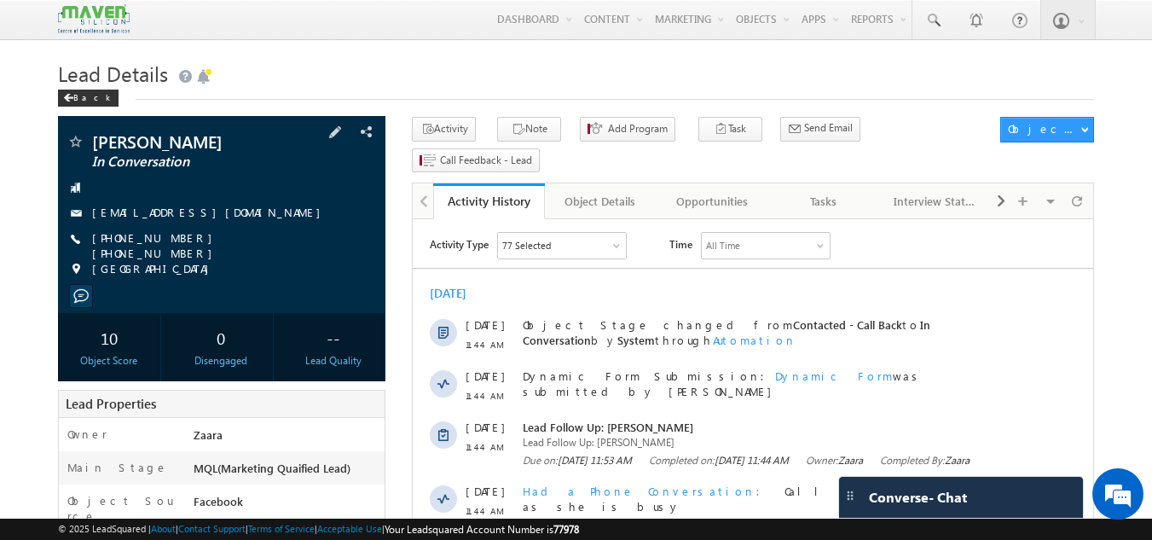
copy span "8295495021"
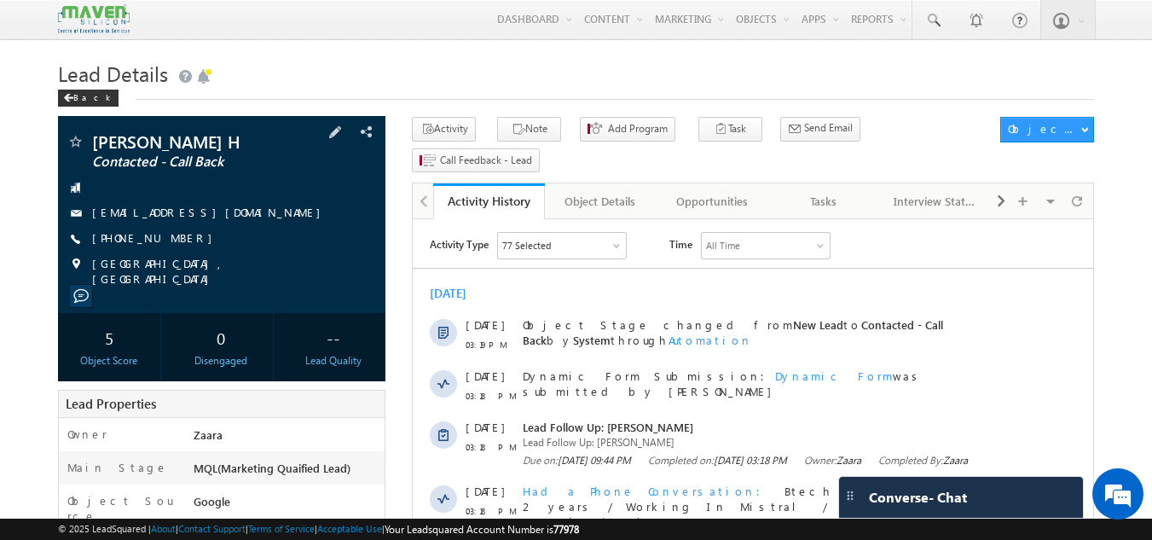
drag, startPoint x: 251, startPoint y: 209, endPoint x: 239, endPoint y: 215, distance: 13.3
click at [239, 215] on div "[EMAIL_ADDRESS][DOMAIN_NAME]" at bounding box center [222, 213] width 311 height 17
copy div "[EMAIL_ADDRESS][DOMAIN_NAME]"
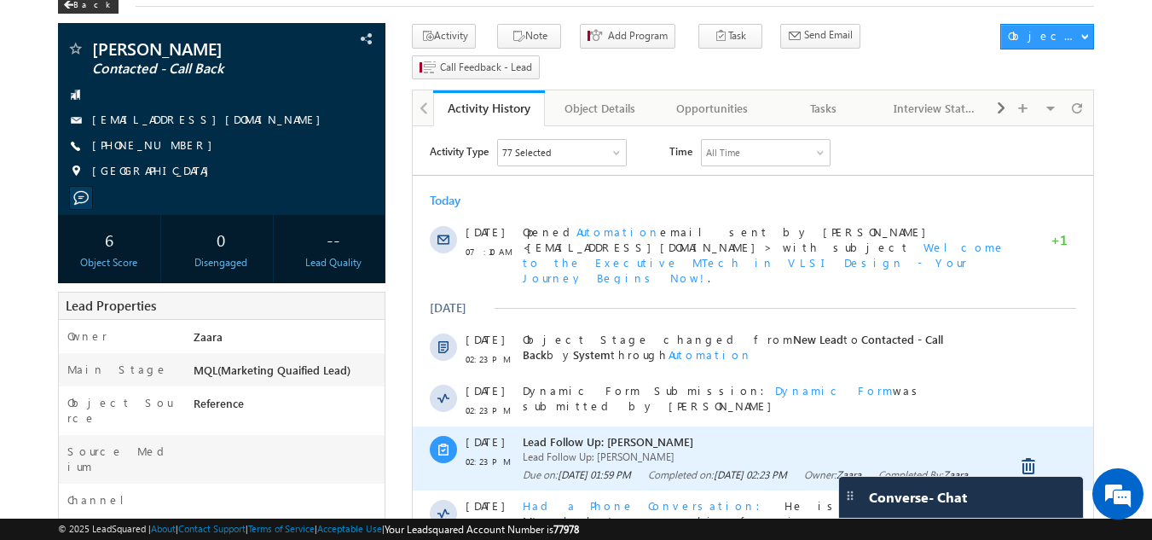
scroll to position [178, 0]
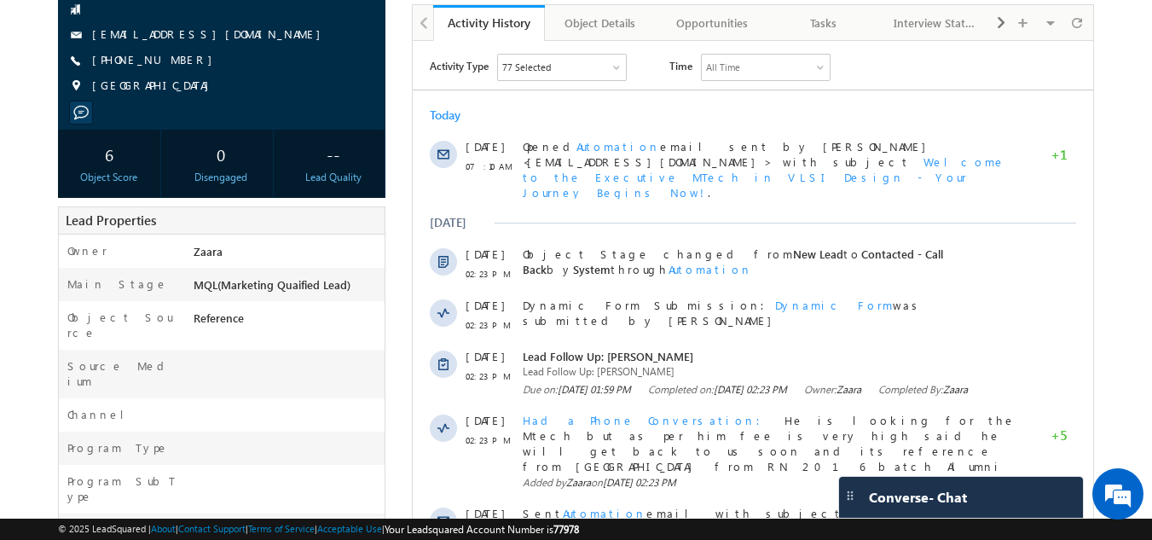
drag, startPoint x: 218, startPoint y: 37, endPoint x: 210, endPoint y: 39, distance: 8.9
click at [210, 39] on div "[EMAIL_ADDRESS][DOMAIN_NAME]" at bounding box center [222, 34] width 311 height 17
copy div "[EMAIL_ADDRESS][DOMAIN_NAME]"
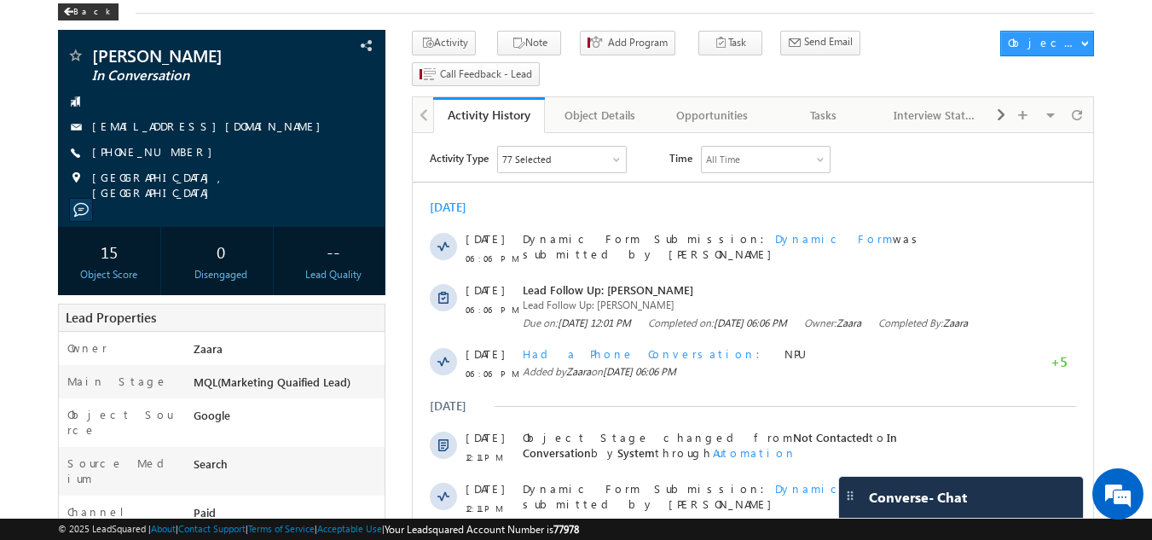
scroll to position [85, 0]
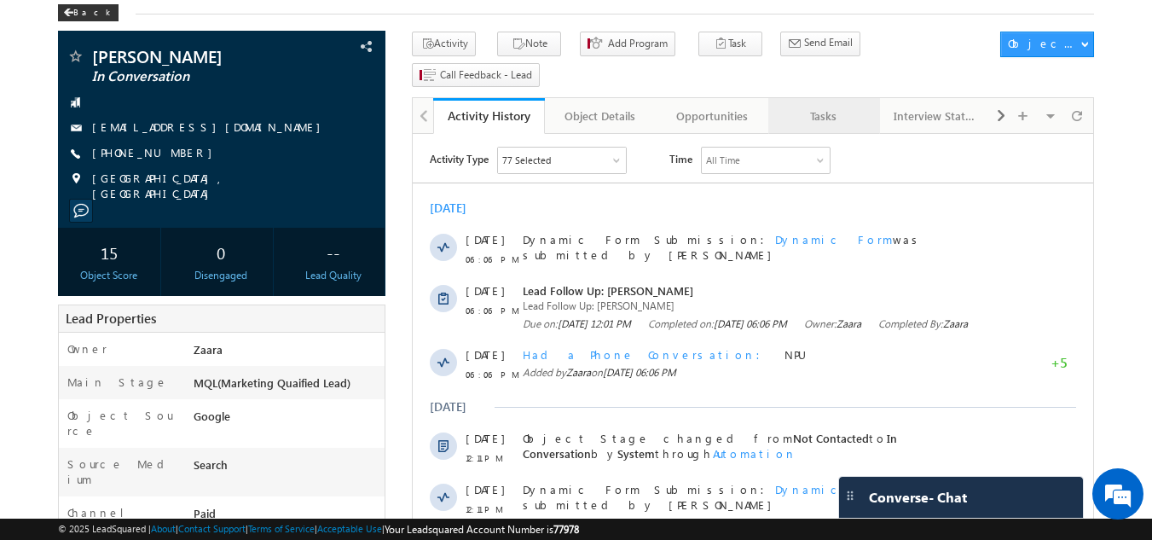
click at [803, 106] on div "Tasks" at bounding box center [823, 116] width 83 height 20
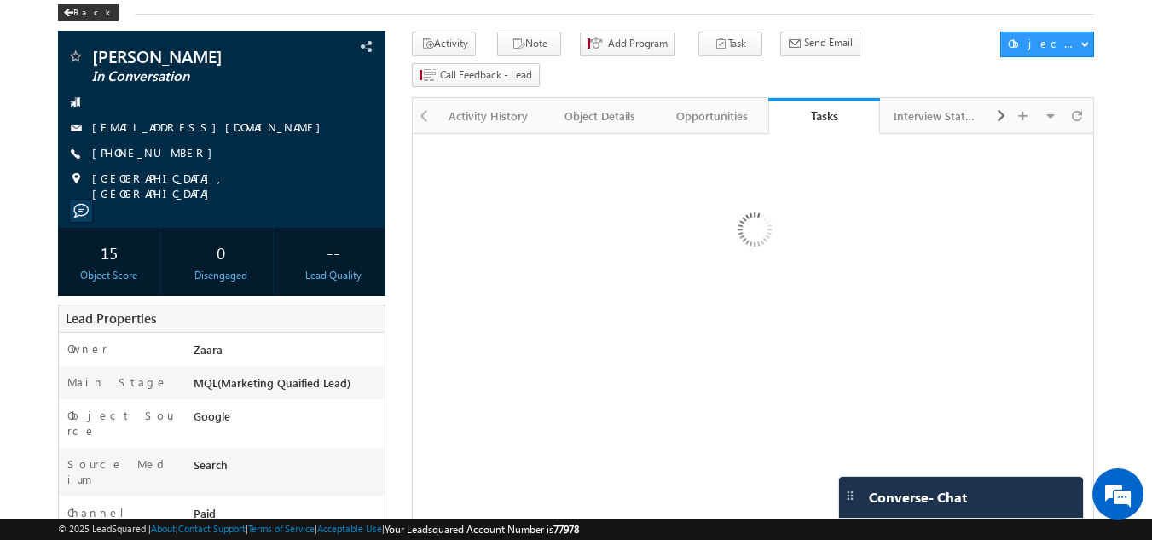
scroll to position [0, 0]
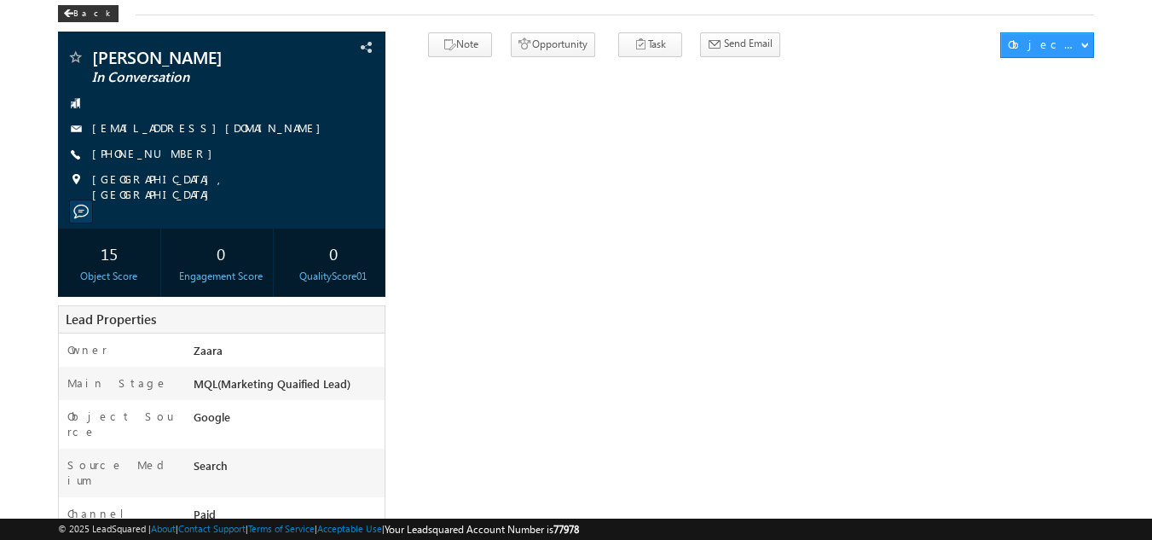
scroll to position [85, 0]
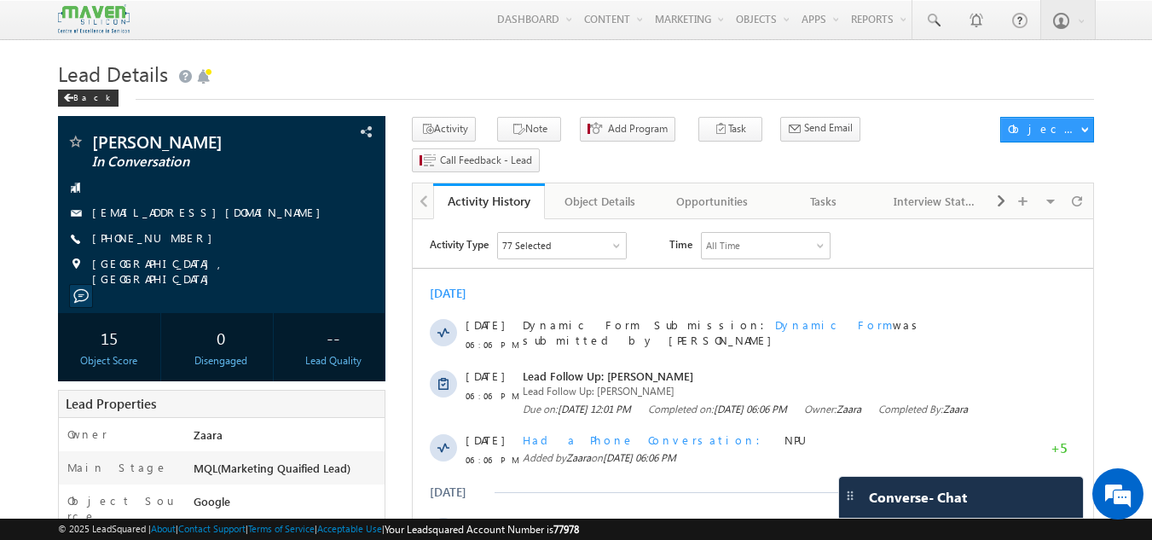
click at [841, 183] on link "Tasks" at bounding box center [824, 201] width 112 height 36
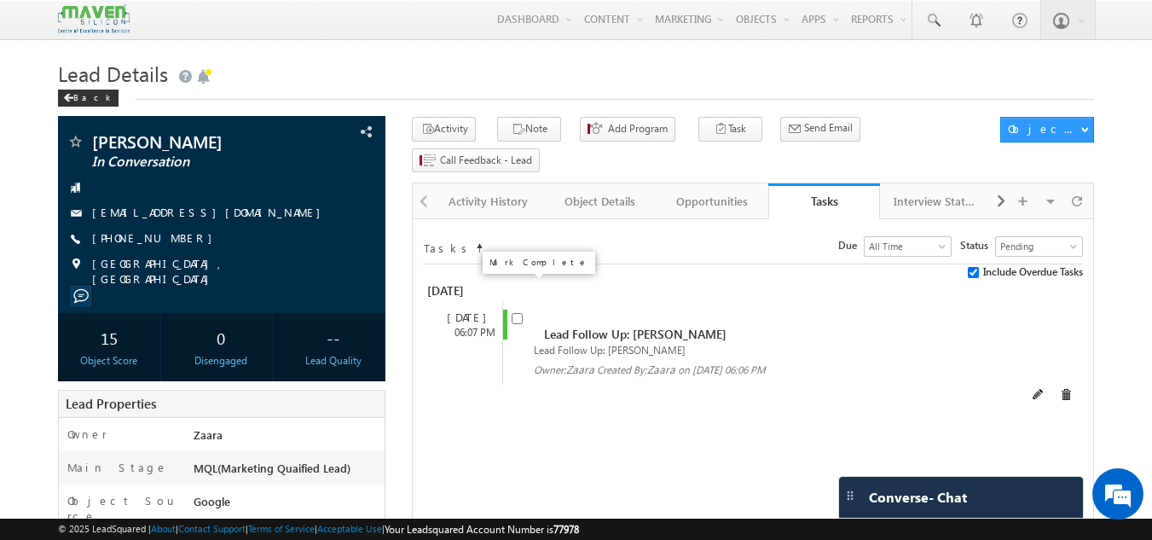
click at [518, 313] on input "checkbox" at bounding box center [517, 318] width 11 height 11
checkbox input "false"
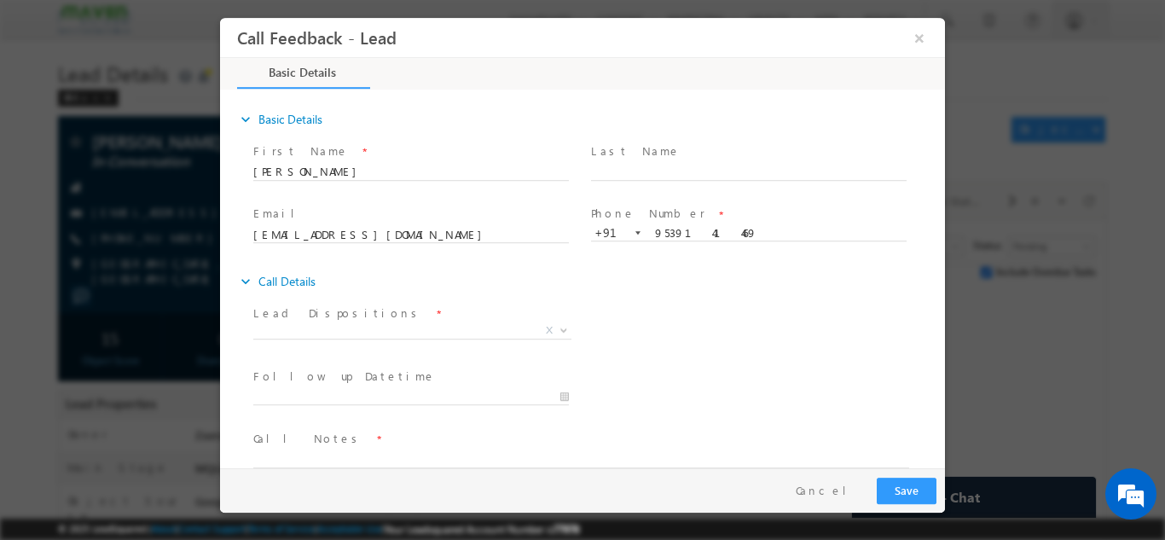
scroll to position [27, 0]
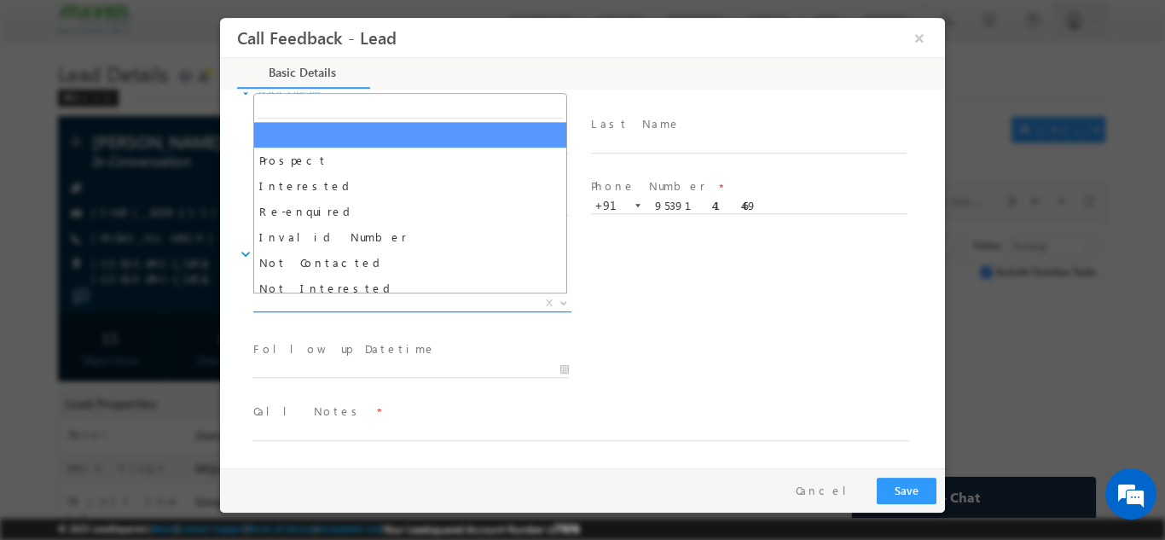
click at [373, 307] on span "X" at bounding box center [412, 302] width 318 height 17
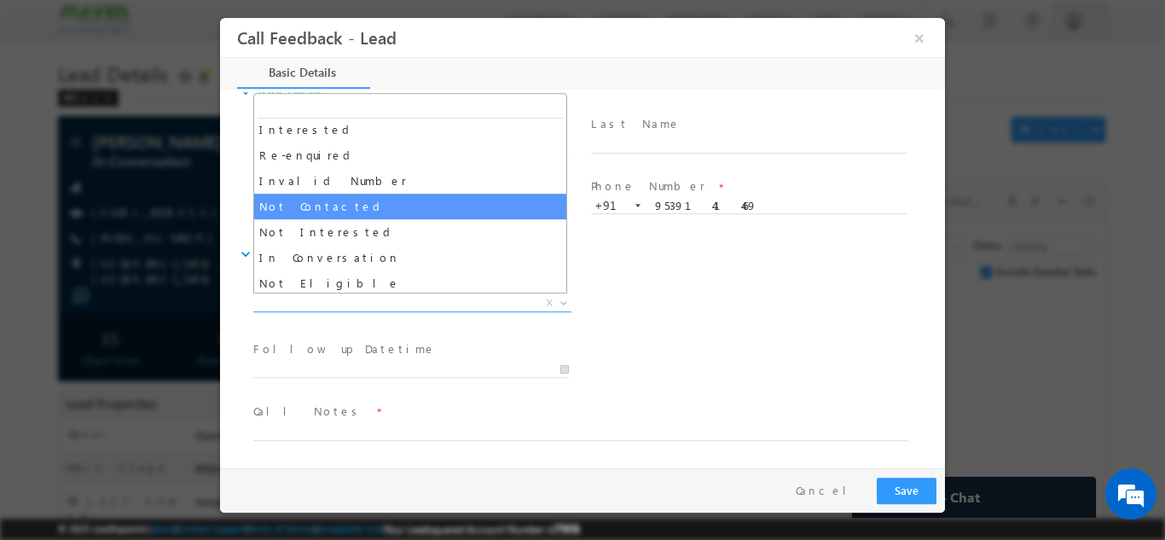
scroll to position [85, 0]
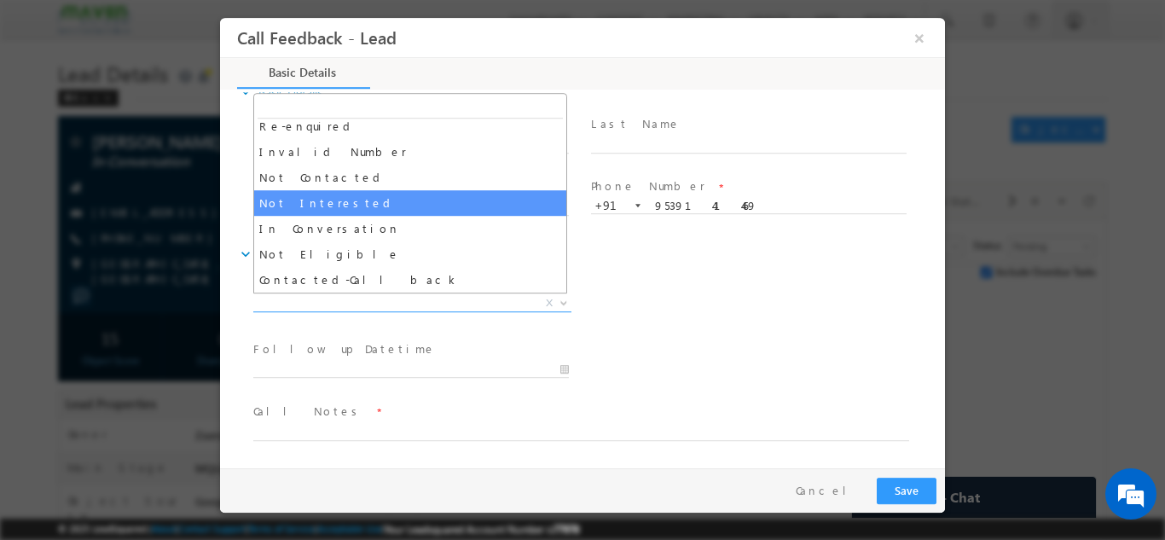
select select "Not Interested"
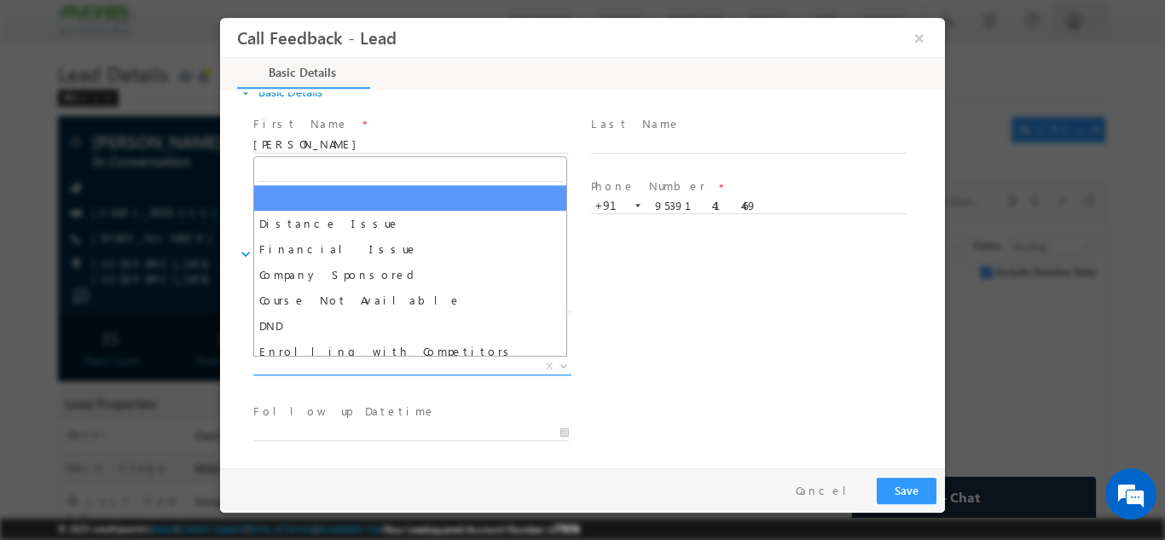
click at [355, 363] on span "X" at bounding box center [412, 365] width 318 height 17
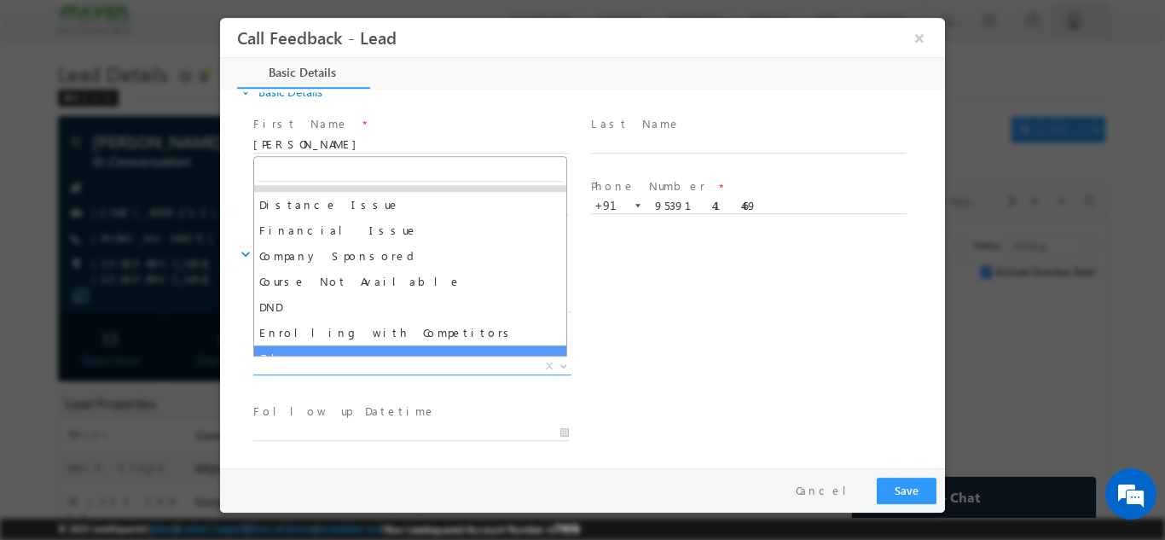
scroll to position [34, 0]
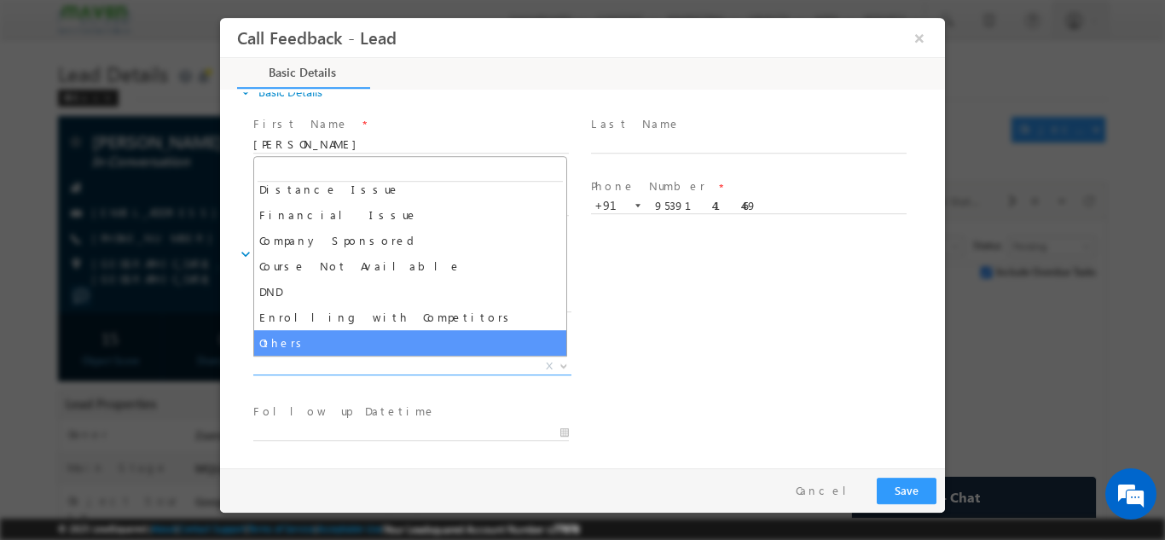
select select "Others"
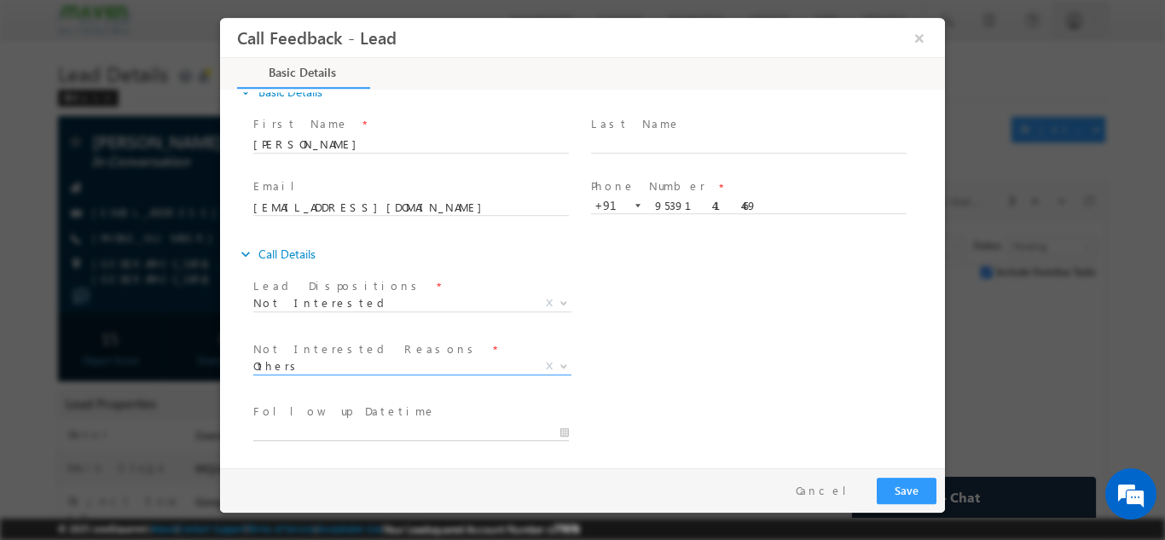
type input "24/09/2025 12:32 PM"
click at [371, 432] on input "24/09/2025 12:32 PM" at bounding box center [411, 432] width 316 height 17
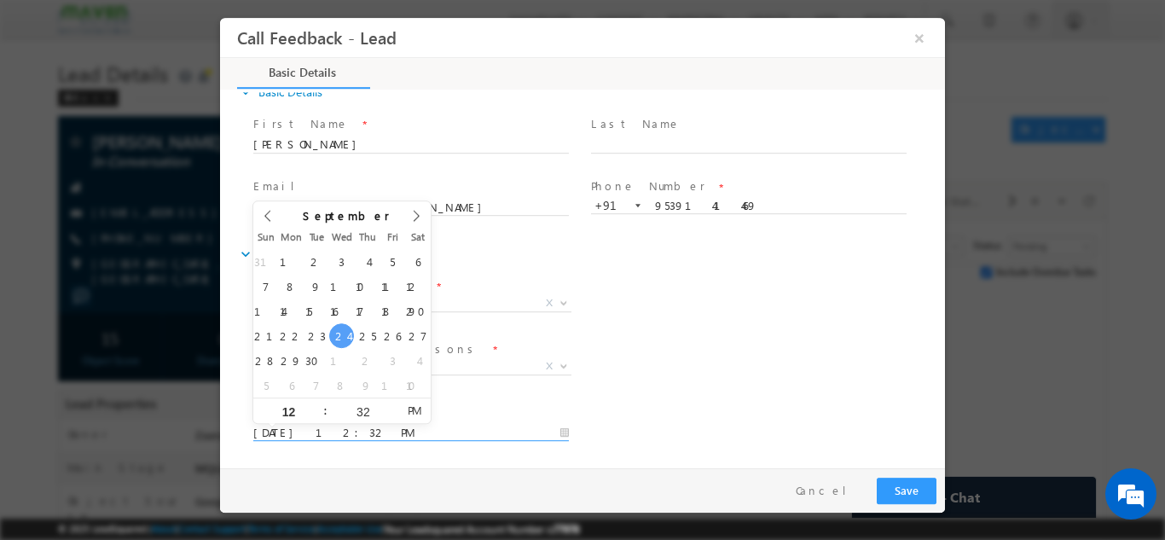
click at [645, 375] on div "Not Interested Reasons * Distance Issue Financial Issue Company Sponsored Cours…" at bounding box center [597, 367] width 695 height 63
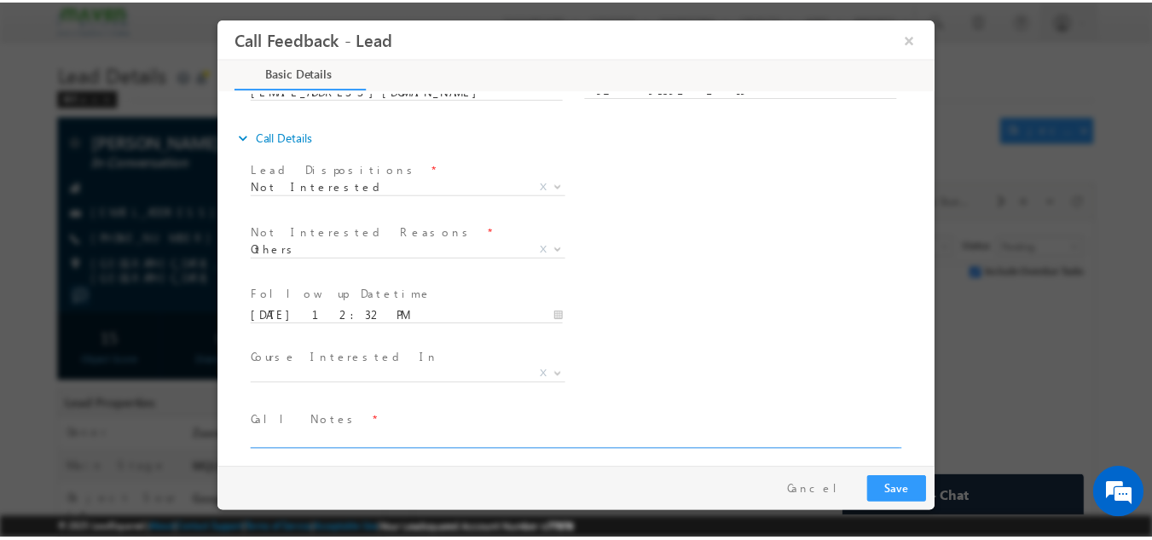
scroll to position [154, 0]
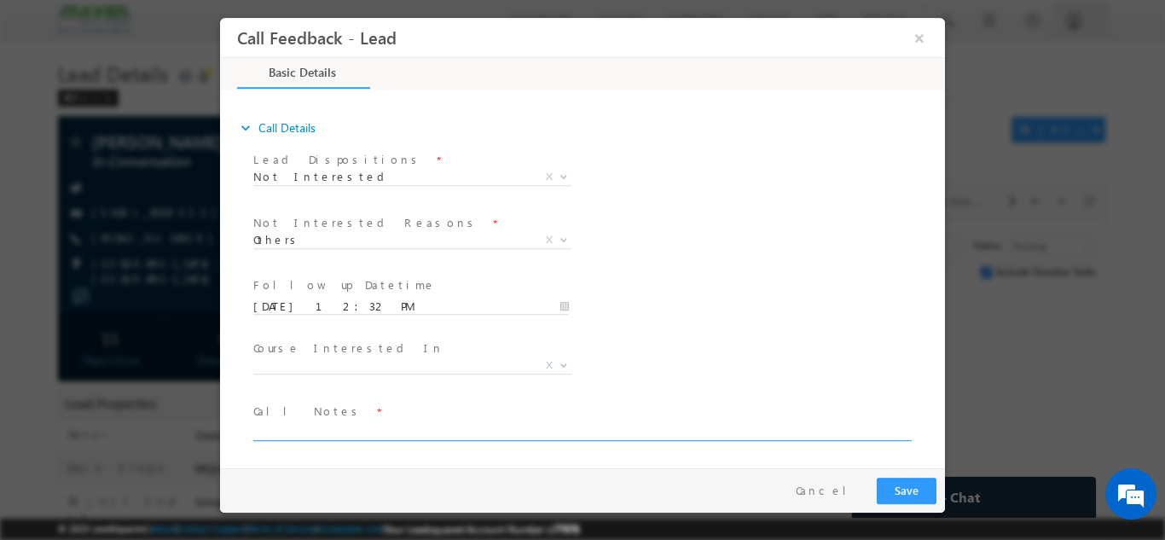
click at [356, 423] on textarea at bounding box center [581, 430] width 656 height 20
type textarea "He has no plans to join the program and asked me to cancel his application"
click at [894, 486] on button "Save" at bounding box center [907, 490] width 60 height 26
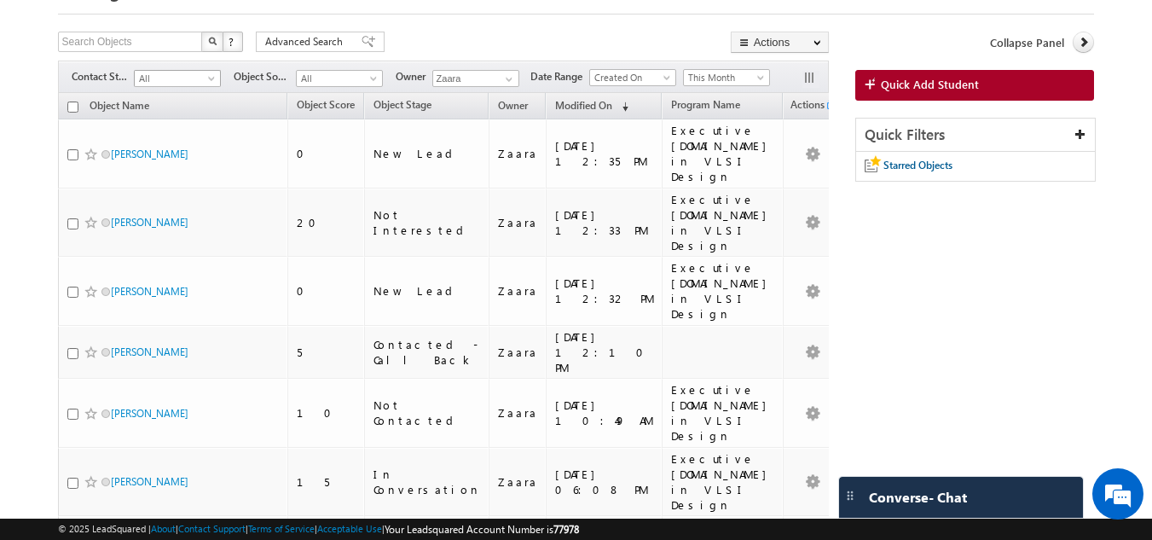
click at [167, 74] on span "All" at bounding box center [175, 78] width 81 height 15
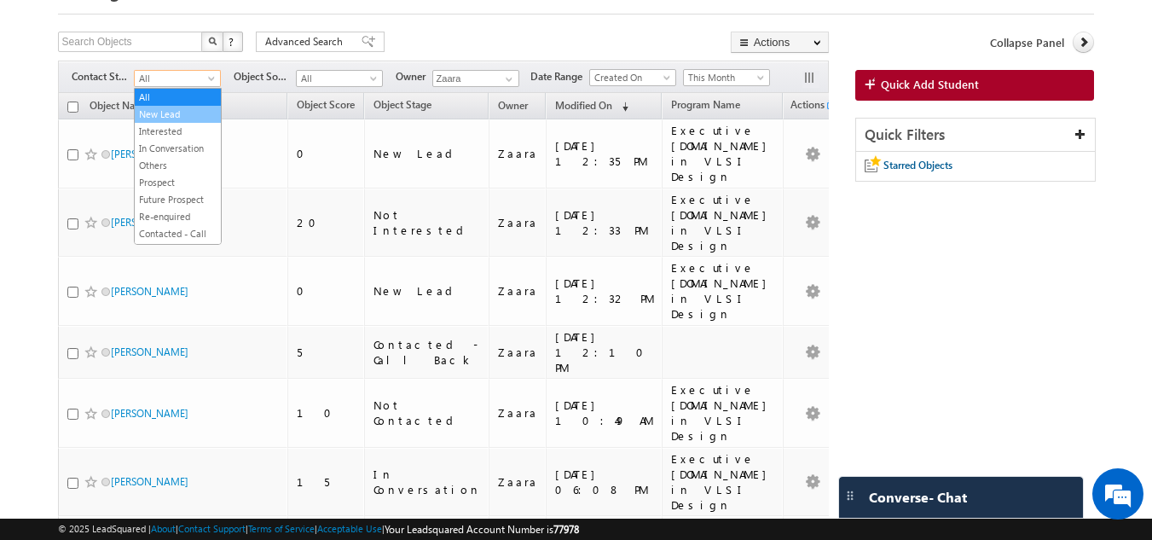
click at [182, 113] on link "New Lead" at bounding box center [178, 114] width 86 height 15
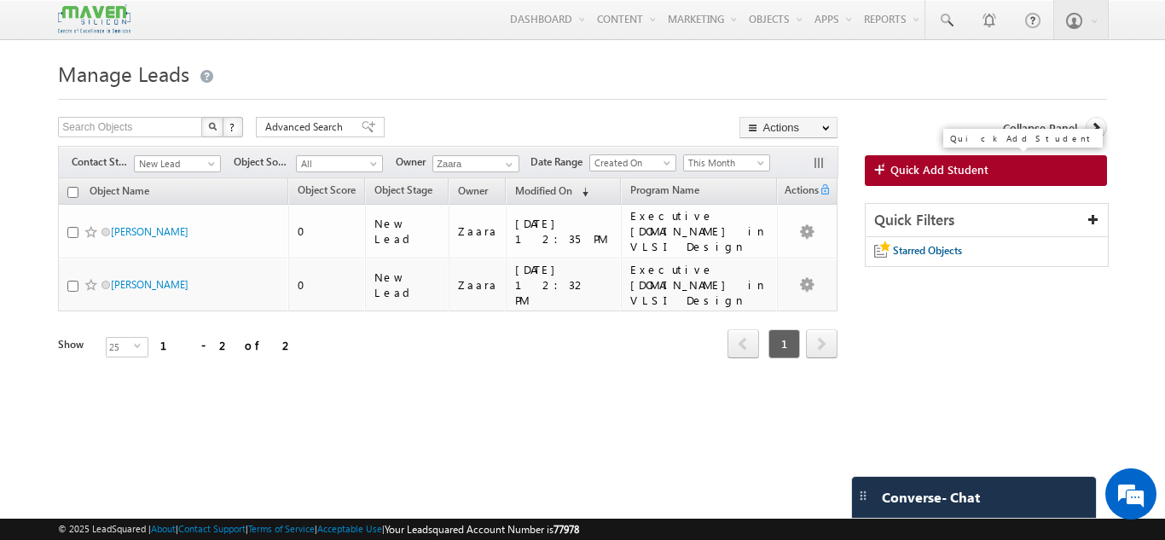
click at [904, 166] on span "Quick Add Student" at bounding box center [939, 169] width 98 height 15
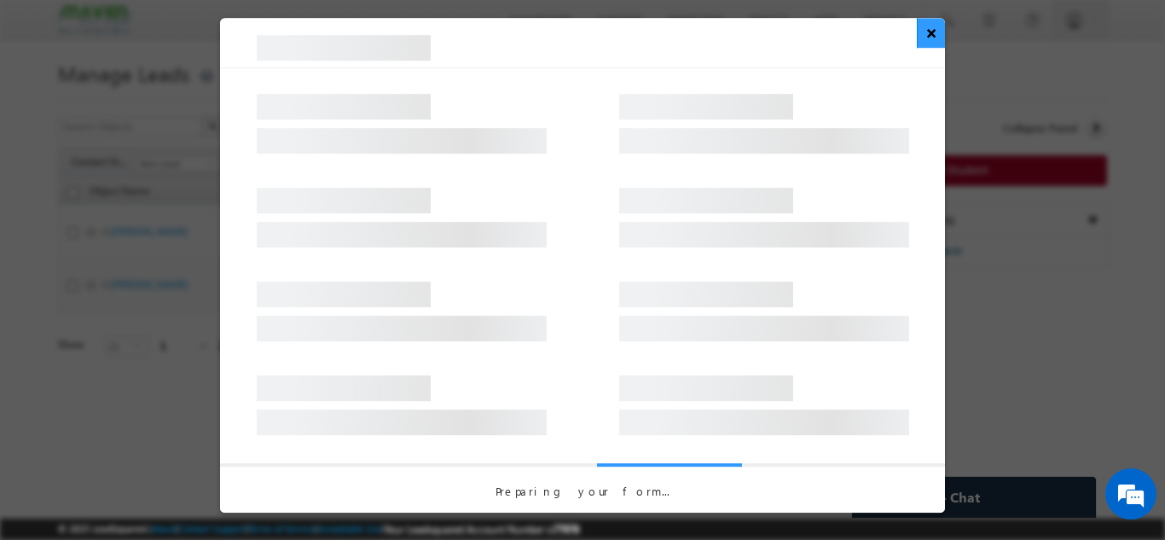
click at [928, 39] on button "×" at bounding box center [931, 33] width 28 height 30
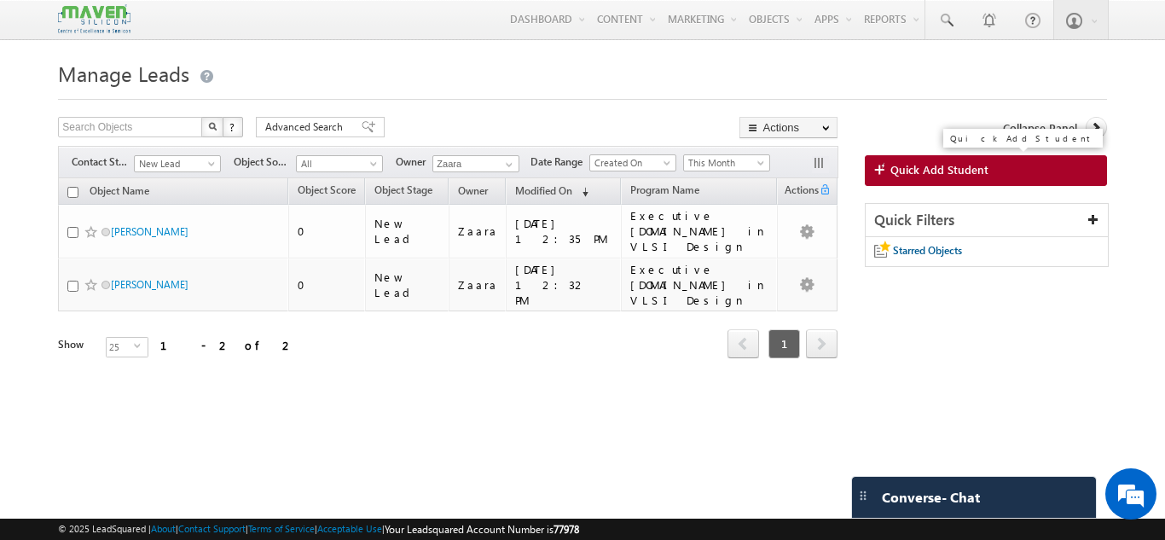
click at [921, 161] on link "Quick Add Student" at bounding box center [986, 170] width 242 height 31
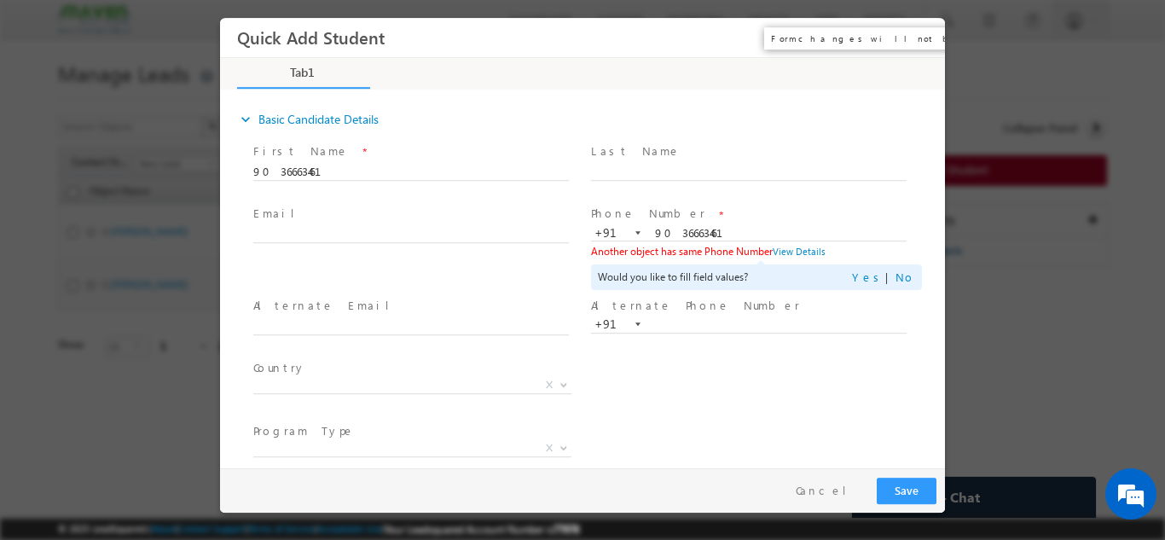
click at [920, 30] on button "×" at bounding box center [919, 37] width 29 height 32
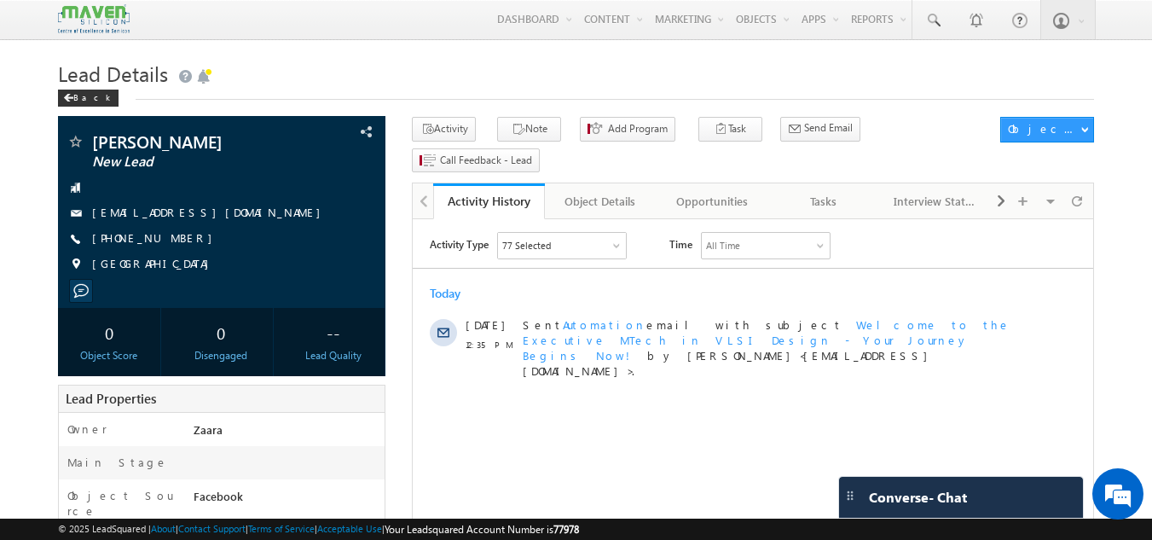
click at [430, 281] on div "[DATE] [DATE] 12:35 PM Sent Automation email with subject Welcome to the Execut…" at bounding box center [753, 330] width 681 height 107
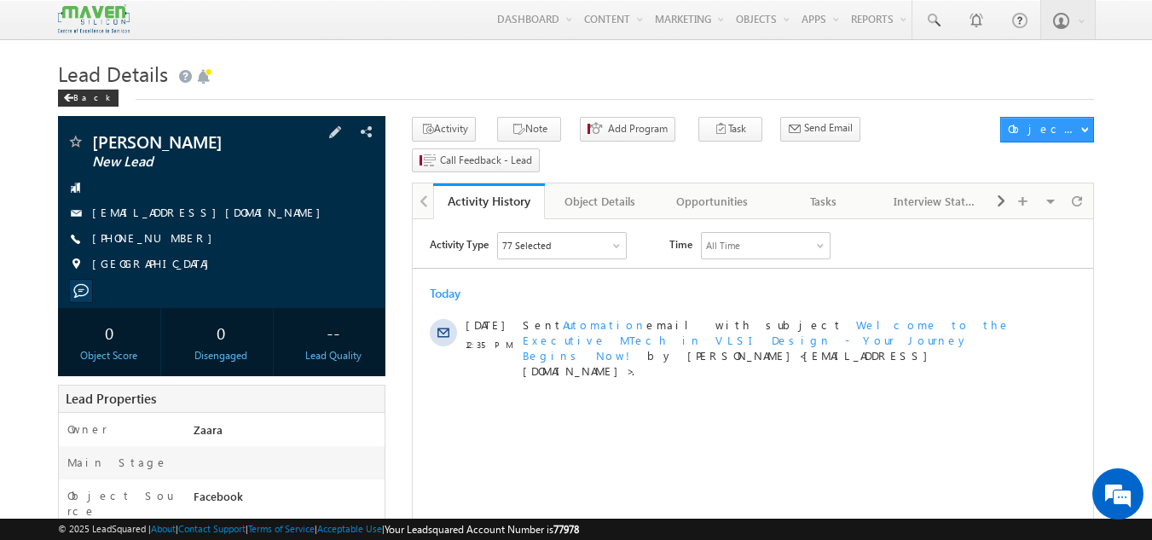
click at [175, 215] on link "manukrishna010596@gmail.com" at bounding box center [210, 212] width 237 height 14
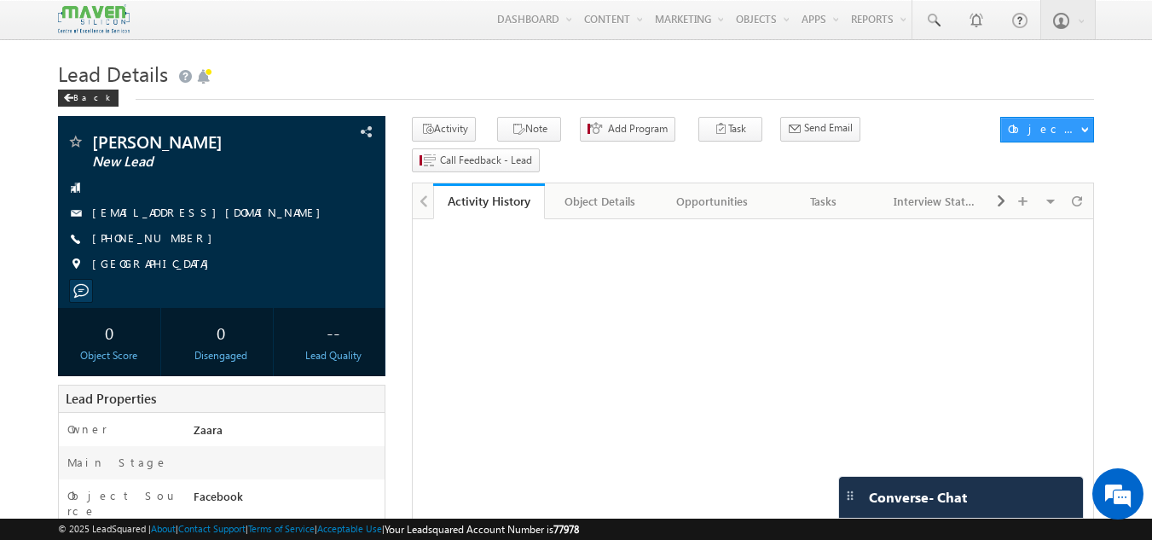
click at [838, 191] on div "Tasks" at bounding box center [823, 201] width 83 height 20
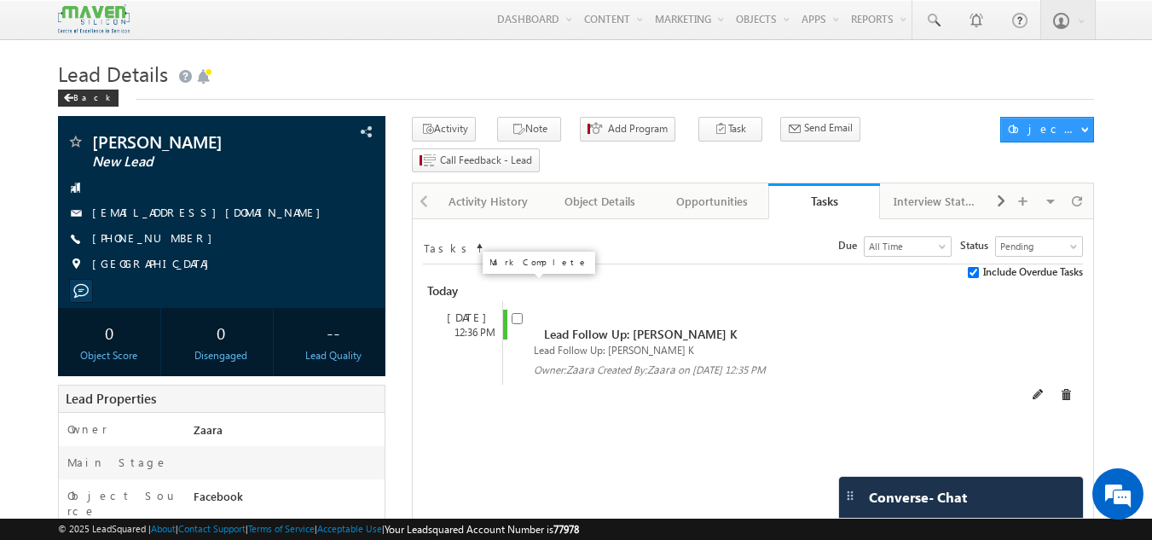
click at [519, 313] on input "checkbox" at bounding box center [517, 318] width 11 height 11
checkbox input "false"
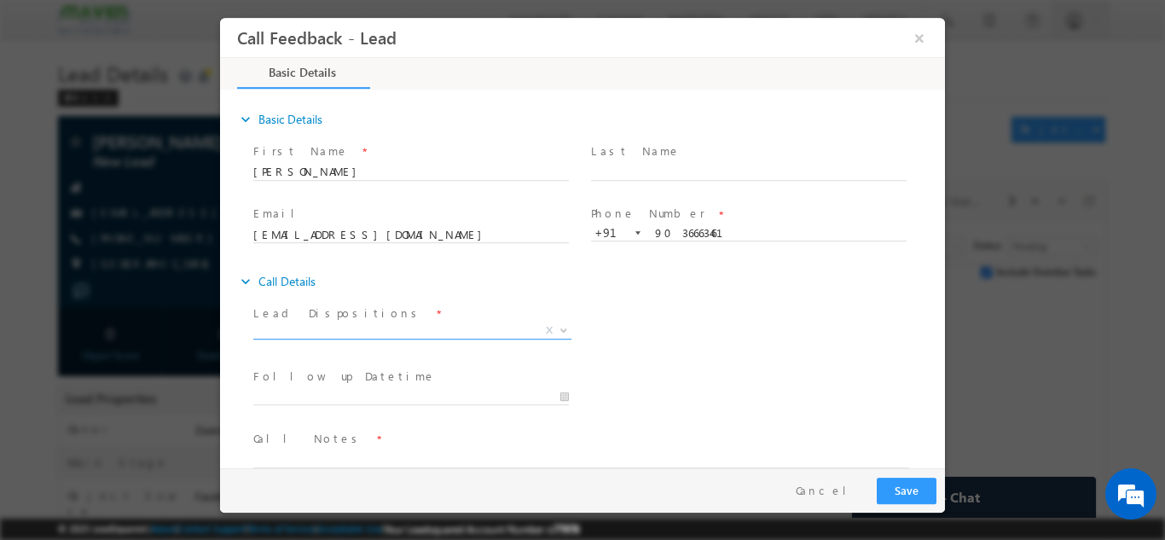
click at [341, 322] on span "X" at bounding box center [412, 330] width 318 height 17
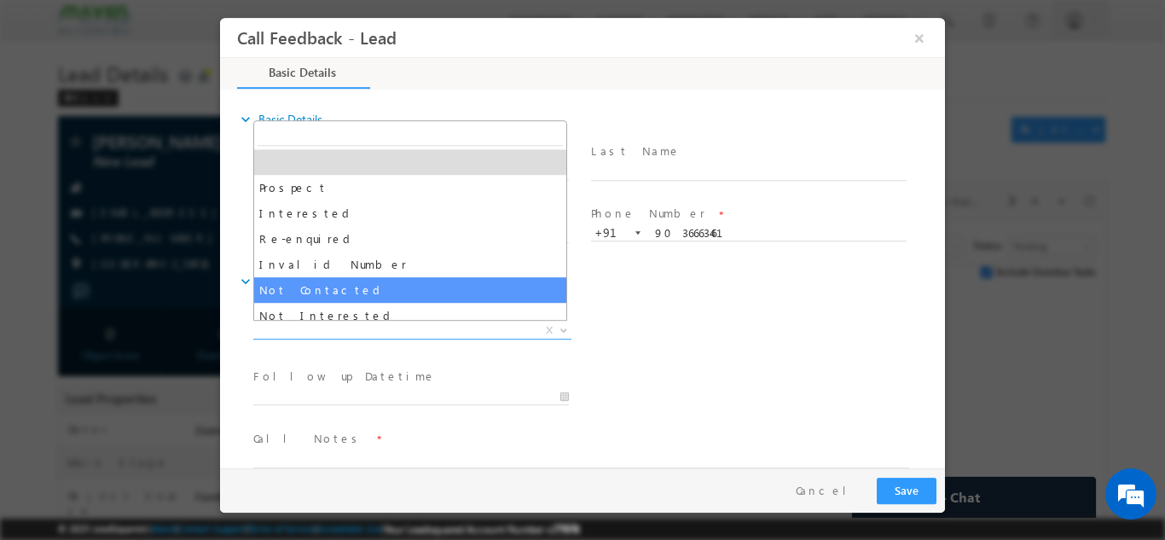
select select "Not Contacted"
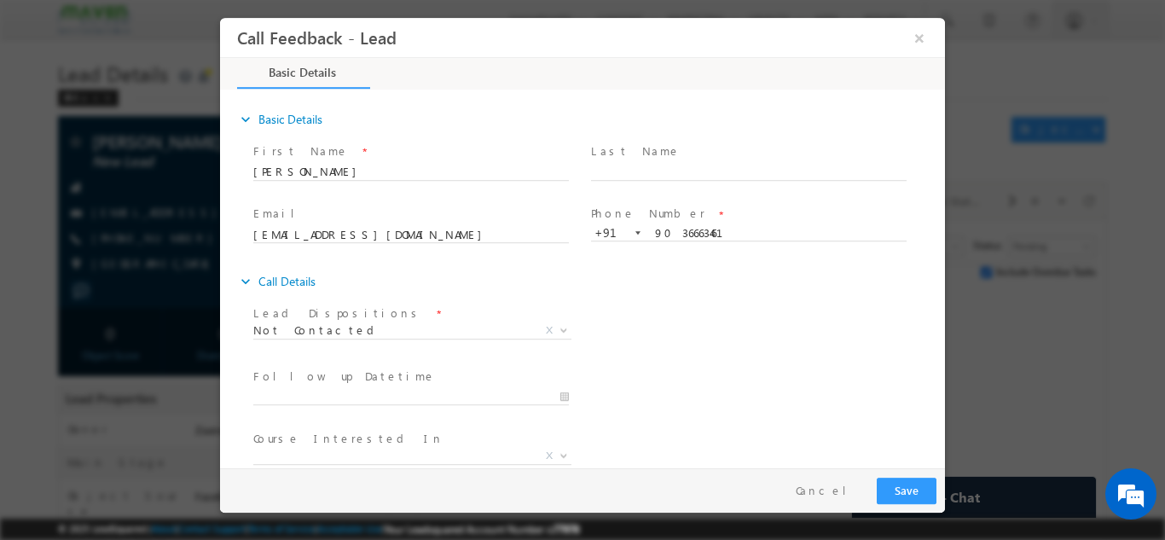
click at [301, 385] on div at bounding box center [418, 395] width 331 height 20
click at [304, 397] on input "24/09/2025 1:06 PM" at bounding box center [411, 396] width 316 height 17
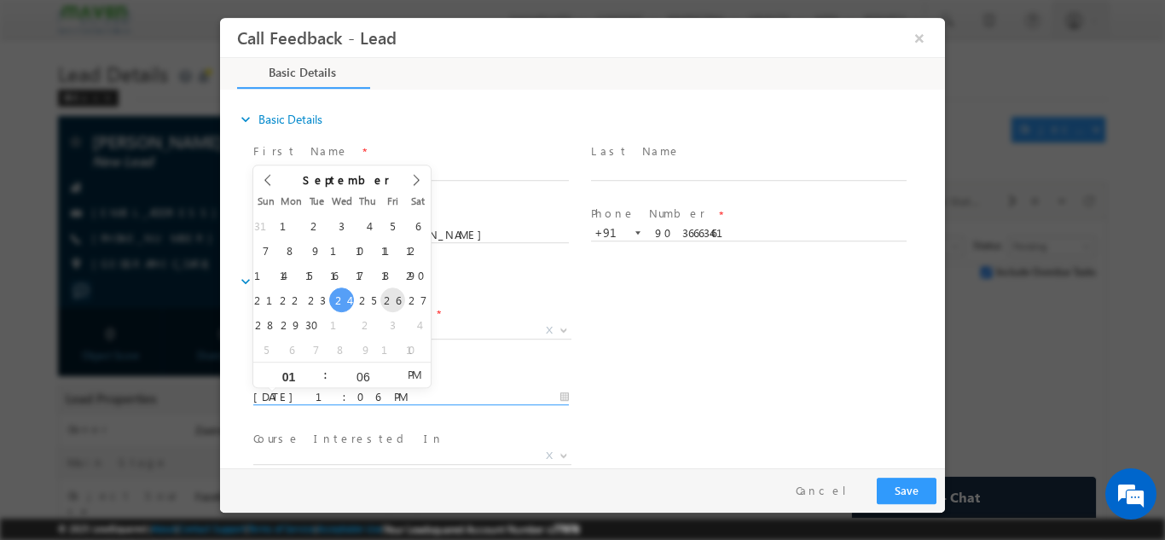
type input "26/09/2025 1:06 PM"
click at [614, 357] on div "Lead Dispositions * Prospect Interested Re-enquired Invalid Number Not Contacte…" at bounding box center [597, 331] width 695 height 63
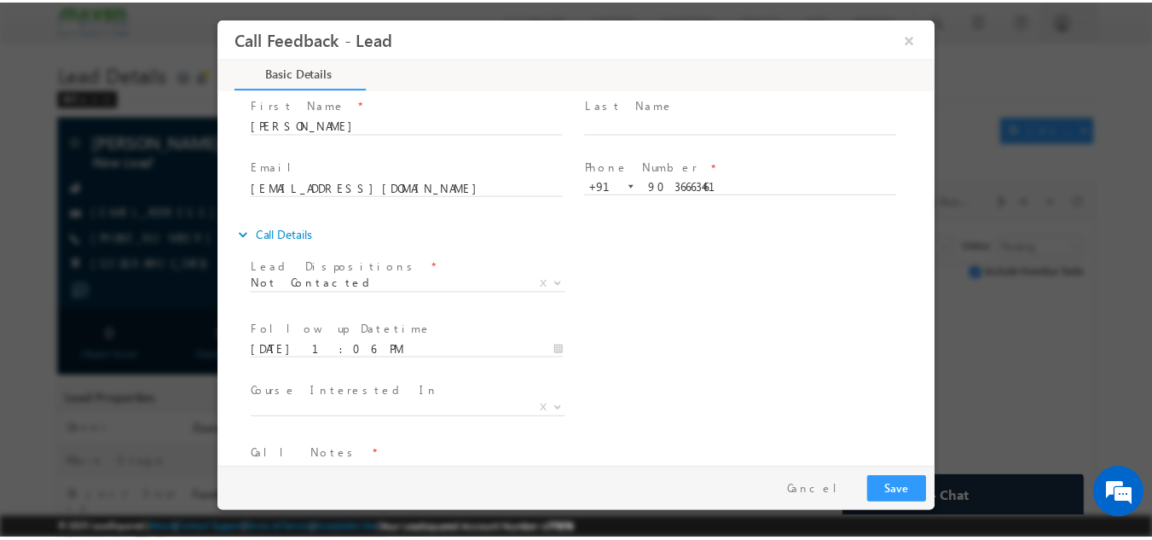
scroll to position [90, 0]
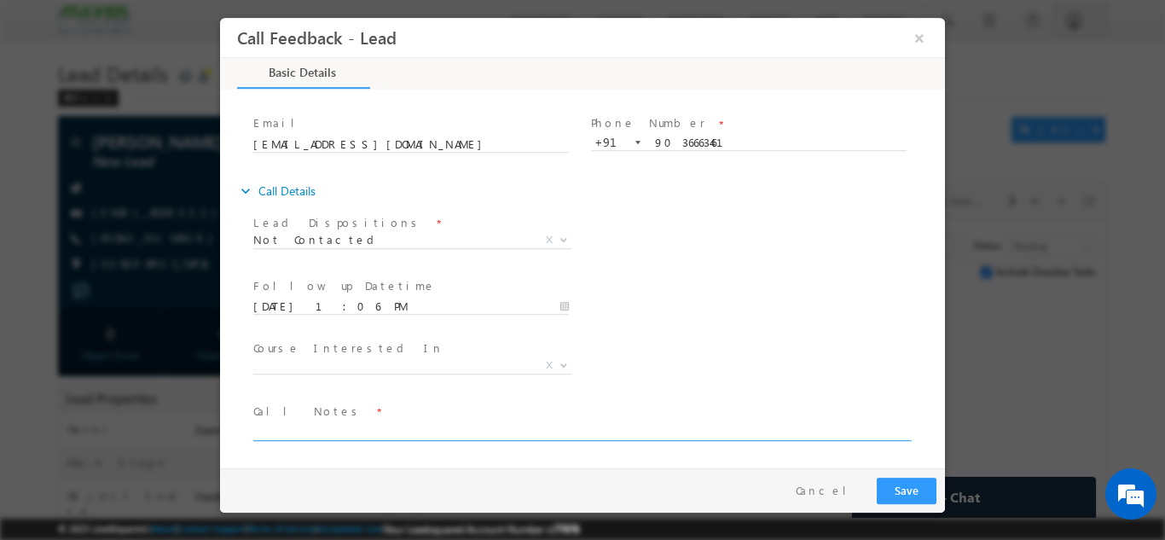
click at [306, 427] on textarea at bounding box center [581, 430] width 656 height 20
type textarea "NPU"
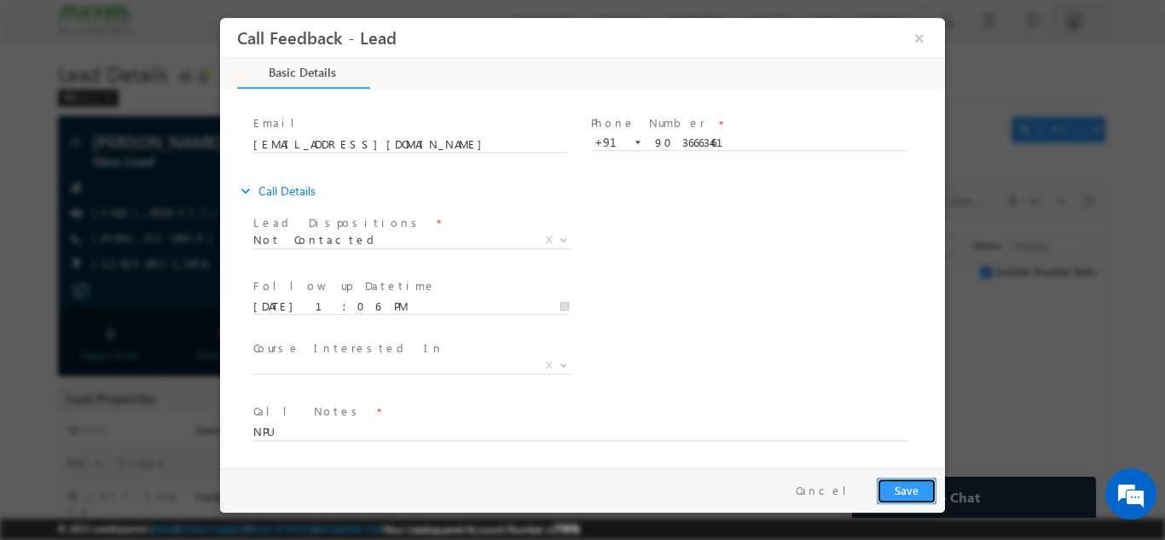
click at [919, 478] on button "Save" at bounding box center [907, 490] width 60 height 26
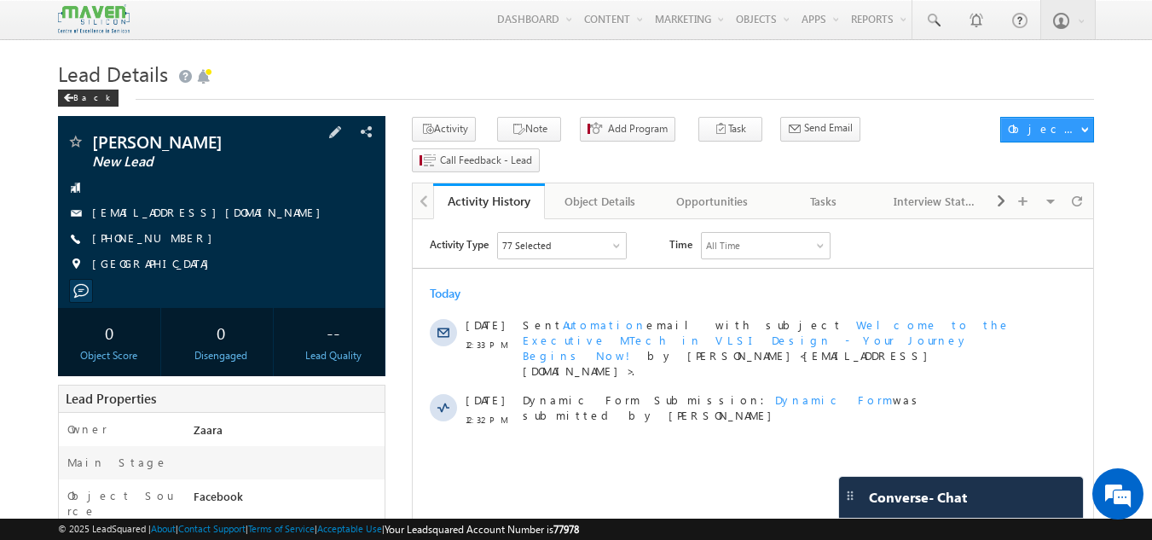
click at [171, 210] on link "[EMAIL_ADDRESS][DOMAIN_NAME]" at bounding box center [210, 212] width 237 height 14
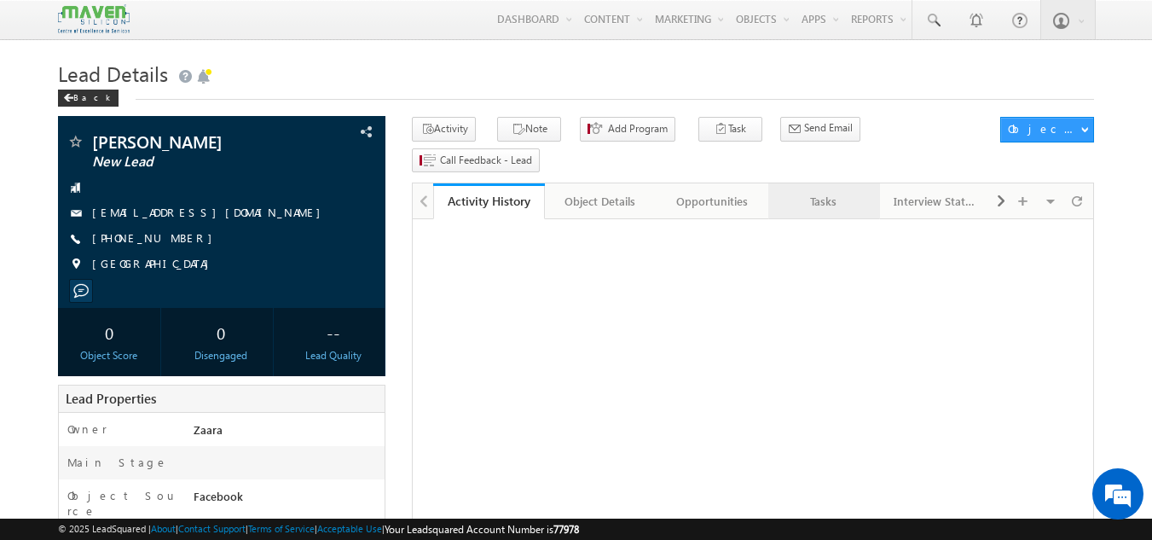
drag, startPoint x: 0, startPoint y: 0, endPoint x: 814, endPoint y: 170, distance: 831.1
click at [814, 191] on div "Tasks" at bounding box center [823, 201] width 83 height 20
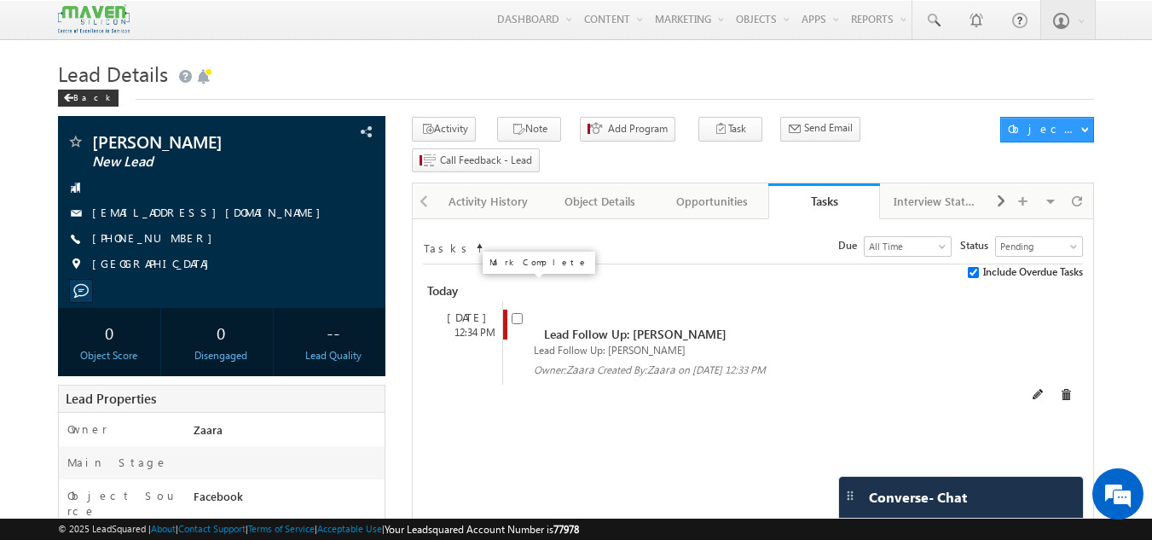
click at [517, 313] on input "checkbox" at bounding box center [517, 318] width 11 height 11
checkbox input "false"
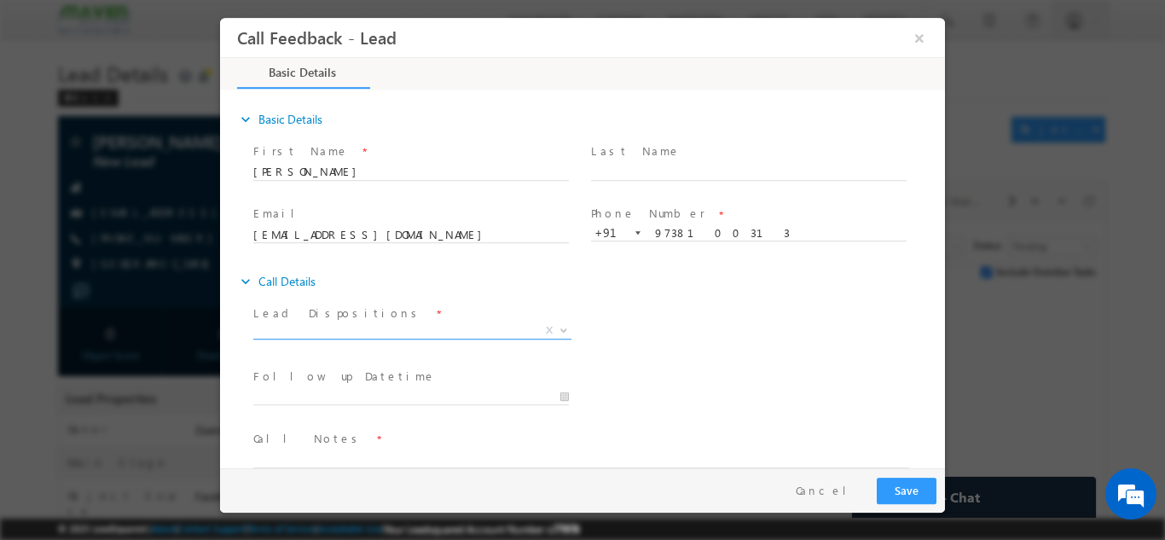
click at [319, 328] on span "X" at bounding box center [412, 330] width 318 height 17
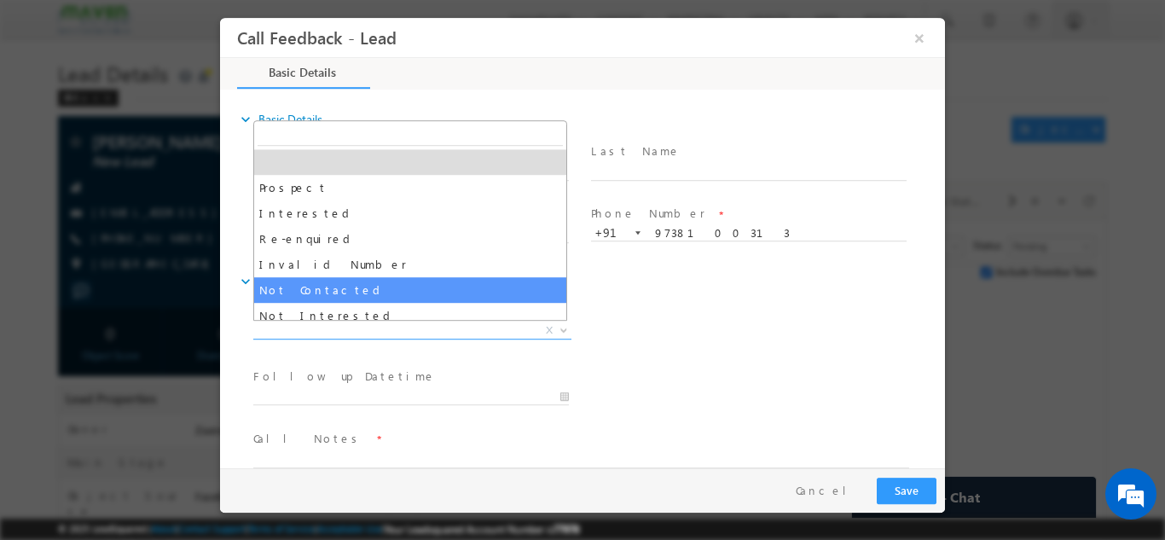
select select "Not Contacted"
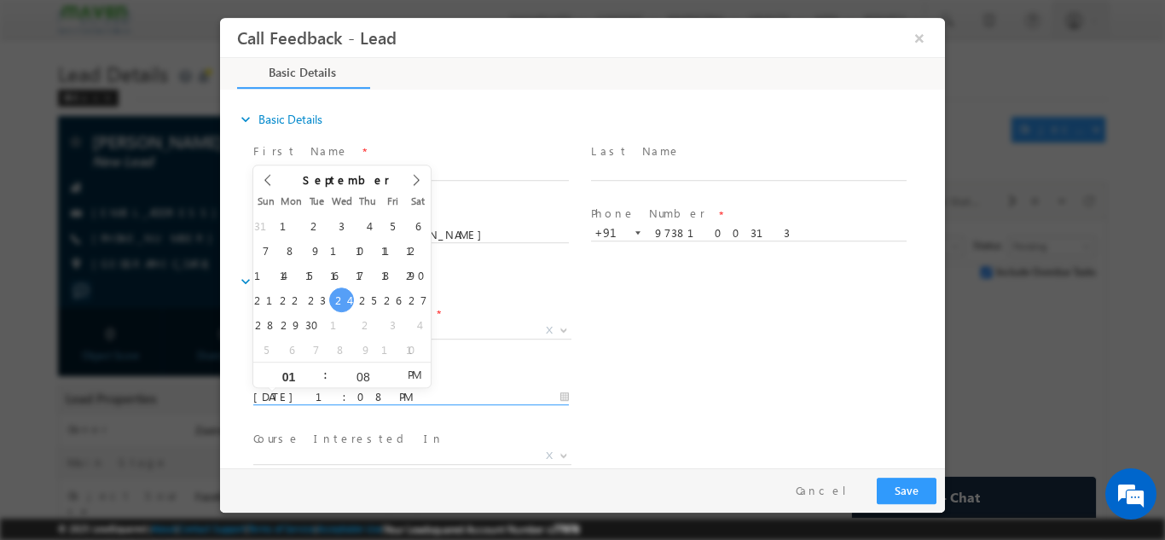
click at [316, 391] on input "[DATE] 1:08 PM" at bounding box center [411, 396] width 316 height 17
type input "[DATE] 1:08 PM"
click at [327, 450] on span "X" at bounding box center [412, 455] width 318 height 17
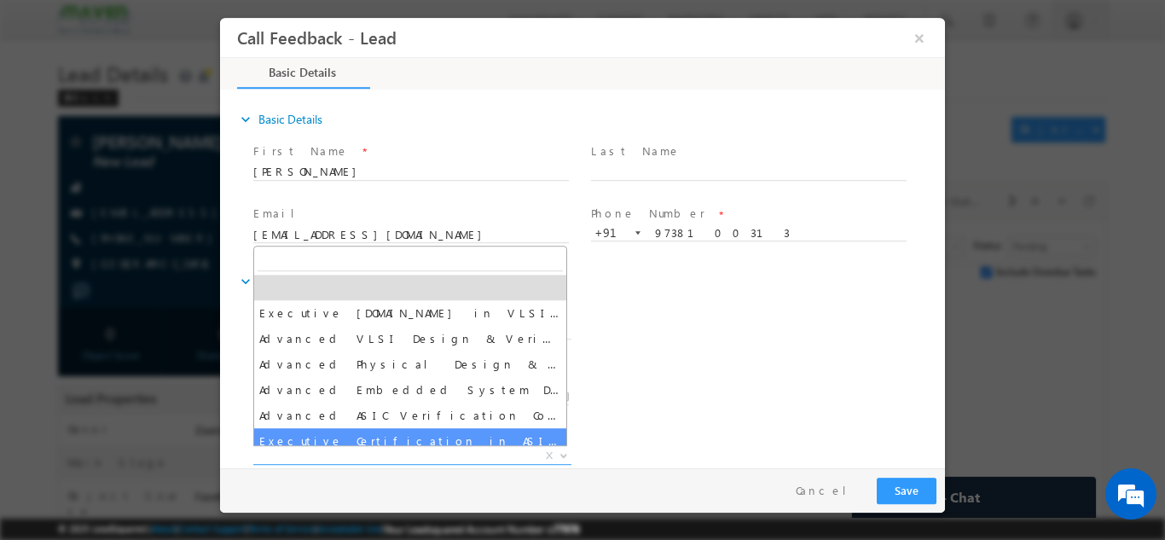
click at [841, 401] on div "Follow up Datetime * 26/09/2025 1:08 PM Program Type * Long Term Short Term X" at bounding box center [597, 394] width 695 height 63
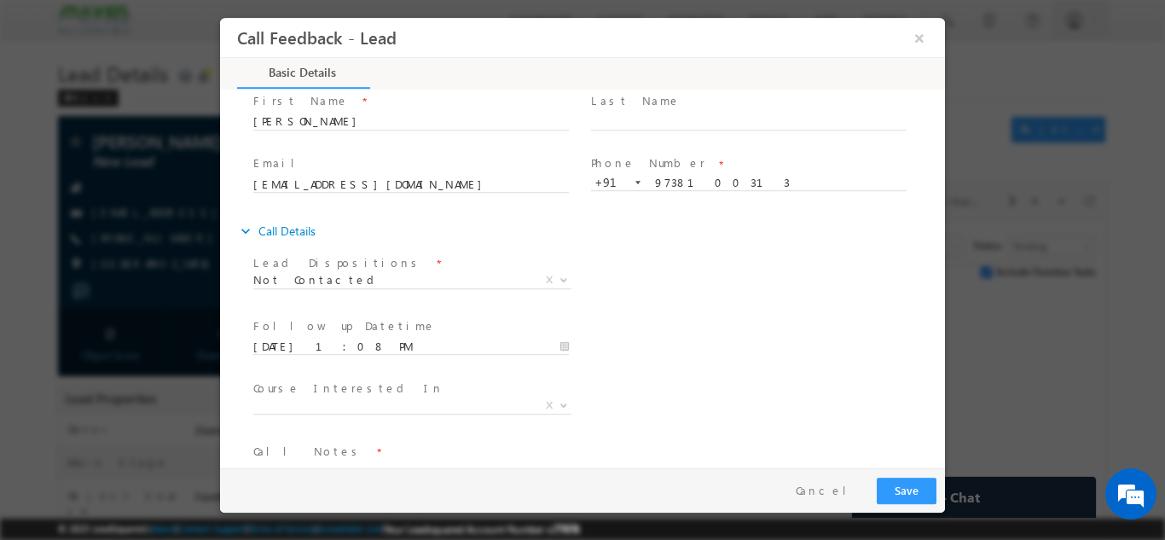
scroll to position [90, 0]
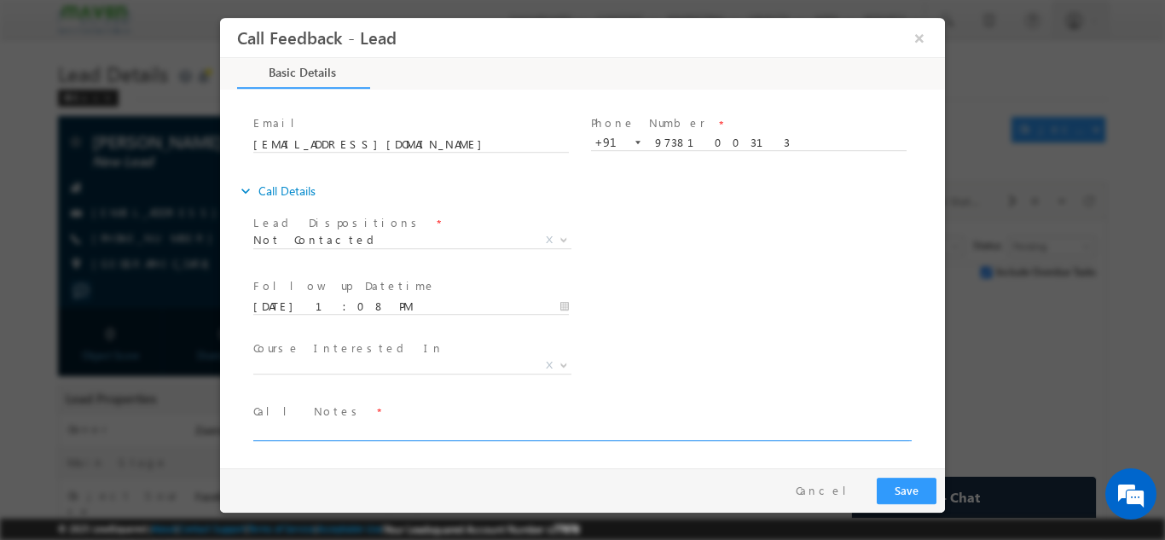
click at [378, 427] on textarea at bounding box center [581, 430] width 656 height 20
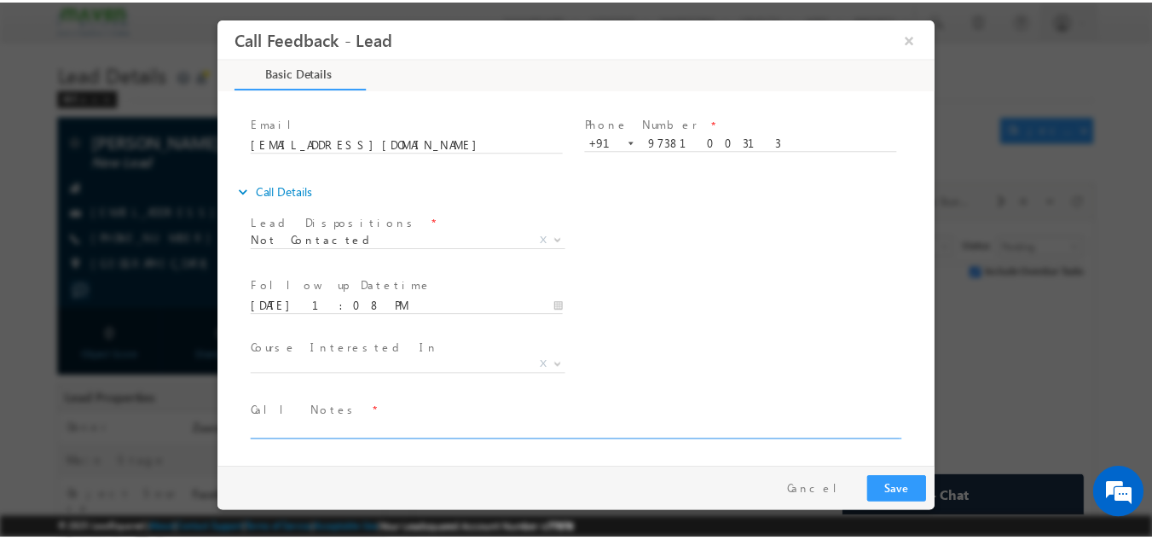
scroll to position [0, 0]
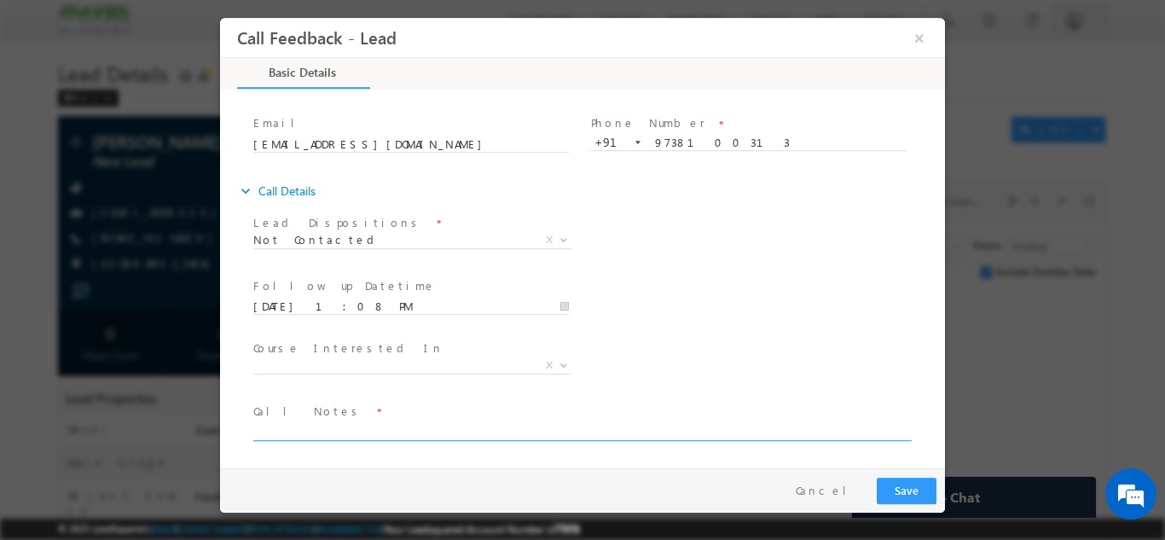
paste textarea "Lead Added to LSQ / not able to connect the call and not available in WhatsApp …"
type textarea "Lead Added to LSQ / not able to connect the call and not available in WhatsApp …"
click at [893, 490] on button "Save" at bounding box center [907, 490] width 60 height 26
